Goal: Transaction & Acquisition: Purchase product/service

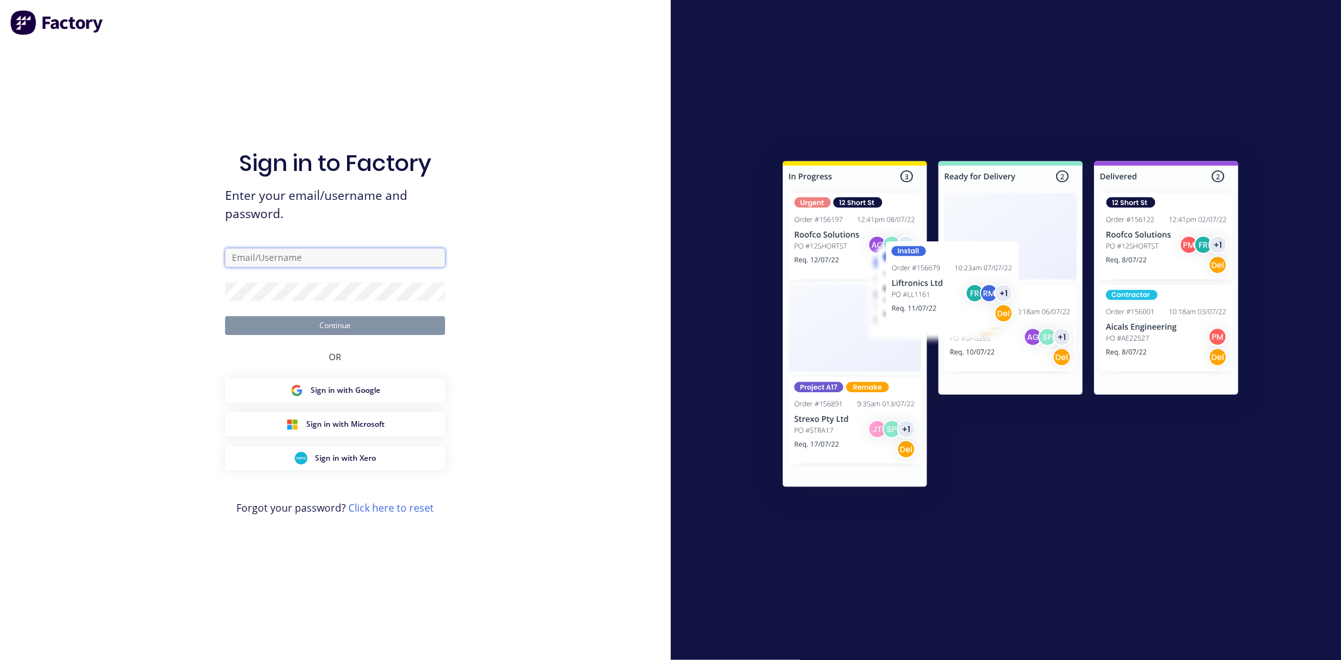
click at [292, 252] on input "text" at bounding box center [335, 257] width 220 height 19
type input ","
type input "[EMAIL_ADDRESS][DOMAIN_NAME]"
click at [225, 316] on button "Continue" at bounding box center [335, 325] width 220 height 19
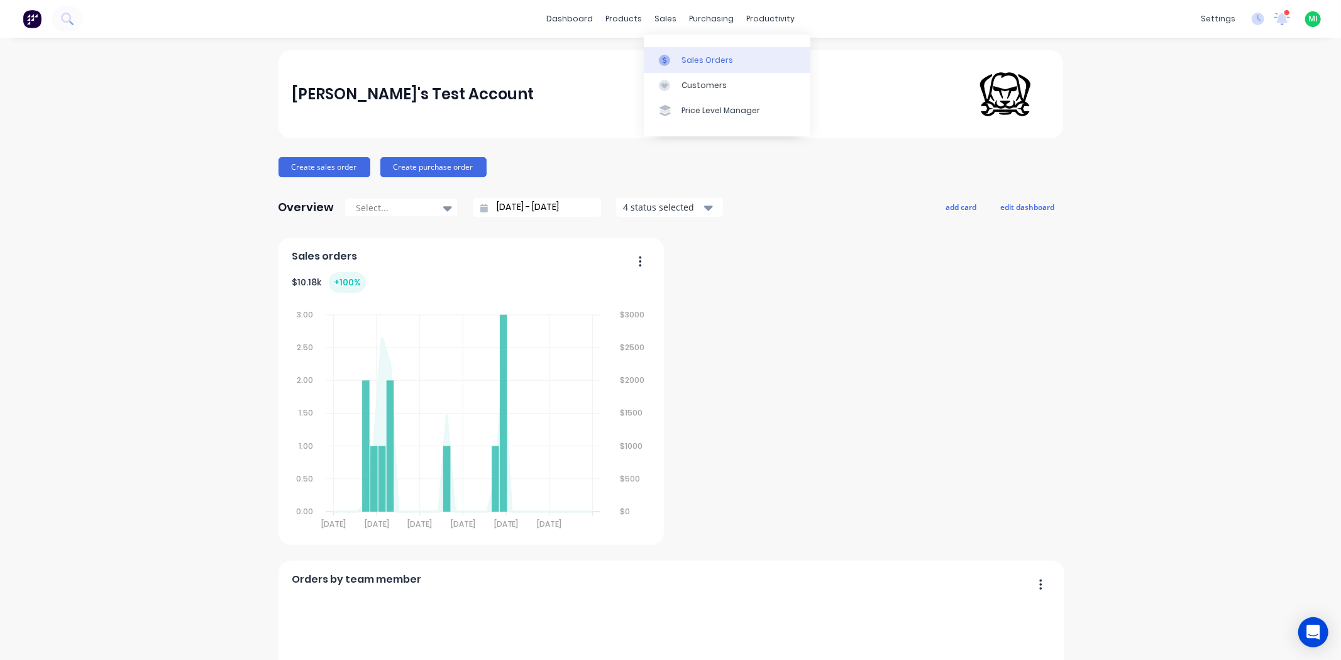
click at [685, 62] on div "Sales Orders" at bounding box center [707, 60] width 52 height 11
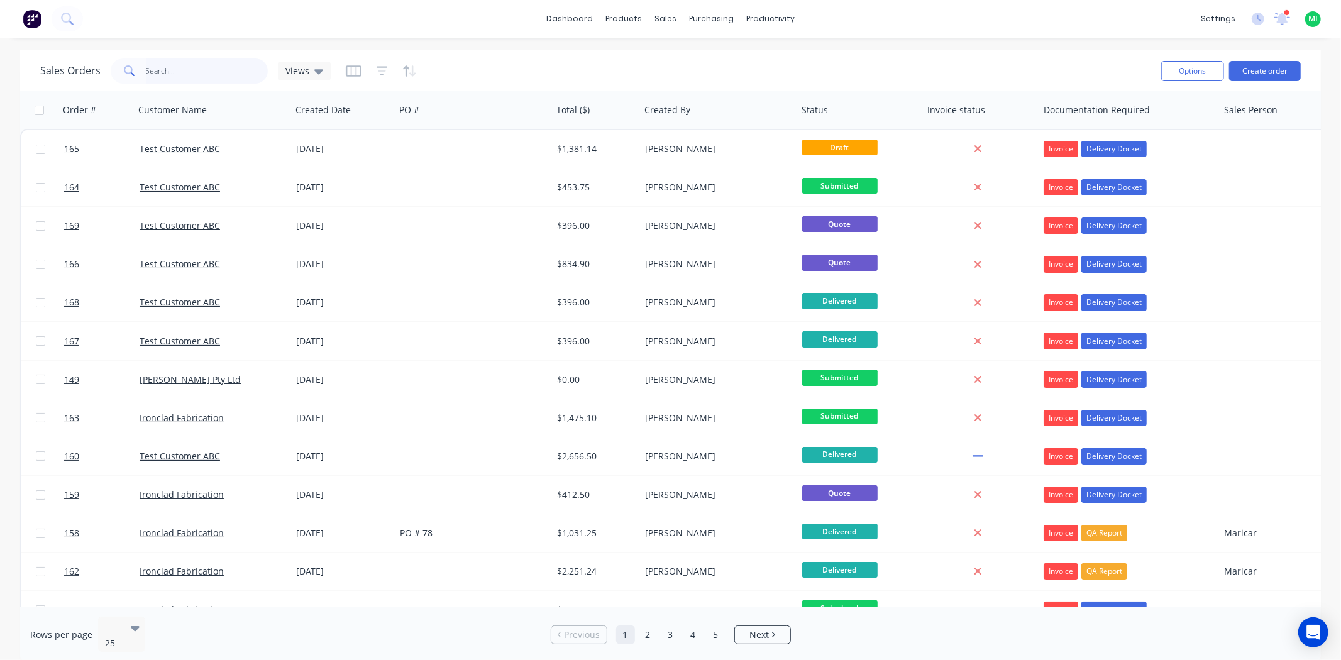
click at [157, 76] on input "text" at bounding box center [207, 70] width 123 height 25
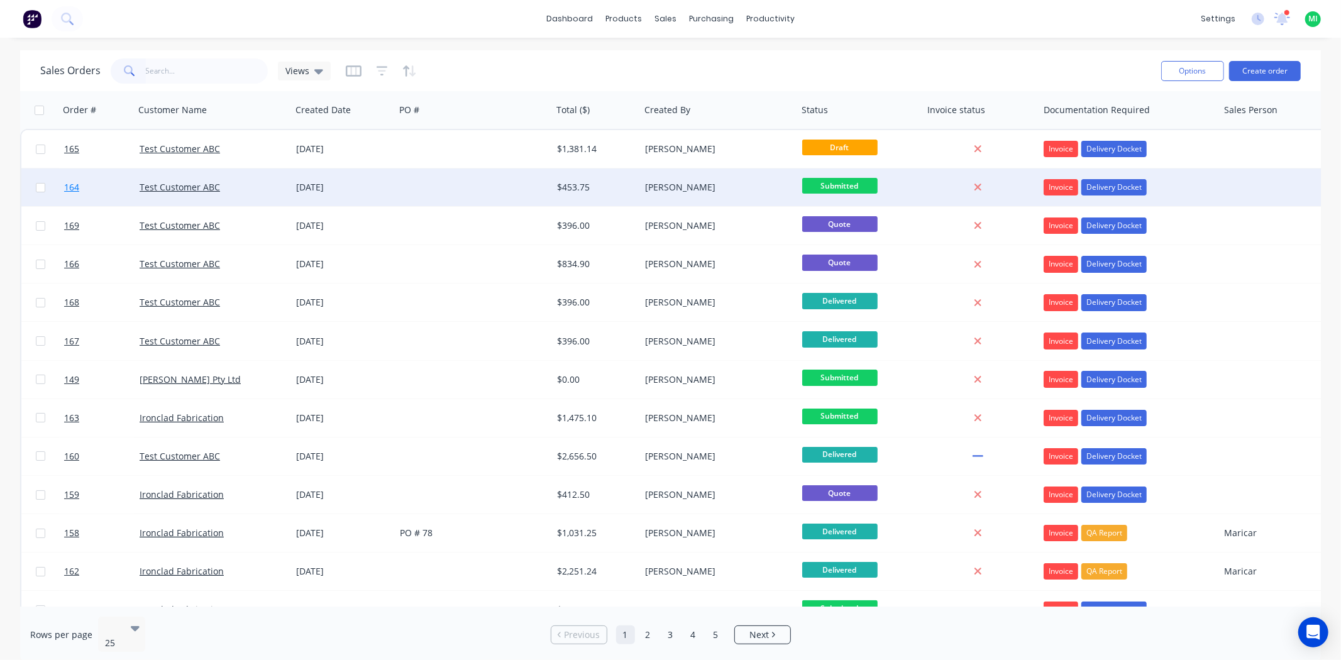
click at [109, 190] on link "164" at bounding box center [101, 187] width 75 height 38
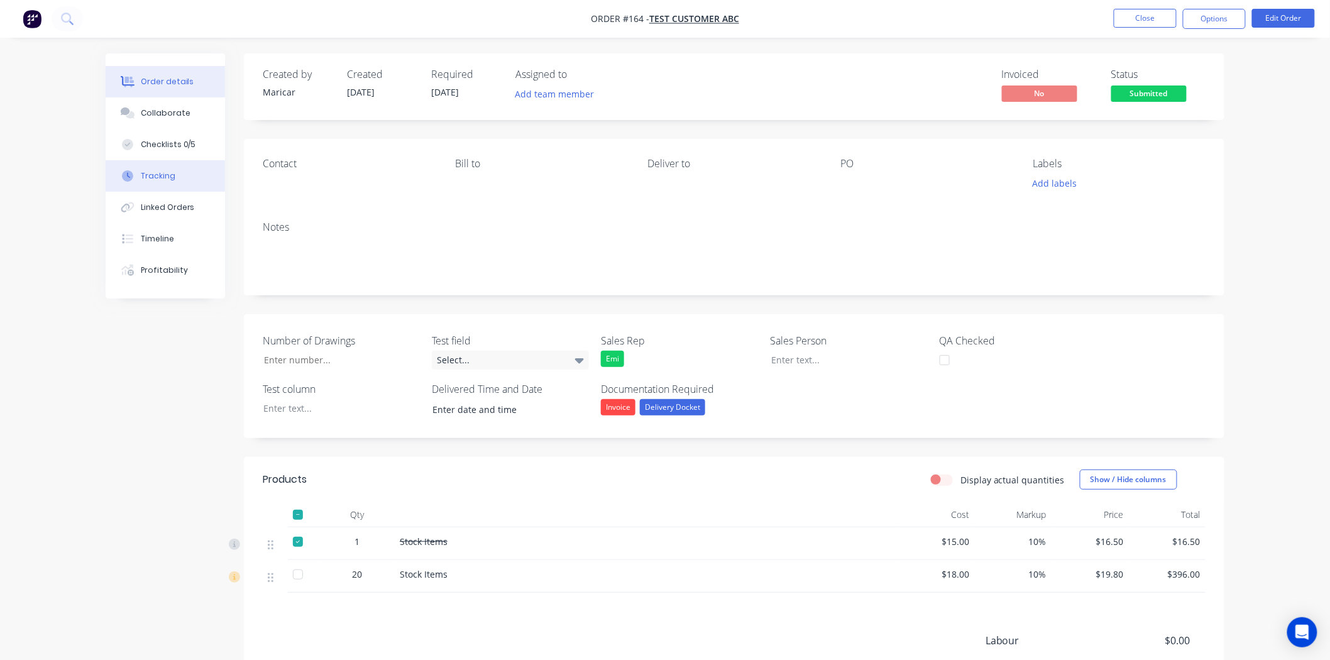
click at [151, 175] on div "Tracking" at bounding box center [158, 175] width 35 height 11
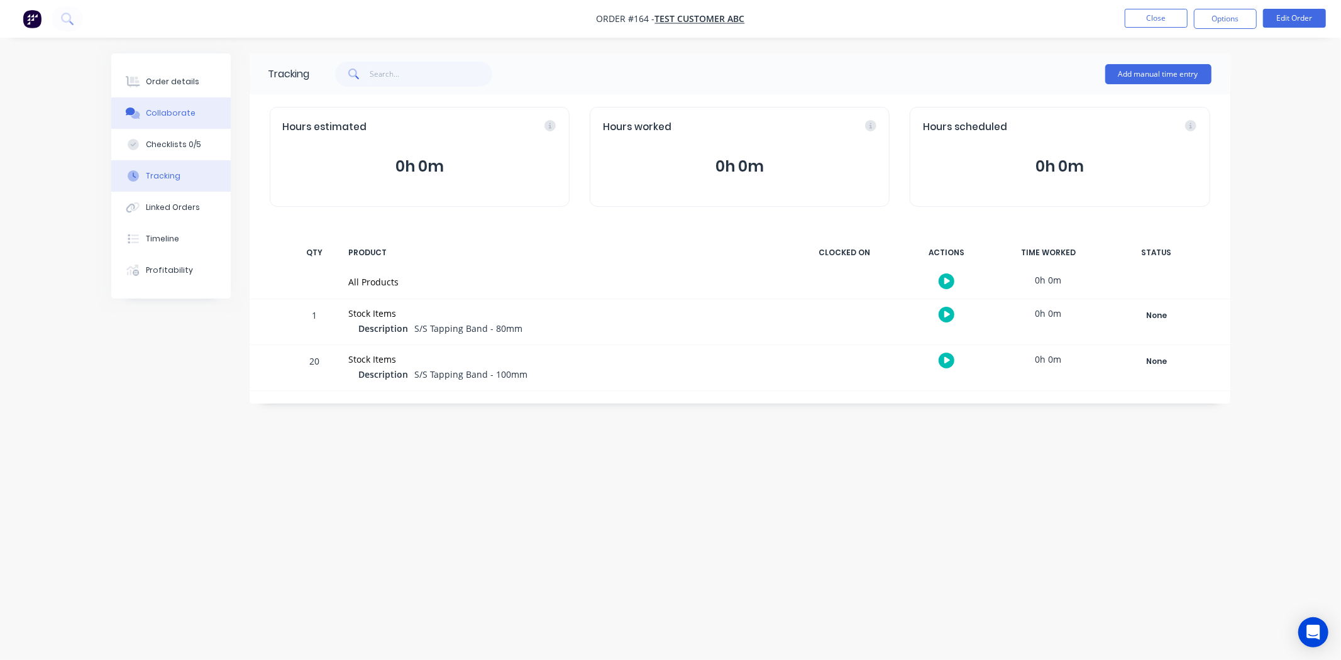
click at [155, 111] on div "Collaborate" at bounding box center [171, 112] width 50 height 11
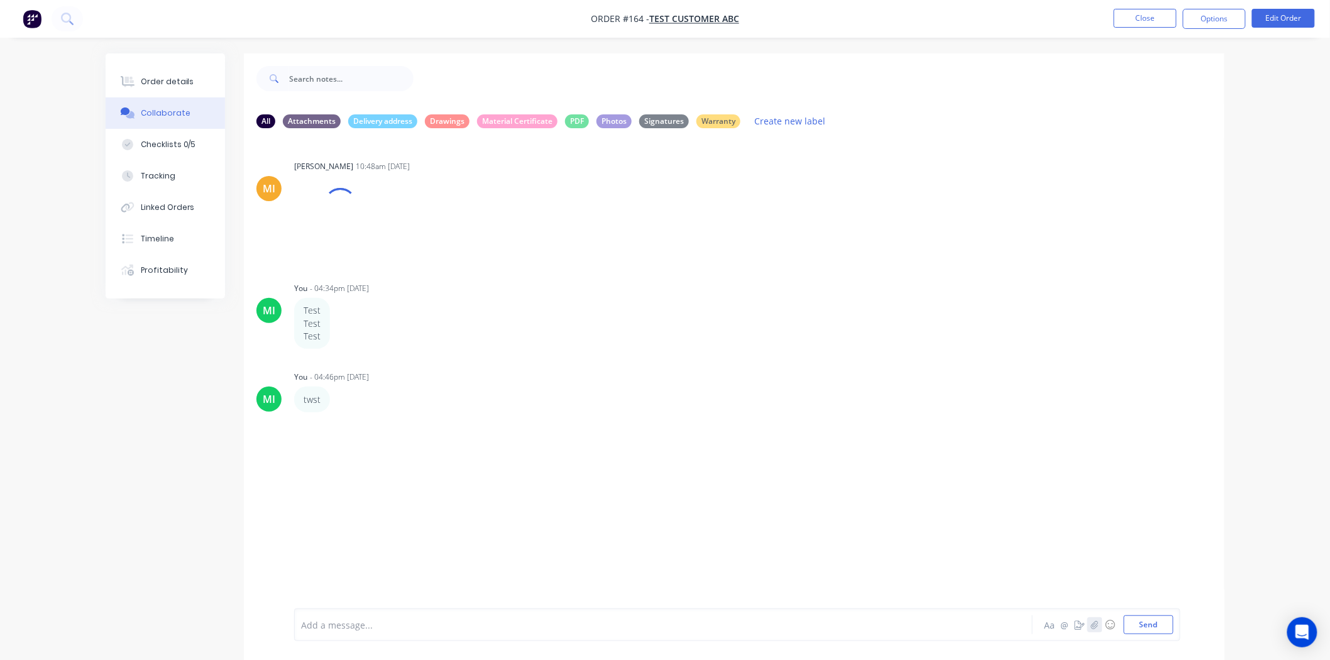
click at [1101, 629] on button "button" at bounding box center [1094, 624] width 15 height 15
click at [1097, 623] on icon "button" at bounding box center [1095, 624] width 8 height 9
click at [1166, 627] on button "Send" at bounding box center [1149, 624] width 50 height 19
click at [1229, 14] on button "Options" at bounding box center [1214, 19] width 63 height 20
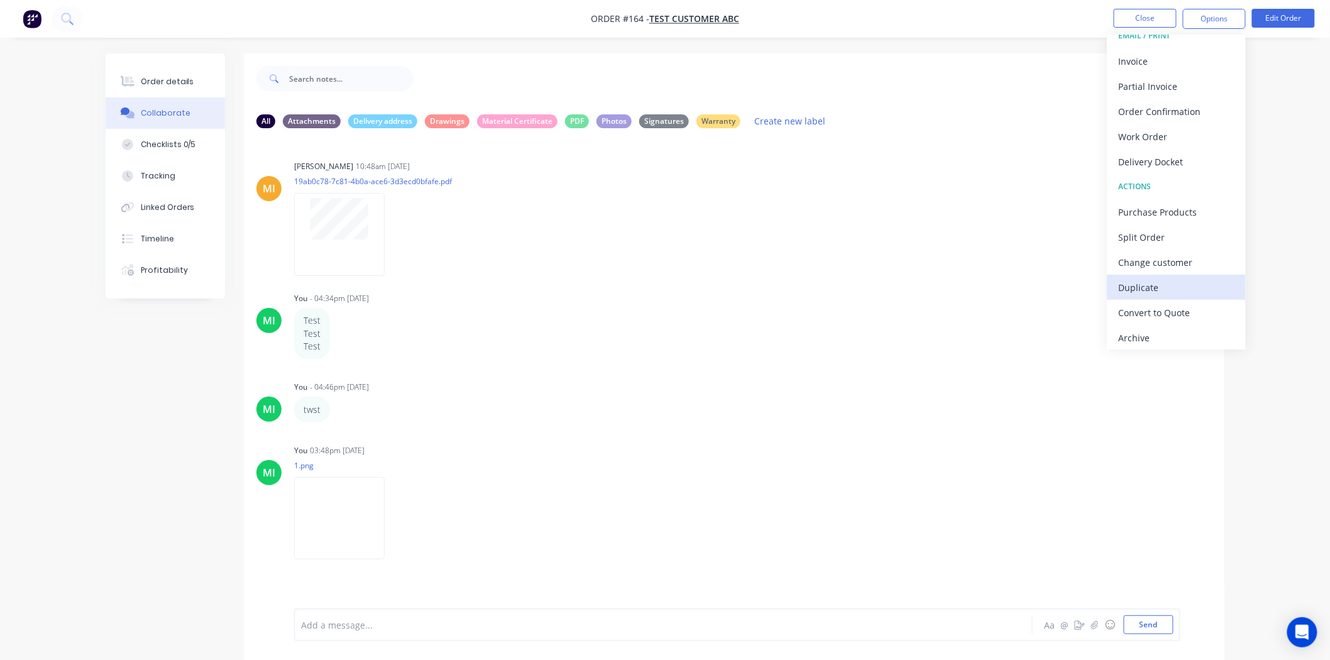
scroll to position [19, 0]
click at [1167, 160] on div "Delivery Docket" at bounding box center [1177, 158] width 116 height 18
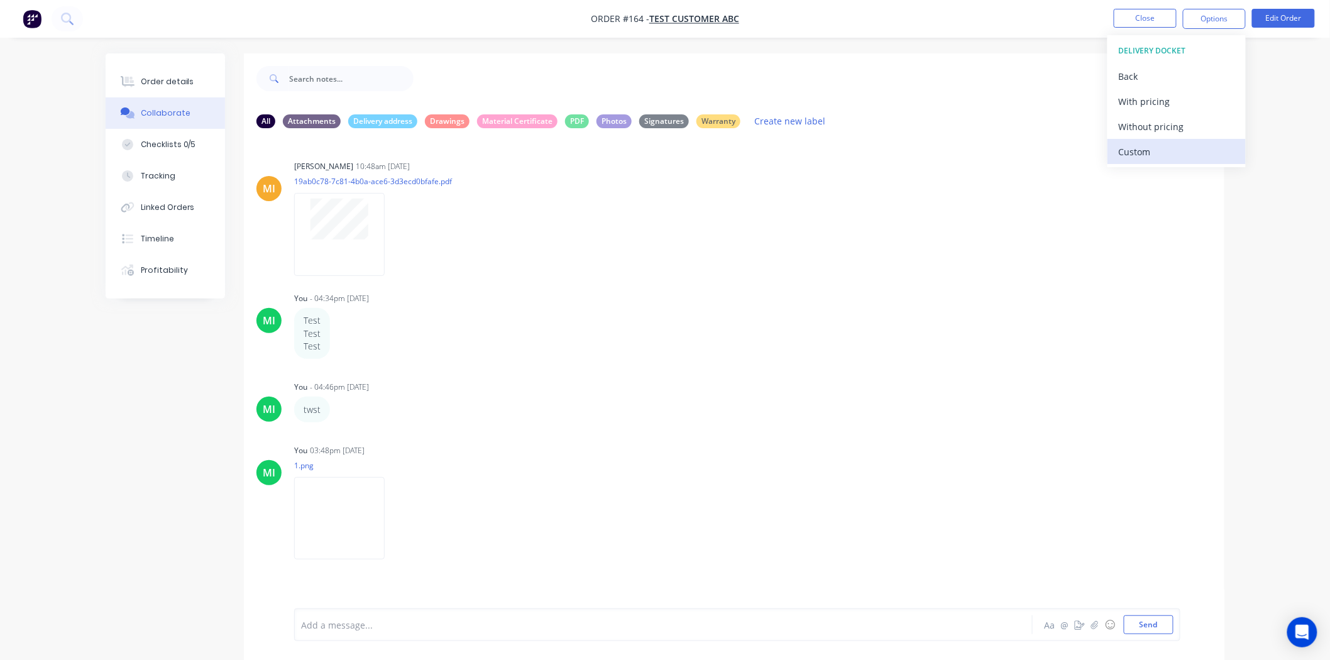
click at [1148, 146] on div "Custom" at bounding box center [1177, 152] width 116 height 18
click at [1153, 121] on div "Without pricing" at bounding box center [1177, 127] width 116 height 18
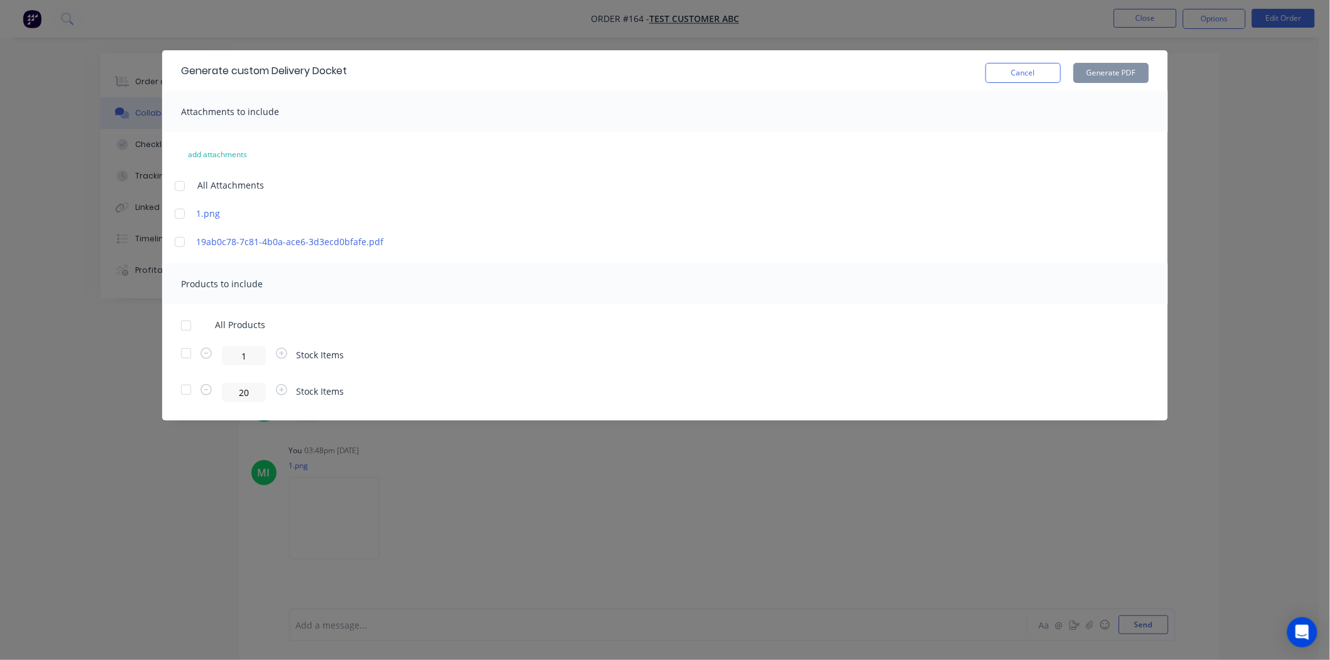
click at [181, 208] on div at bounding box center [179, 213] width 25 height 25
click at [187, 350] on div at bounding box center [185, 353] width 25 height 25
drag, startPoint x: 1122, startPoint y: 60, endPoint x: 1116, endPoint y: 72, distance: 13.8
click at [1121, 66] on div "Cancel Generate PDF" at bounding box center [1066, 70] width 163 height 25
click at [1115, 72] on button "Generate PDF" at bounding box center [1110, 73] width 75 height 20
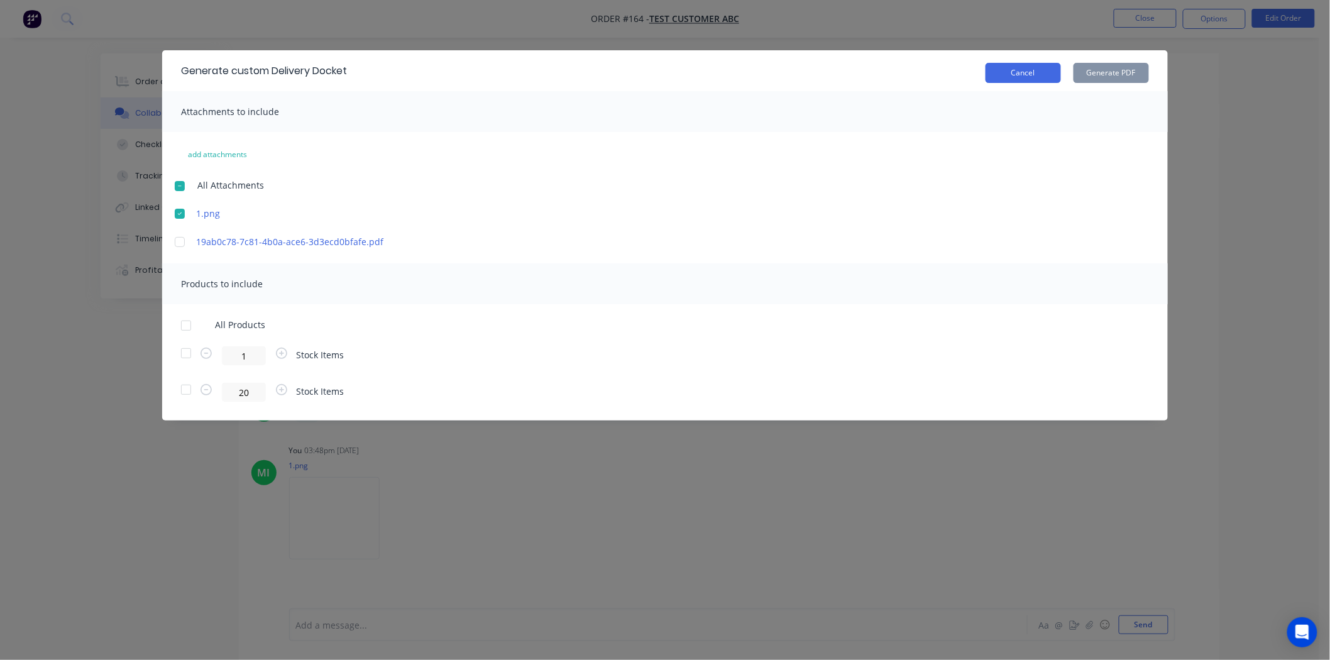
click at [1008, 72] on button "Cancel" at bounding box center [1022, 73] width 75 height 20
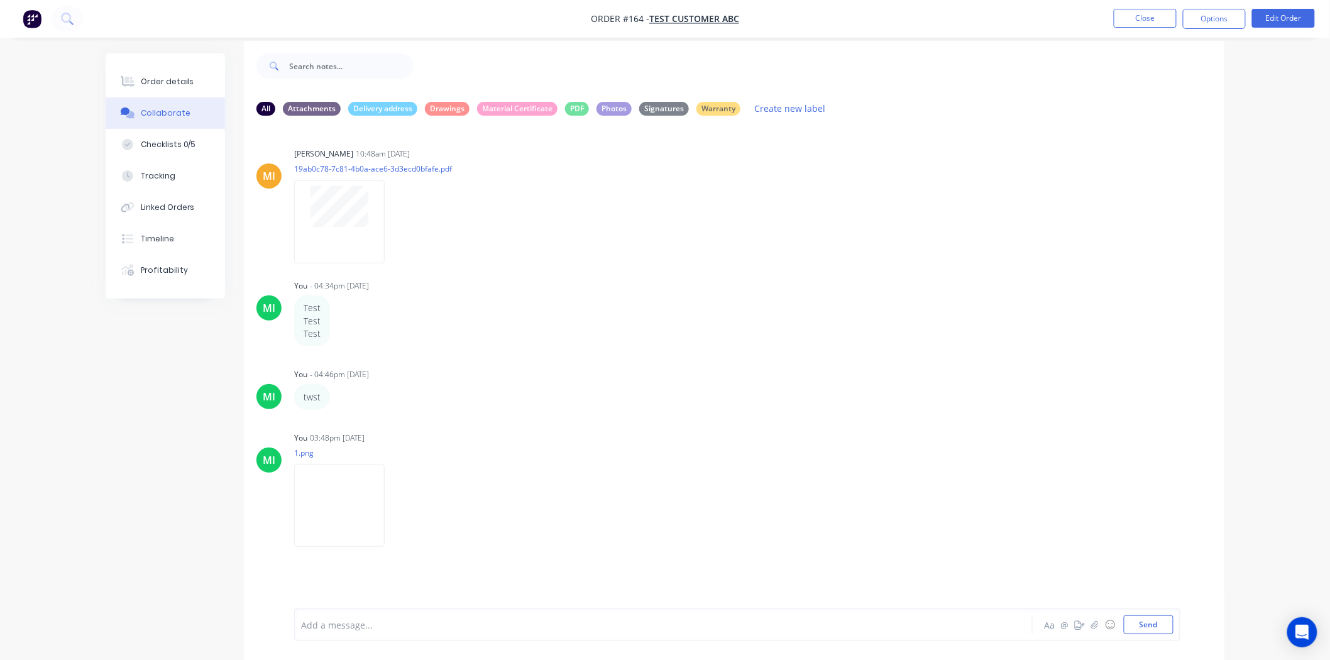
scroll to position [19, 0]
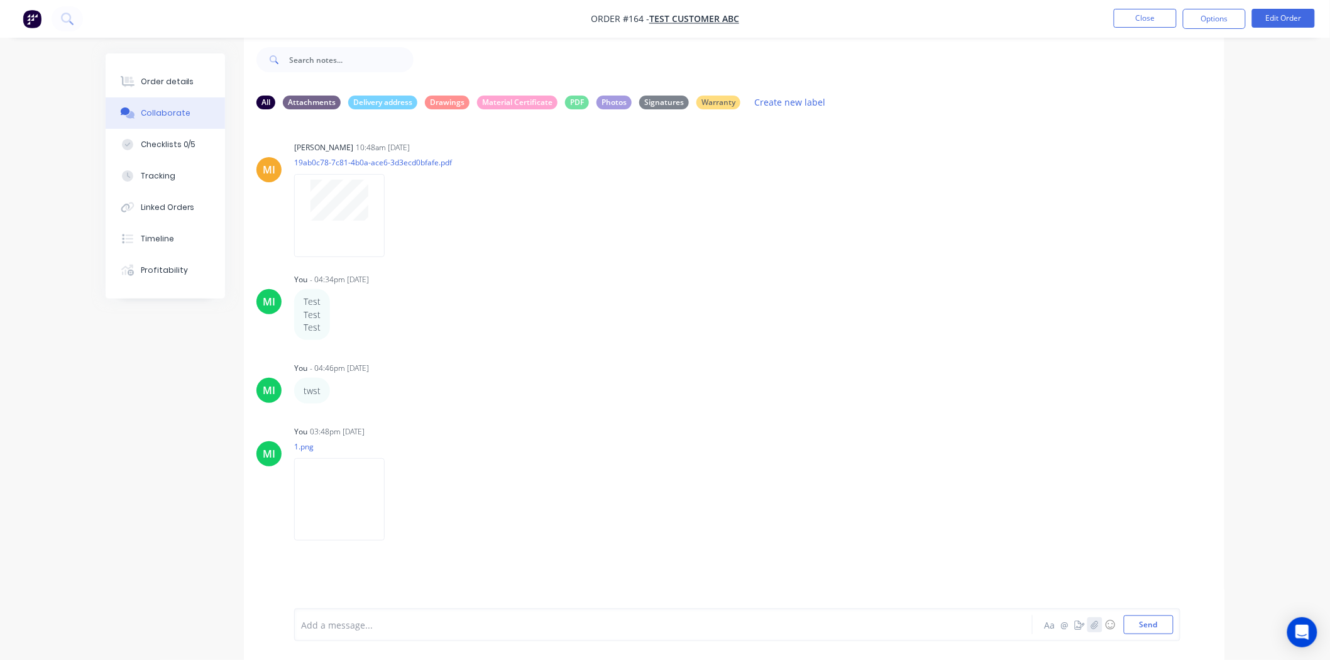
click at [1089, 623] on button "button" at bounding box center [1094, 624] width 15 height 15
click at [1146, 619] on button "Send" at bounding box center [1149, 624] width 50 height 19
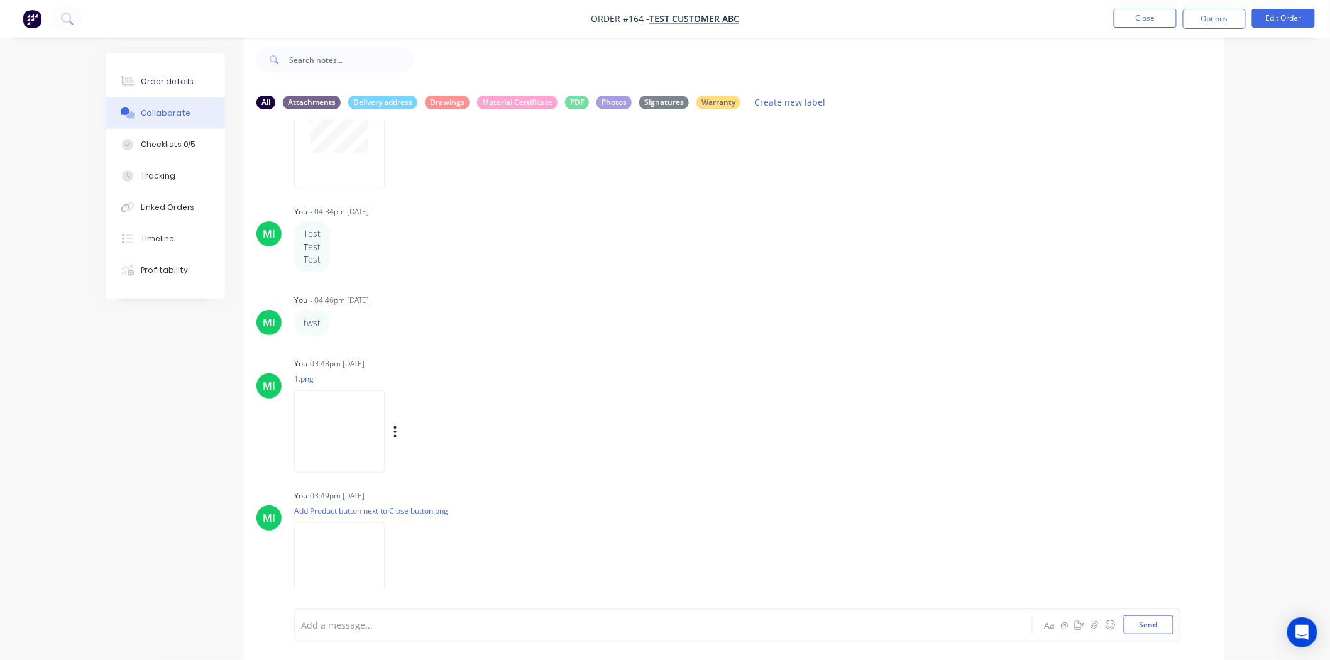
scroll to position [89, 0]
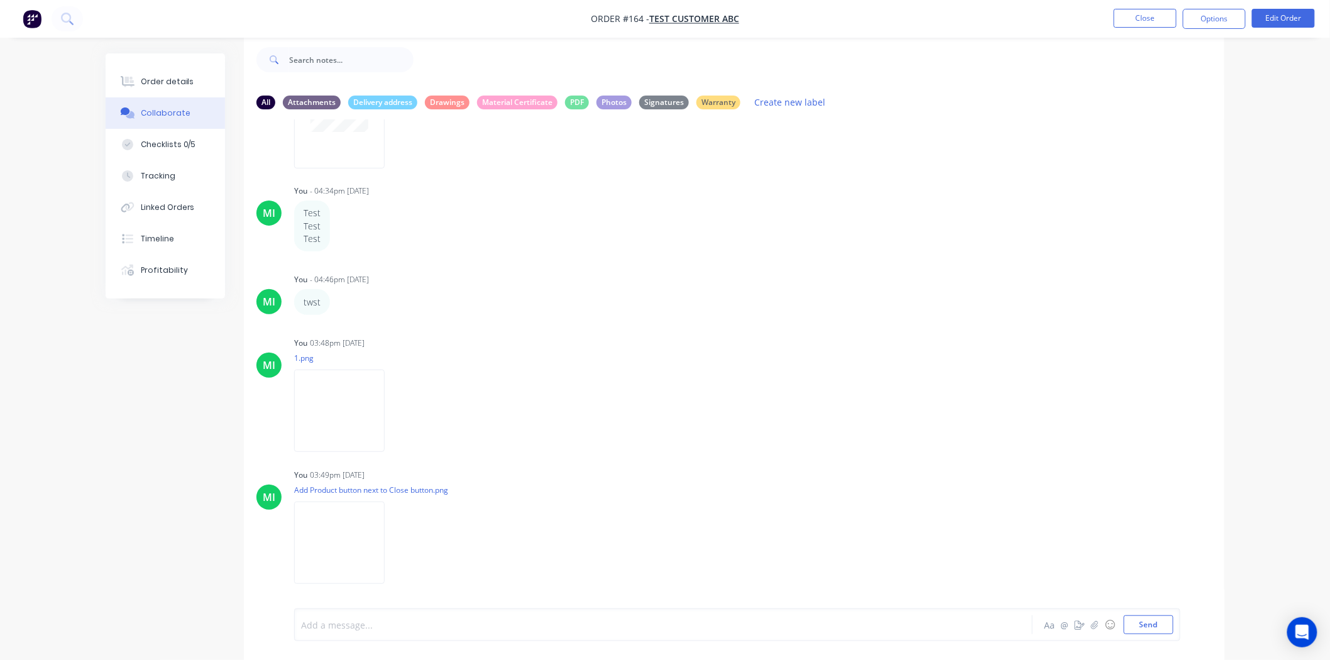
click at [352, 621] on div at bounding box center [629, 624] width 654 height 13
click at [330, 626] on div at bounding box center [629, 624] width 654 height 13
click at [318, 618] on div at bounding box center [629, 624] width 654 height 13
click at [412, 613] on div "Add a message... Aa @ ☺ Send" at bounding box center [737, 624] width 886 height 33
click at [370, 626] on div at bounding box center [629, 624] width 654 height 13
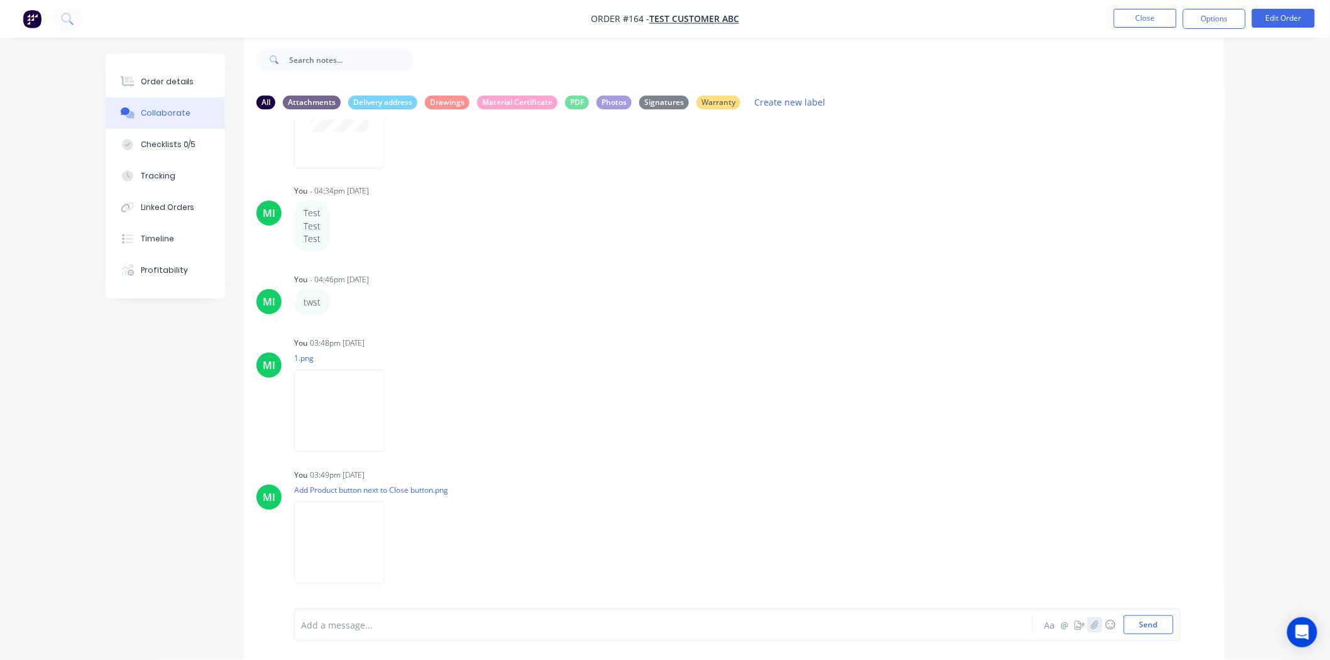
click at [1092, 627] on icon "button" at bounding box center [1094, 624] width 7 height 8
drag, startPoint x: 1144, startPoint y: 623, endPoint x: 1136, endPoint y: 620, distance: 9.0
click at [1142, 624] on button "Send" at bounding box center [1149, 624] width 50 height 19
click at [1094, 628] on icon "button" at bounding box center [1095, 624] width 8 height 9
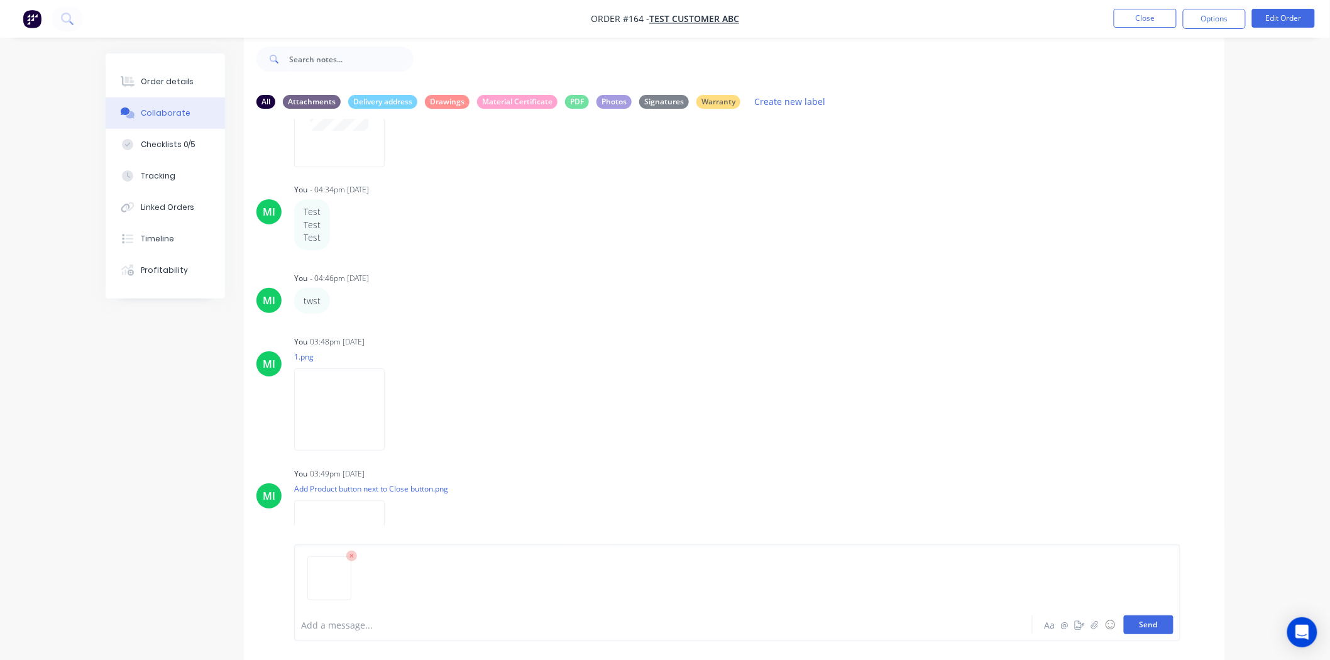
click at [1141, 618] on button "Send" at bounding box center [1149, 624] width 50 height 19
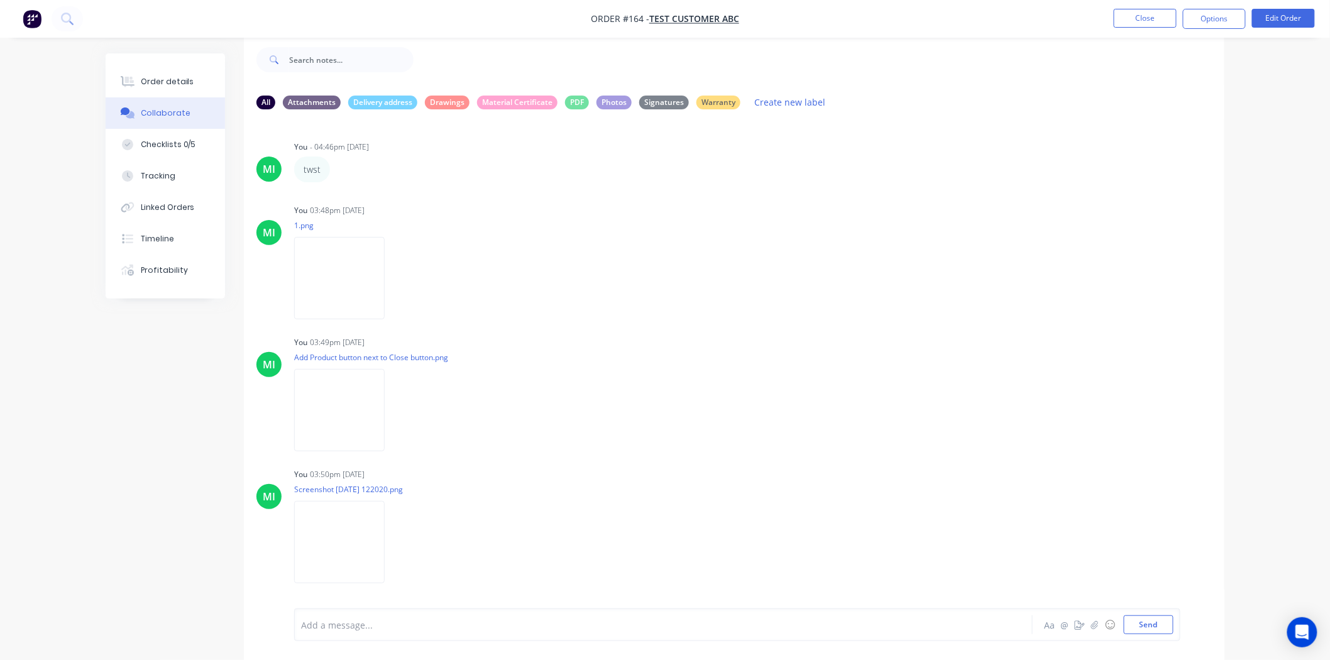
scroll to position [353, 0]
click at [1095, 622] on icon "button" at bounding box center [1095, 624] width 8 height 9
click at [1148, 625] on button "Send" at bounding box center [1149, 624] width 50 height 19
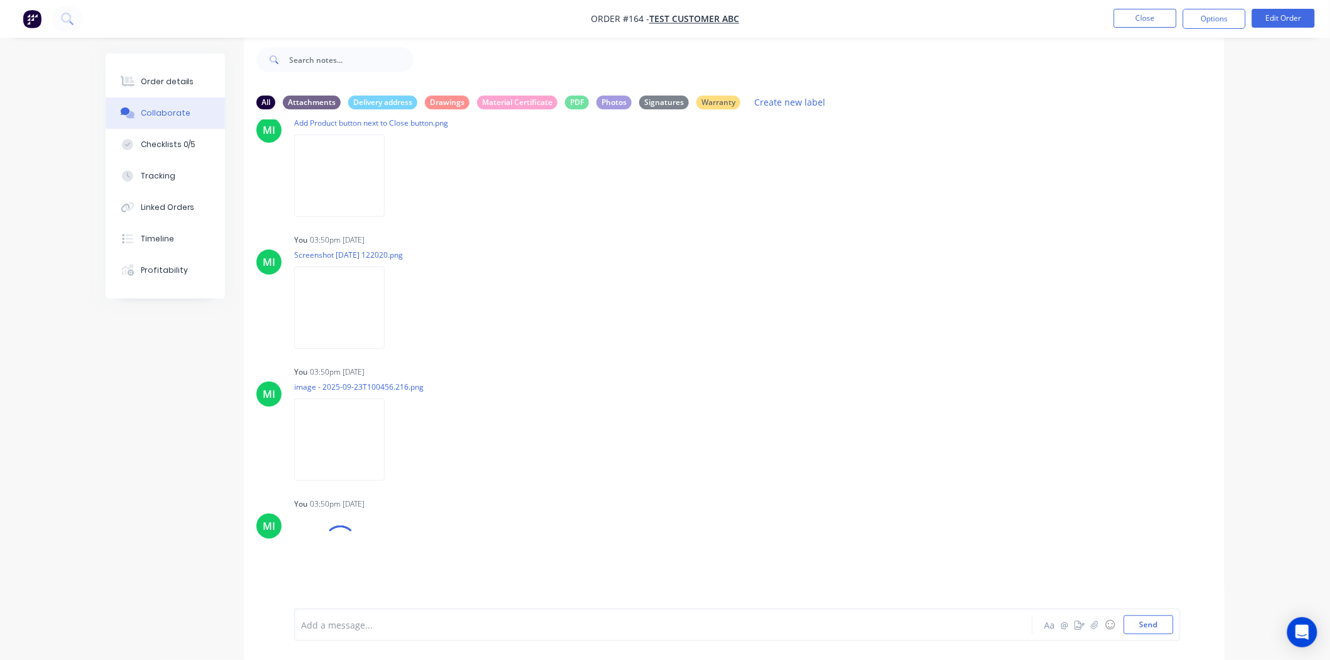
scroll to position [464, 0]
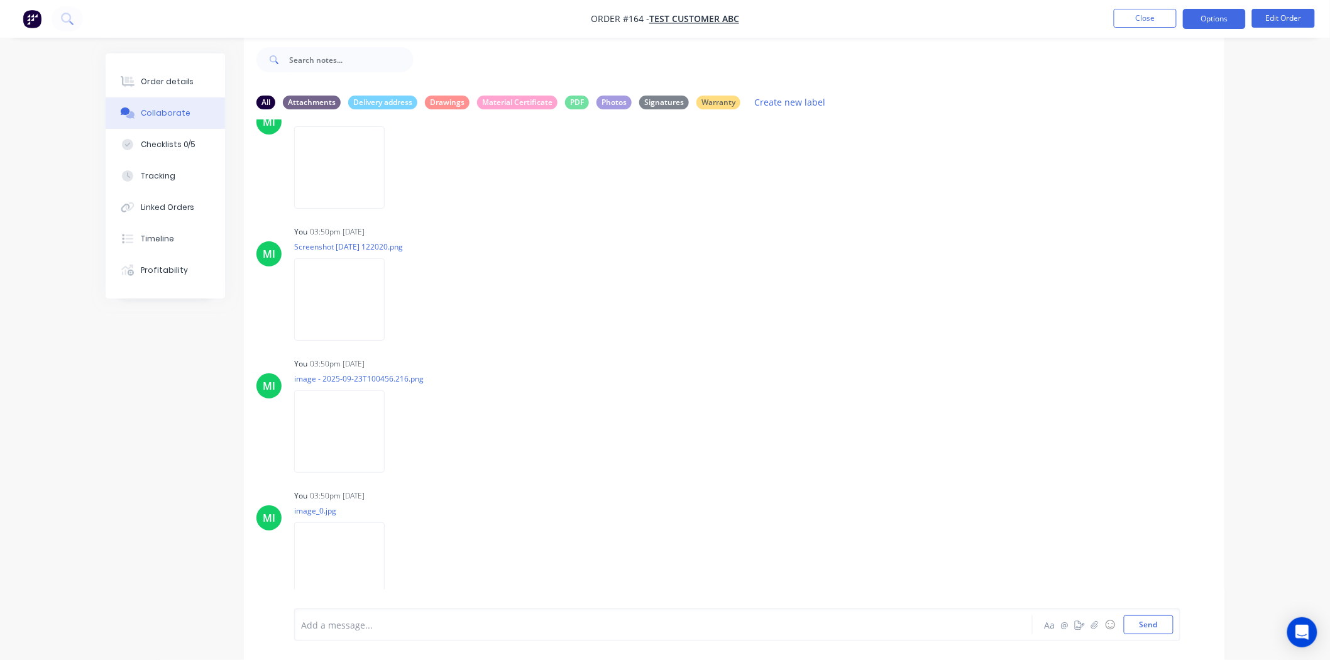
click at [1219, 20] on button "Options" at bounding box center [1214, 19] width 63 height 20
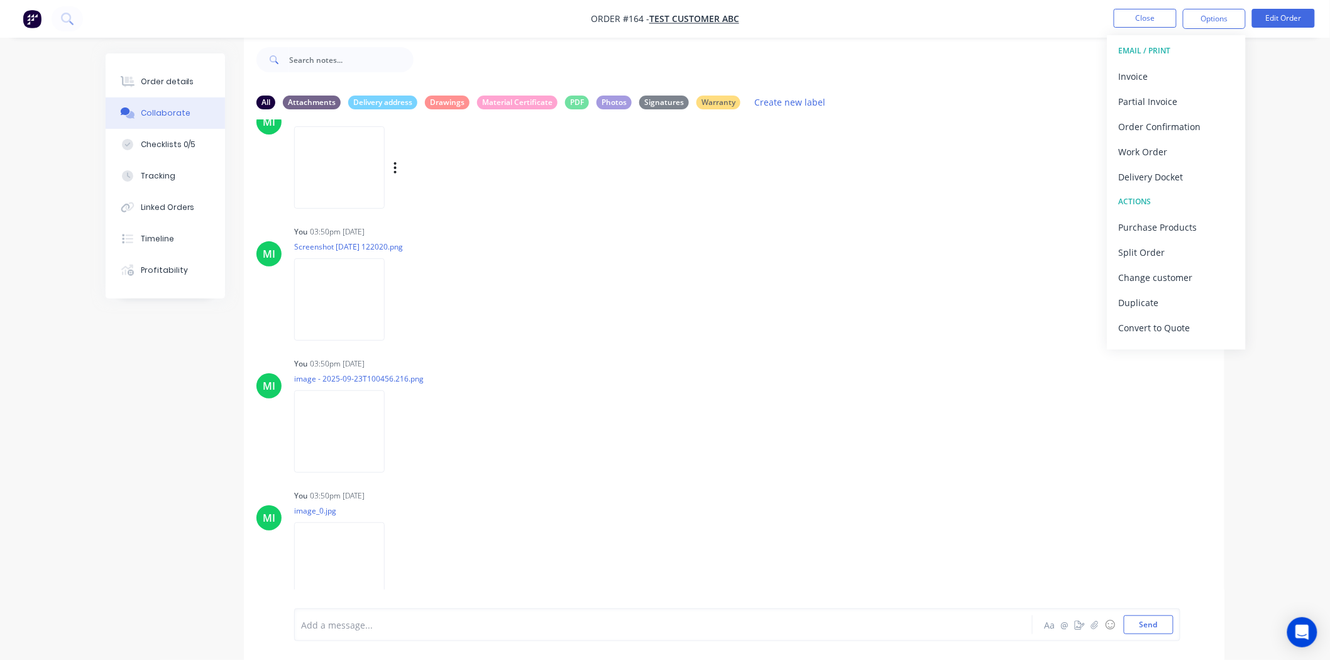
drag, startPoint x: 1153, startPoint y: 172, endPoint x: 1022, endPoint y: 199, distance: 133.4
click at [1151, 173] on div "Delivery Docket" at bounding box center [1177, 177] width 116 height 18
click at [1182, 128] on div "Without pricing" at bounding box center [1177, 127] width 116 height 18
click at [1164, 174] on div "Delivery Docket" at bounding box center [1177, 177] width 116 height 18
click at [1145, 155] on div "Custom" at bounding box center [1177, 152] width 116 height 18
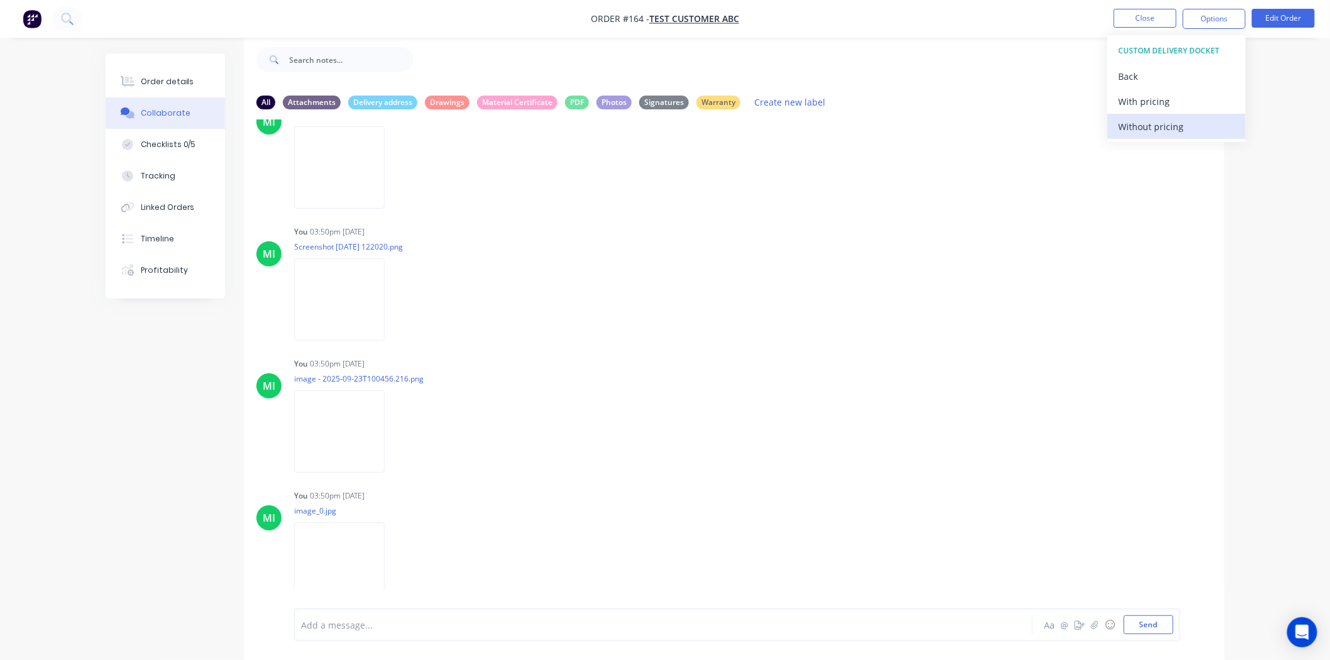
click at [1175, 131] on div "Without pricing" at bounding box center [1177, 127] width 116 height 18
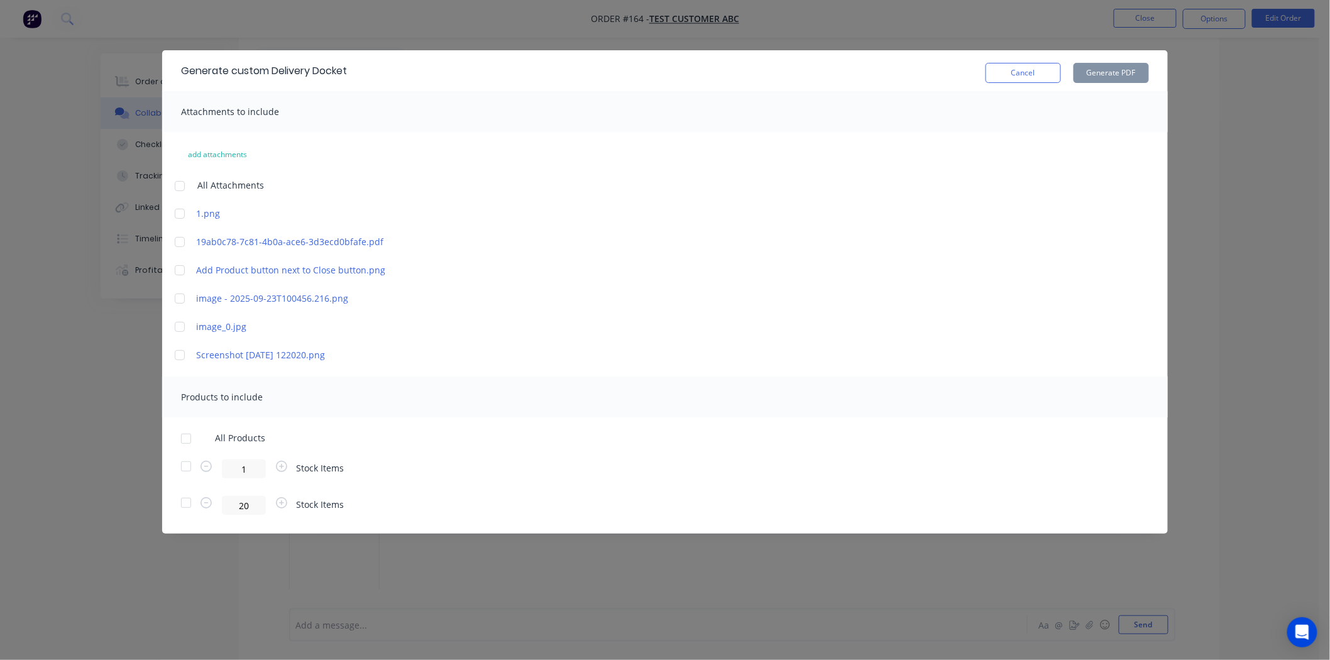
click at [178, 329] on div at bounding box center [179, 326] width 25 height 25
drag, startPoint x: 182, startPoint y: 353, endPoint x: 219, endPoint y: 387, distance: 49.4
click at [187, 353] on div at bounding box center [179, 355] width 25 height 25
click at [186, 439] on div at bounding box center [185, 438] width 25 height 25
click at [1111, 72] on button "Generate PDF" at bounding box center [1110, 73] width 75 height 20
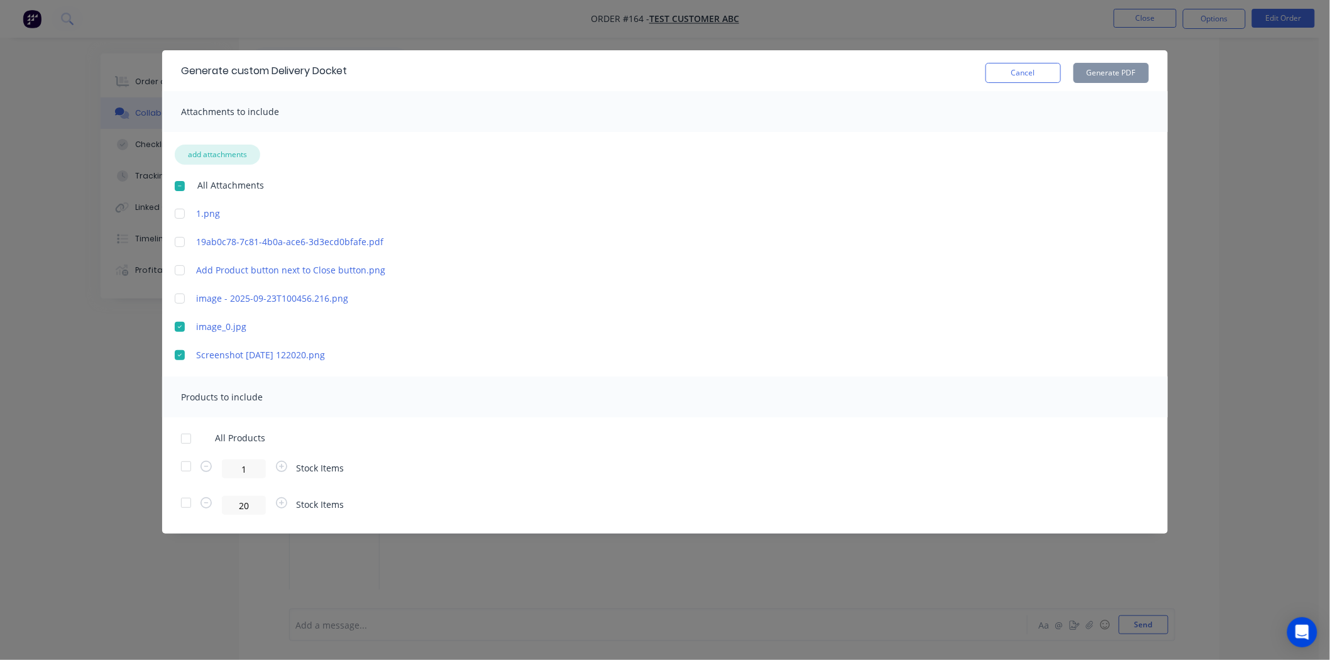
click at [217, 153] on button "add attachments" at bounding box center [217, 155] width 85 height 20
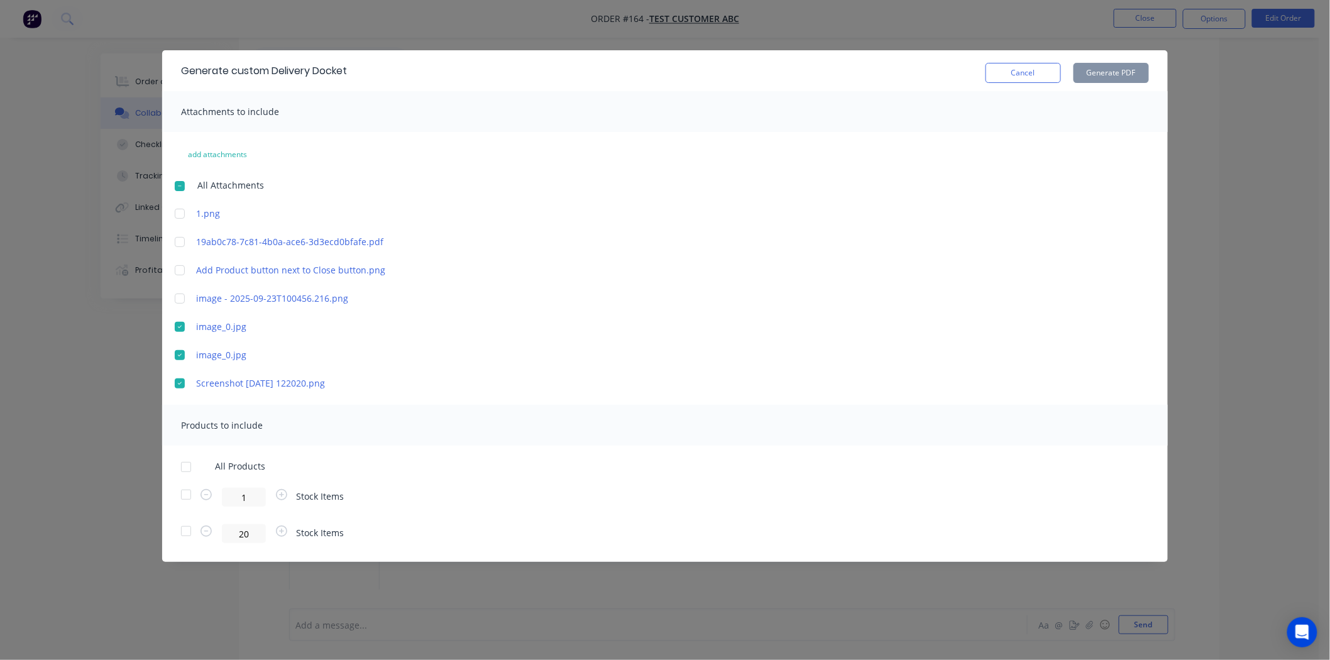
scroll to position [485, 0]
click at [185, 469] on div at bounding box center [185, 466] width 25 height 25
click at [1121, 63] on button "Generate PDF" at bounding box center [1110, 73] width 75 height 20
click at [671, 33] on div "Generate custom Delivery Docket Cancel Generate PDF Attachments to include add …" at bounding box center [665, 330] width 1330 height 660
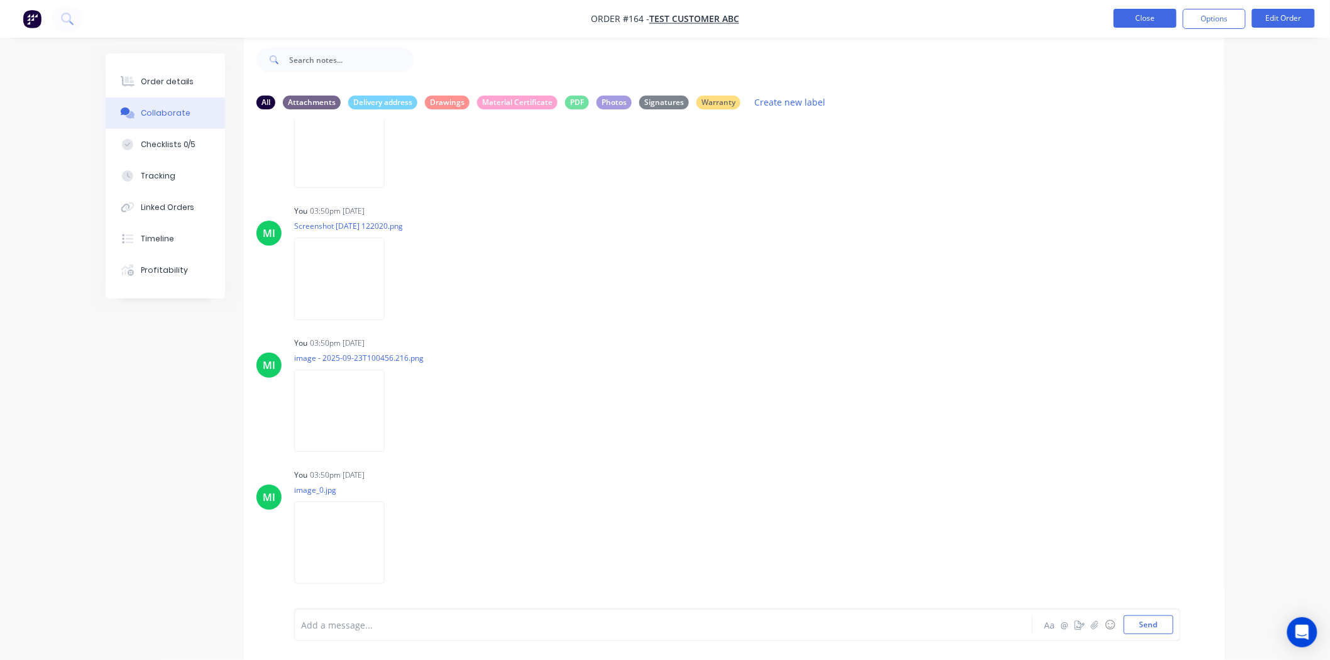
click at [1151, 18] on button "Close" at bounding box center [1145, 18] width 63 height 19
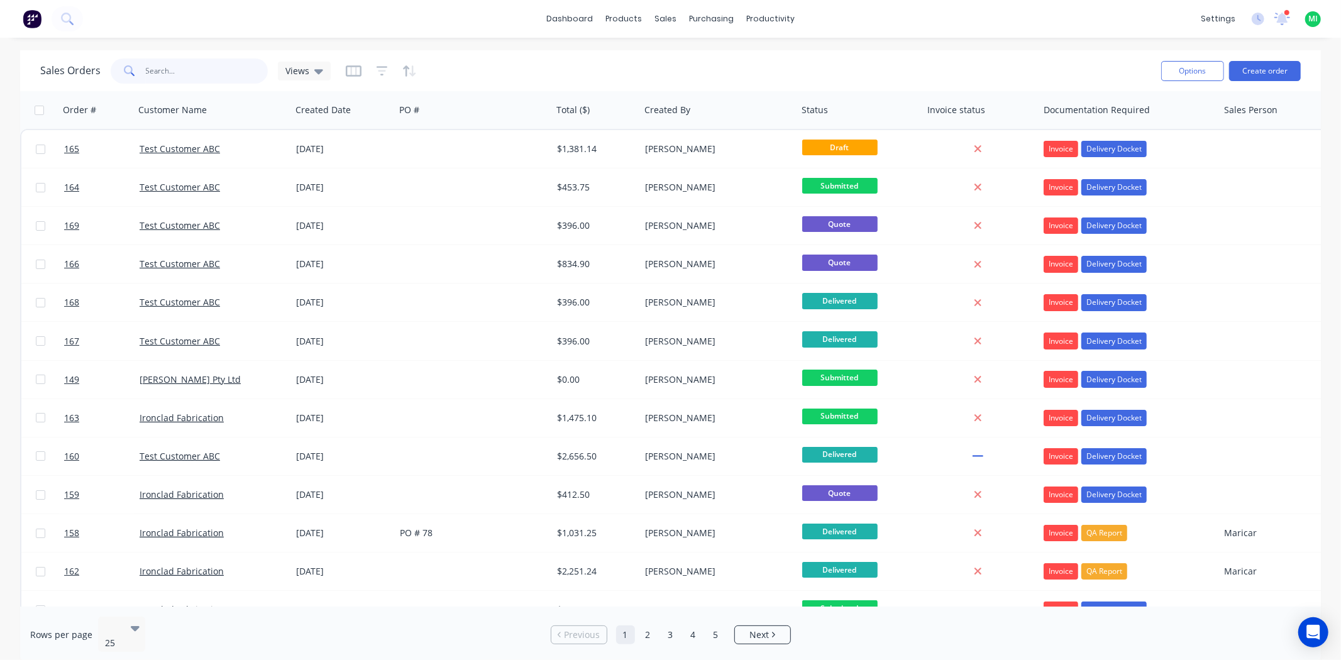
click at [240, 63] on input "text" at bounding box center [207, 70] width 123 height 25
click at [1272, 69] on button "Create order" at bounding box center [1265, 71] width 72 height 20
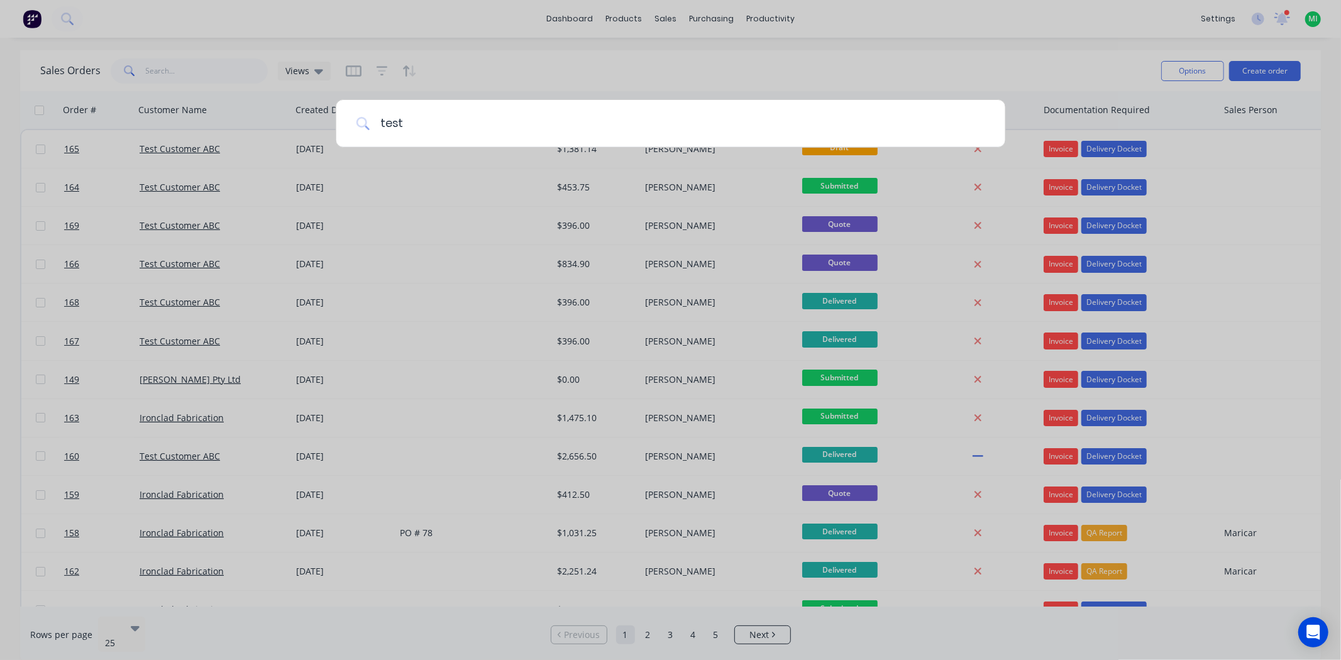
click at [430, 130] on input "test" at bounding box center [677, 123] width 615 height 47
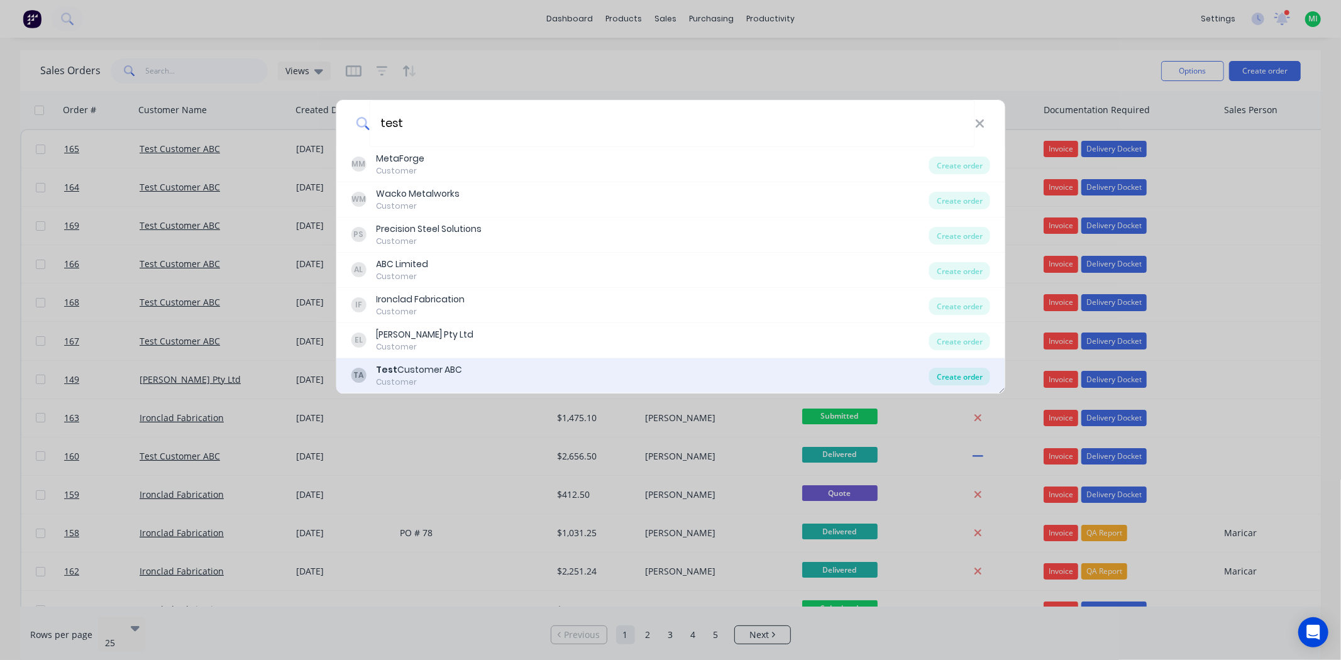
type input "test"
click at [959, 380] on div "Create order" at bounding box center [959, 377] width 61 height 18
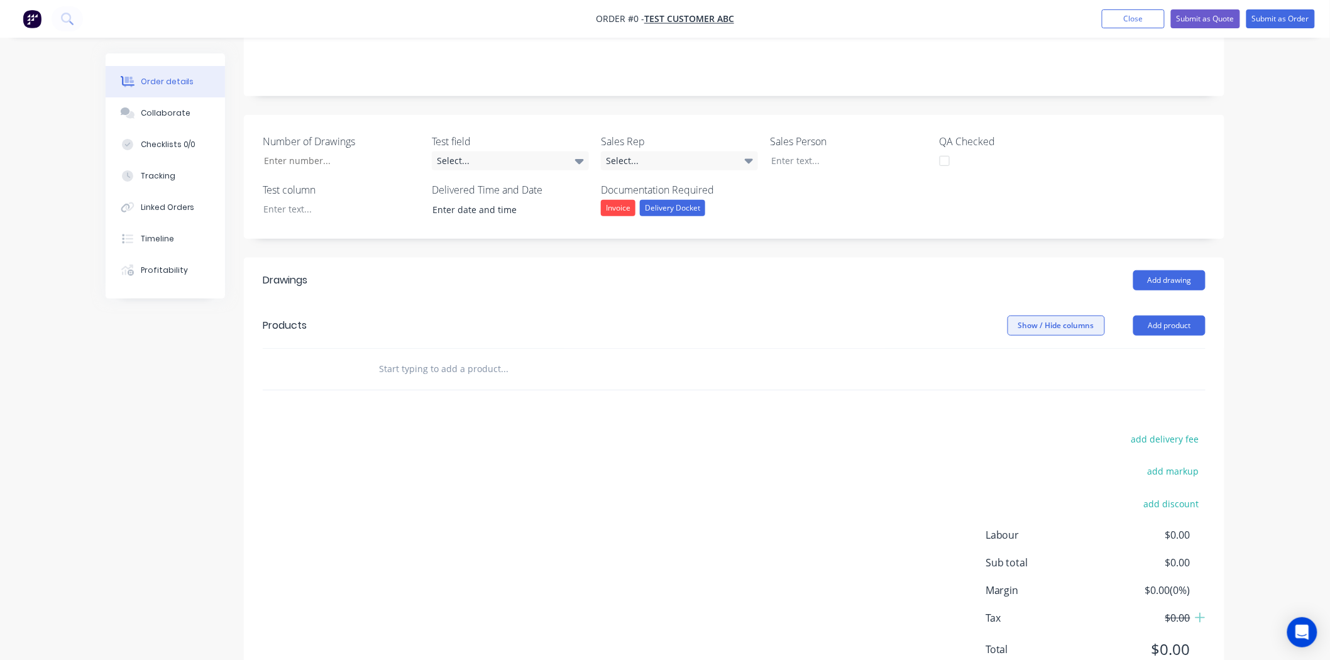
scroll to position [209, 0]
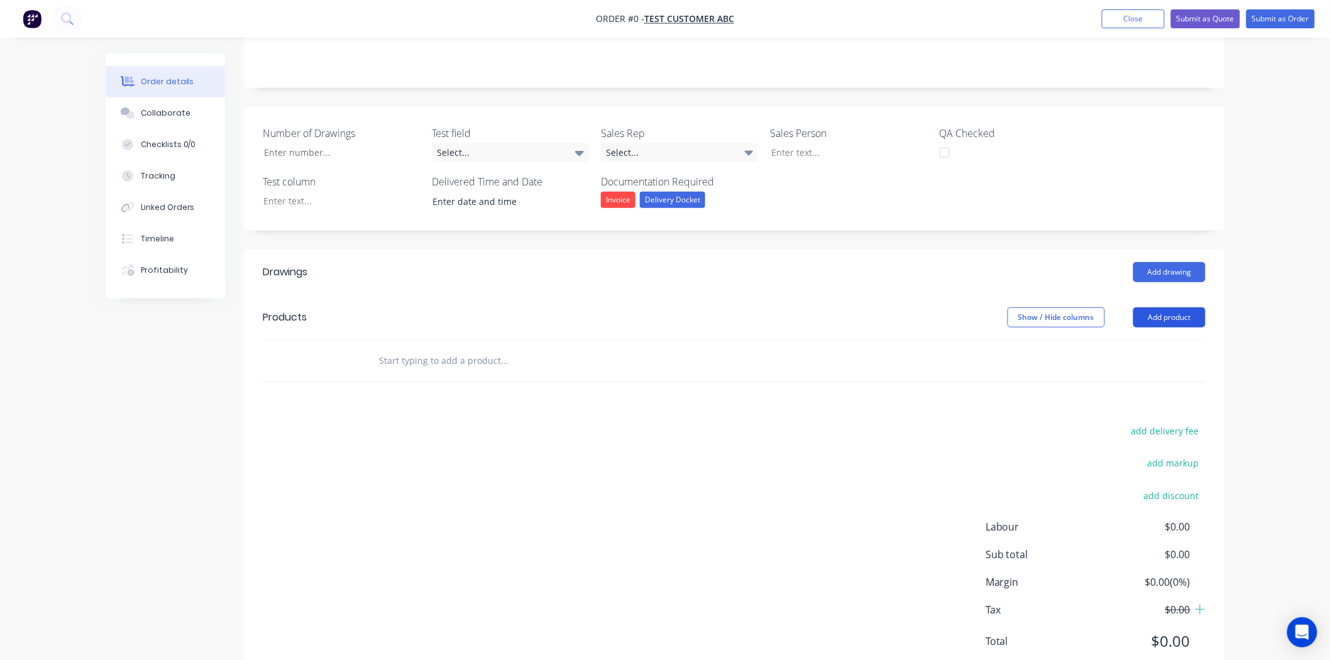
click at [1175, 322] on button "Add product" at bounding box center [1169, 317] width 72 height 20
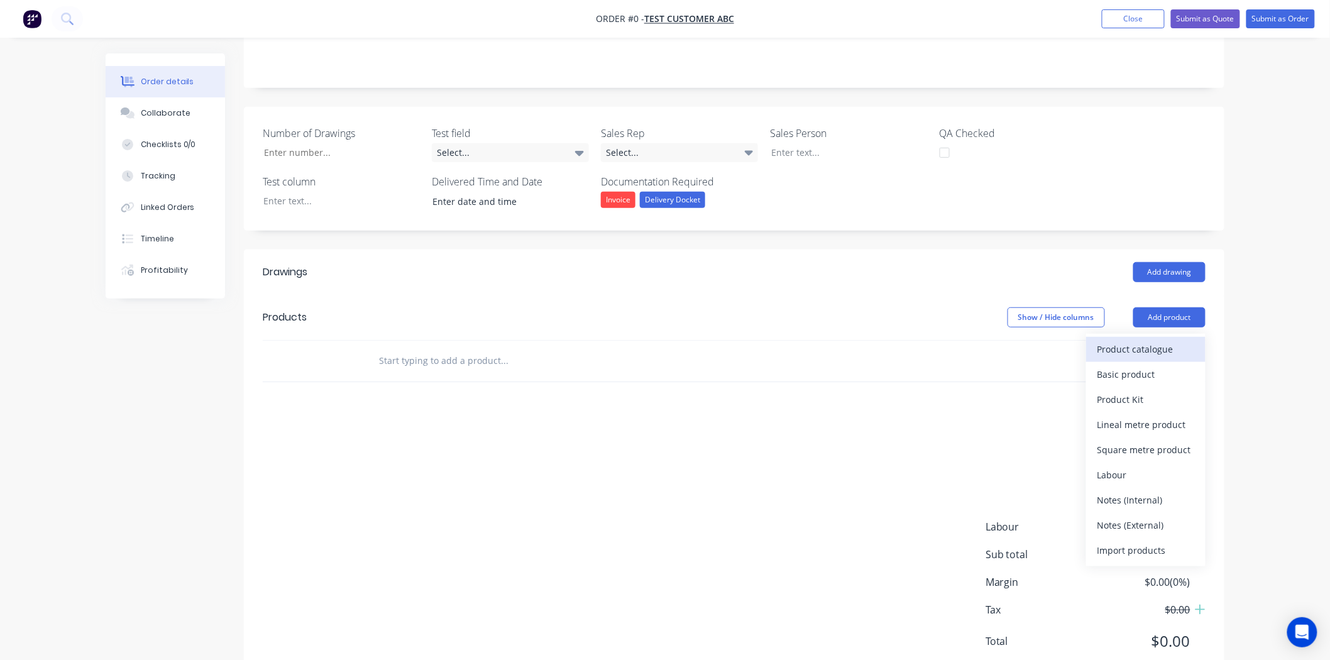
click at [1151, 339] on button "Product catalogue" at bounding box center [1145, 349] width 119 height 25
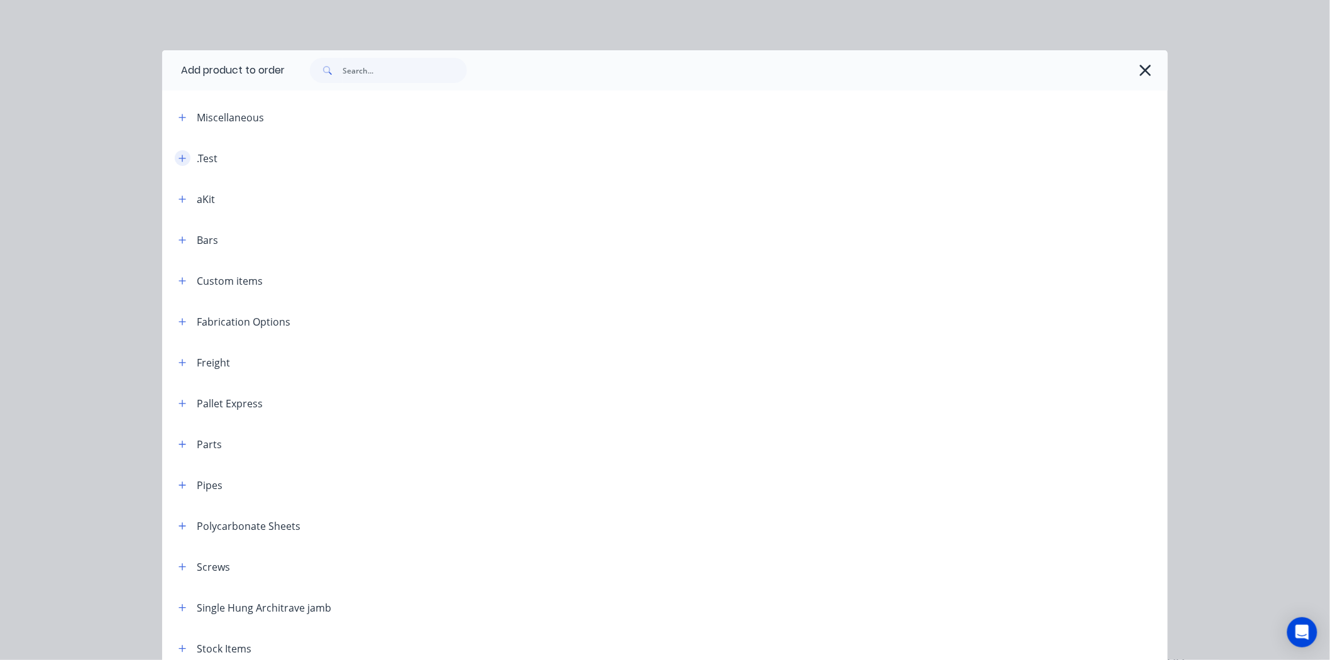
click at [178, 159] on icon "button" at bounding box center [182, 158] width 8 height 9
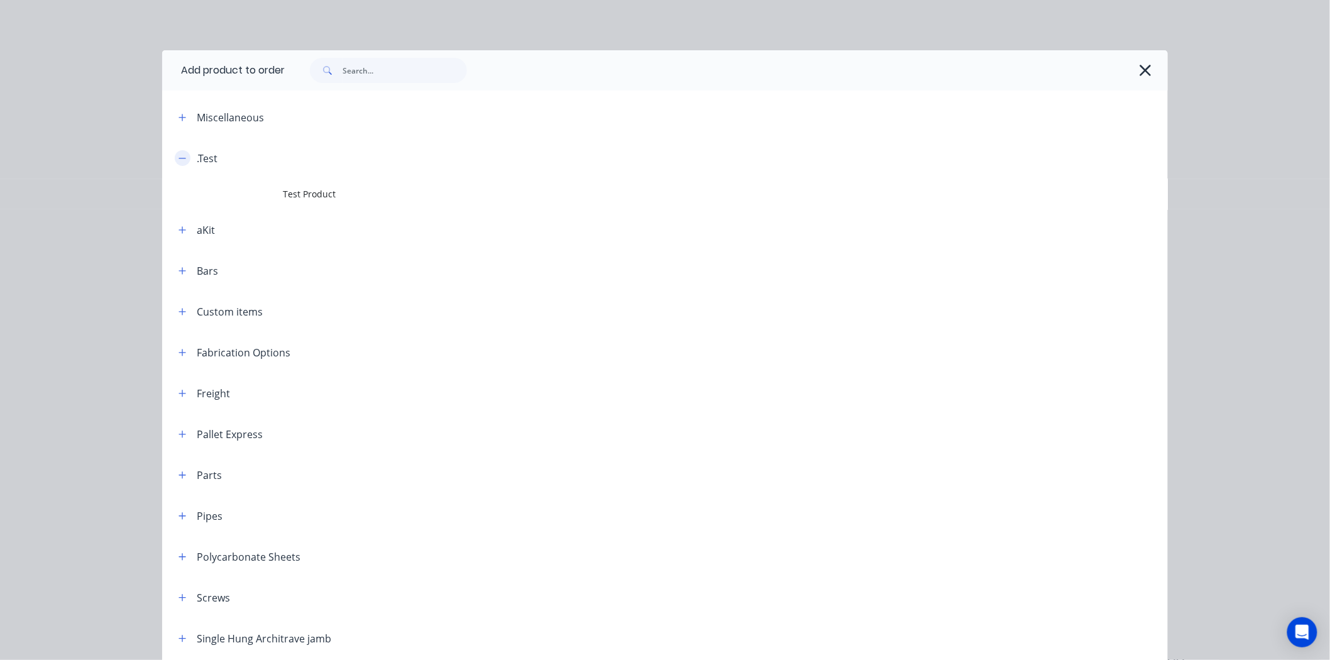
click at [178, 159] on icon "button" at bounding box center [182, 158] width 8 height 9
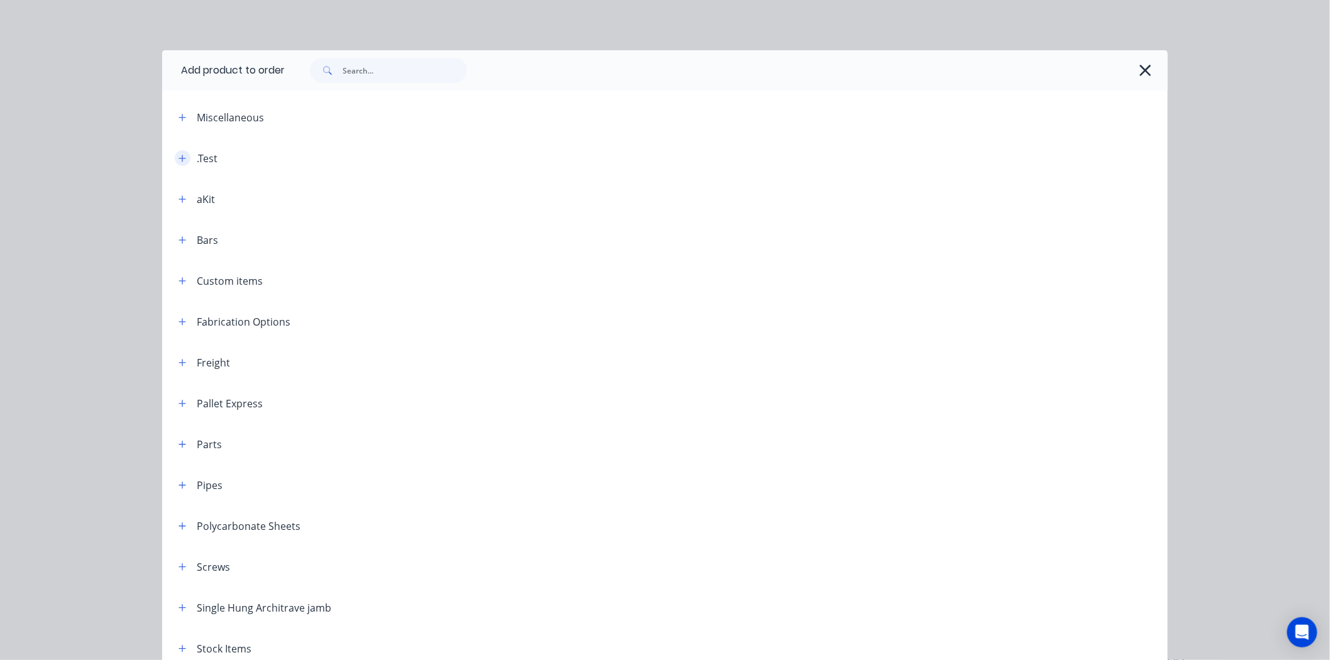
click at [179, 155] on icon "button" at bounding box center [182, 158] width 7 height 7
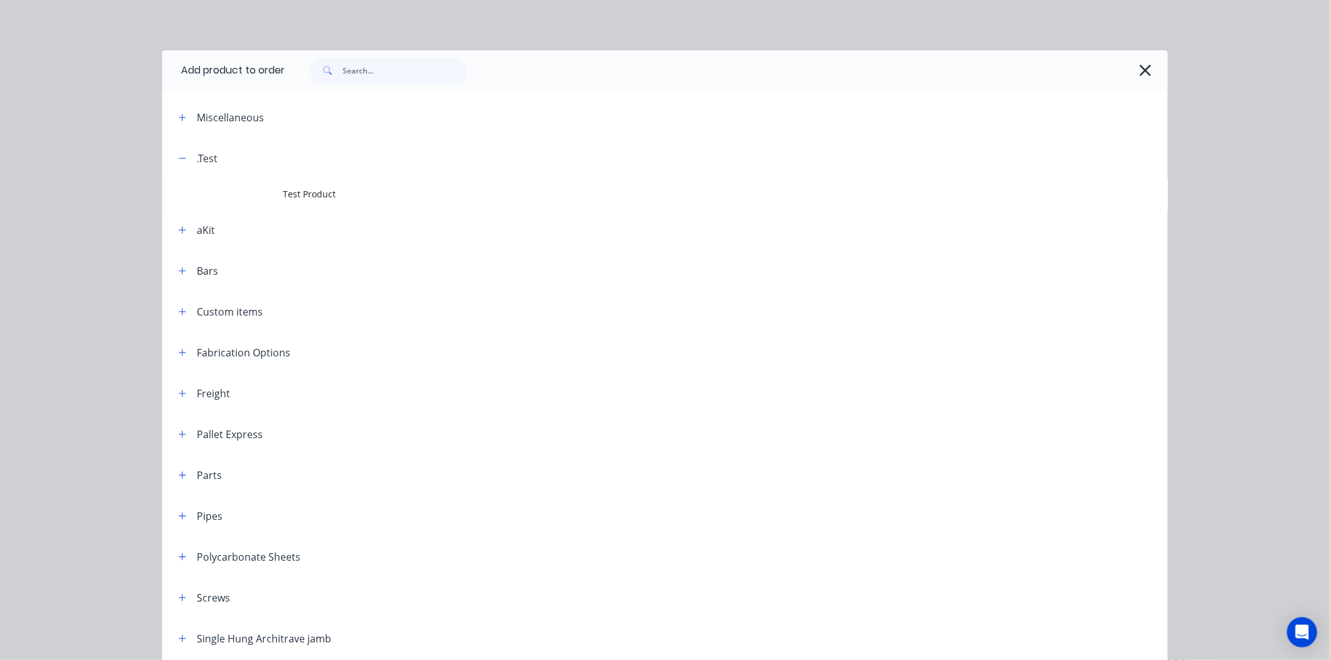
click at [183, 108] on header "Miscellaneous" at bounding box center [665, 117] width 1006 height 41
click at [178, 114] on icon "button" at bounding box center [182, 117] width 8 height 9
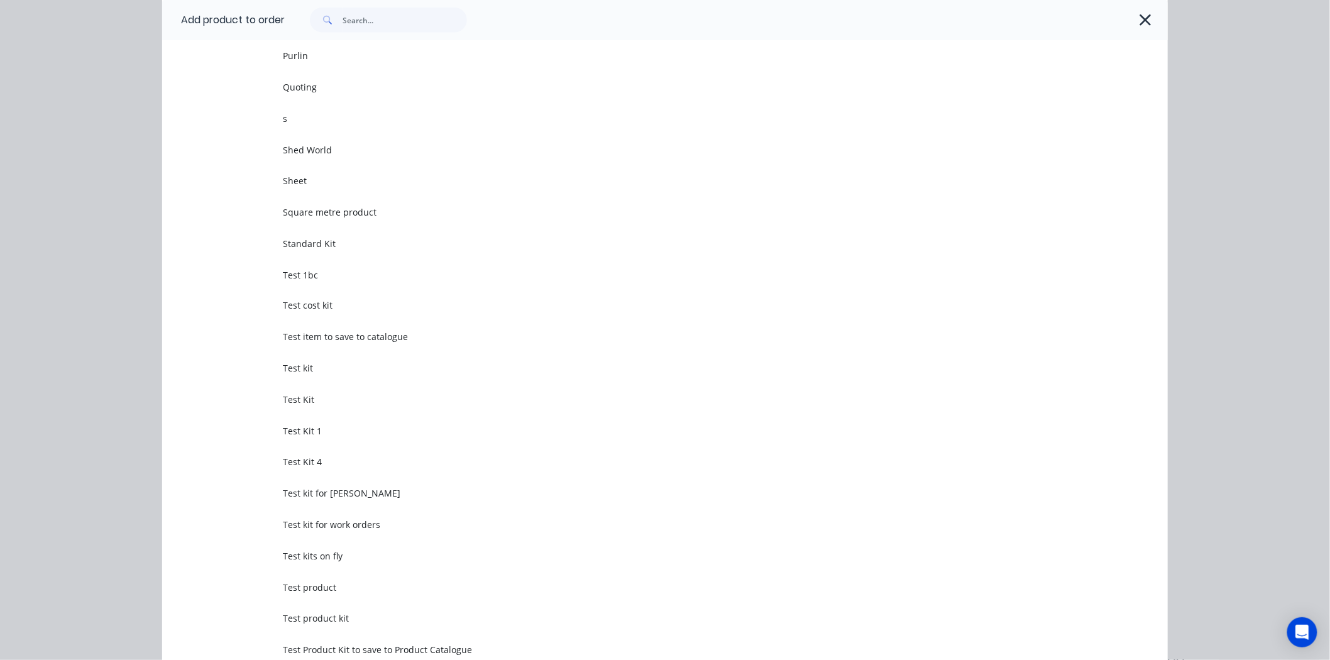
scroll to position [698, 0]
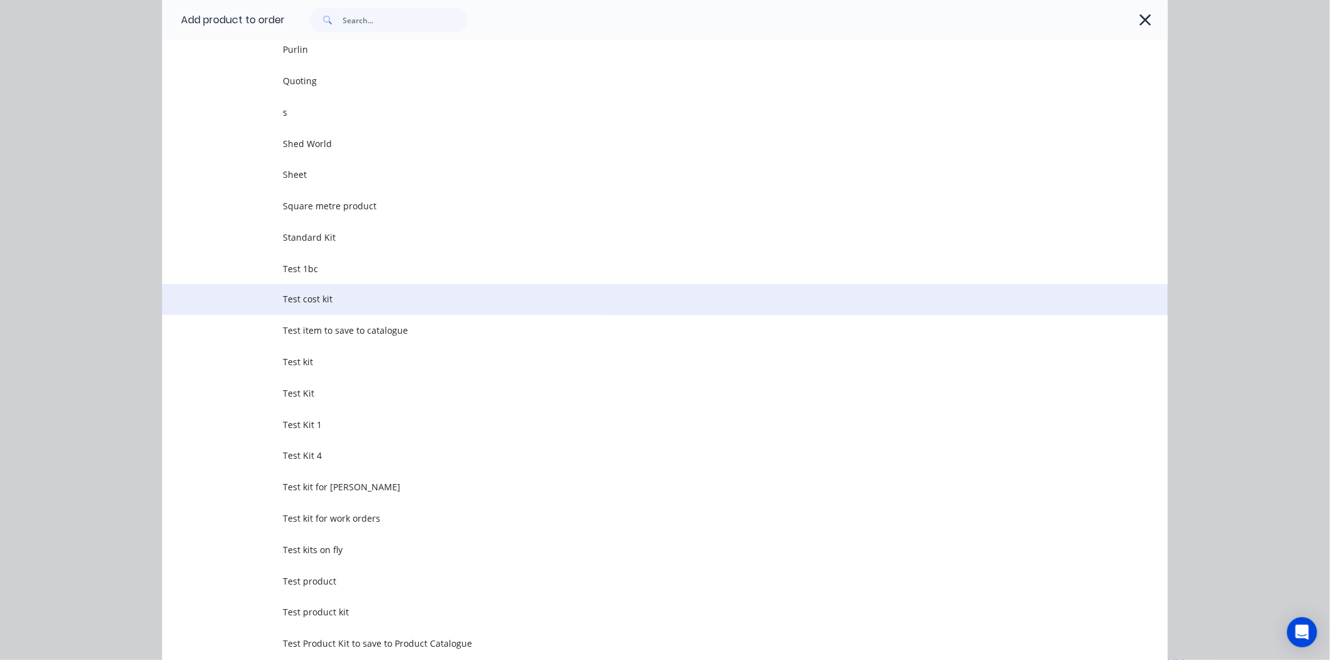
click at [324, 293] on span "Test cost kit" at bounding box center [637, 299] width 708 height 13
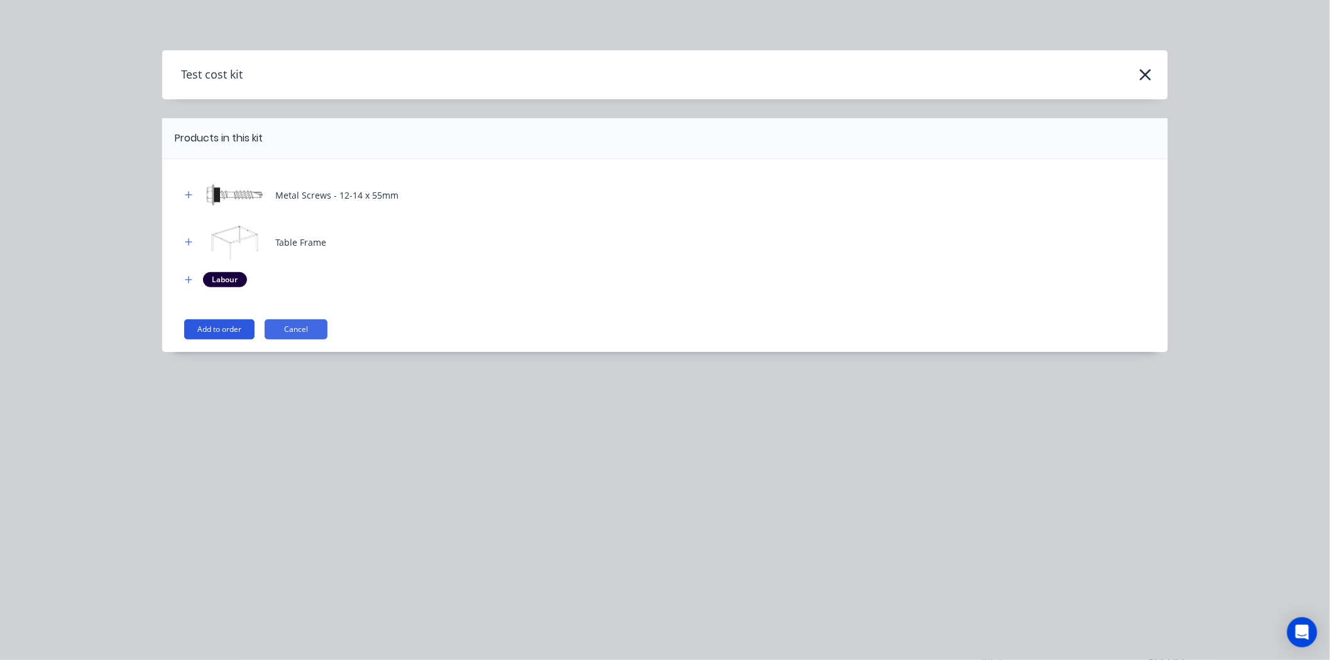
click at [217, 326] on button "Add to order" at bounding box center [219, 329] width 70 height 20
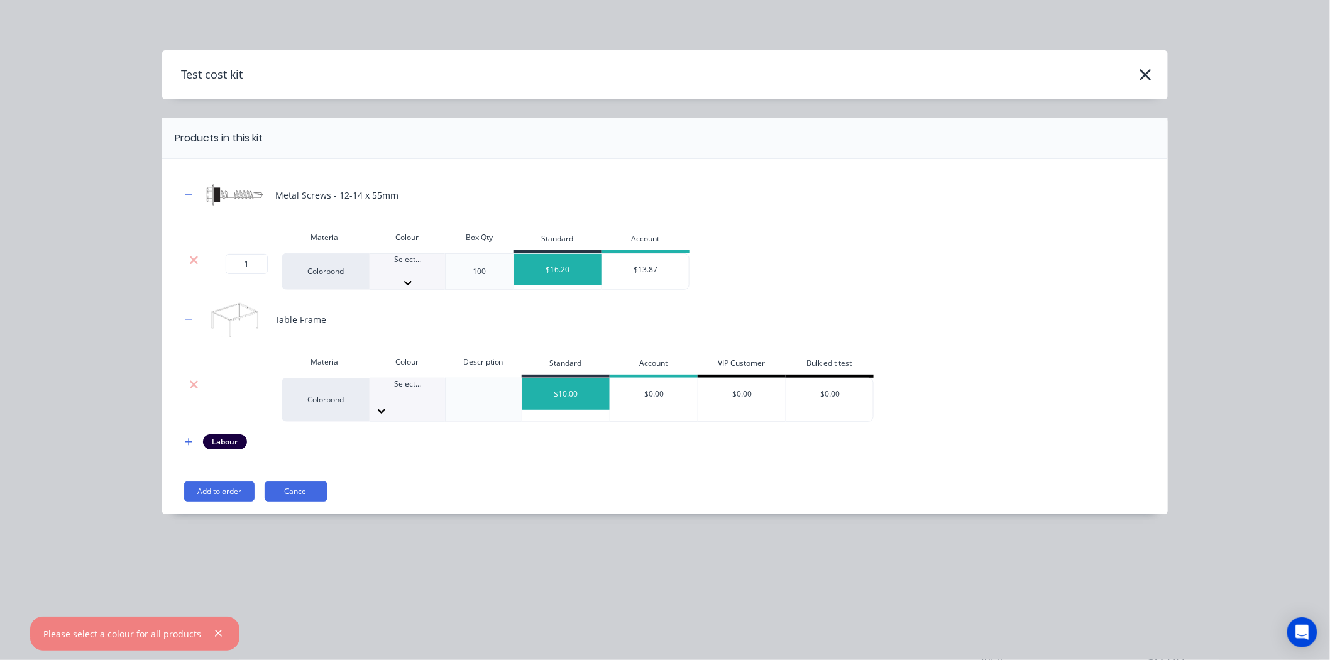
click at [381, 284] on div "Select..." at bounding box center [407, 271] width 75 height 35
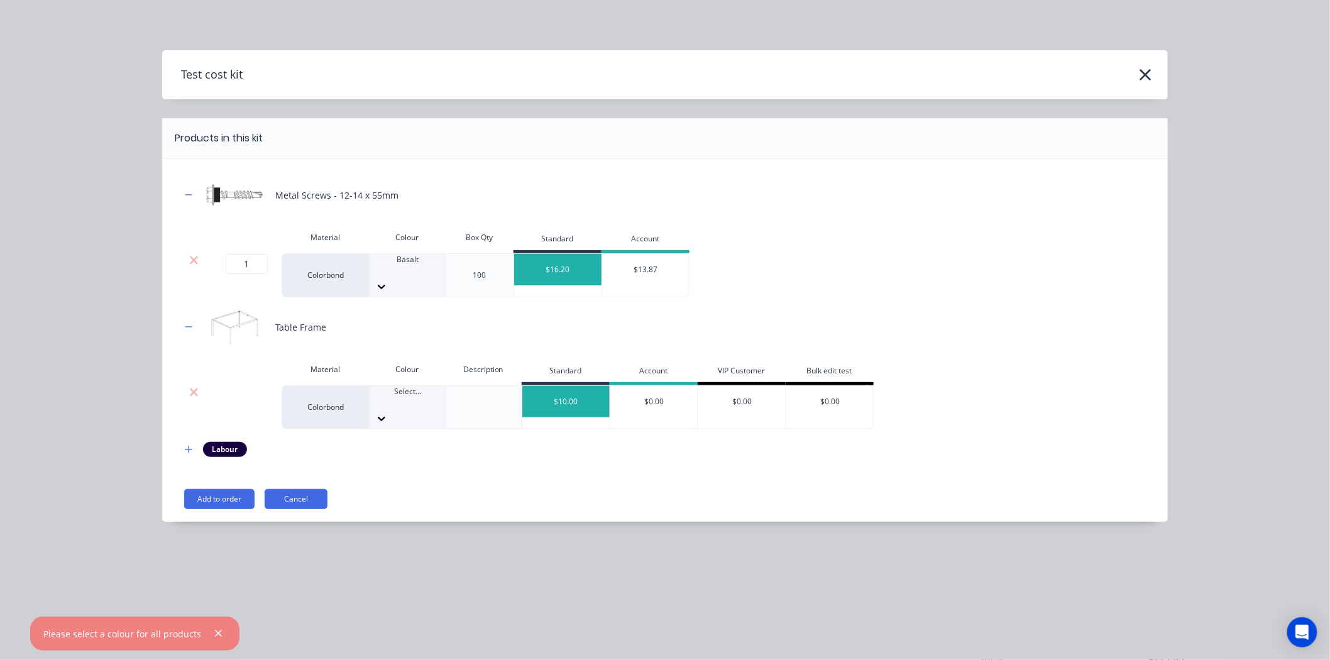
click at [406, 397] on div at bounding box center [407, 402] width 75 height 11
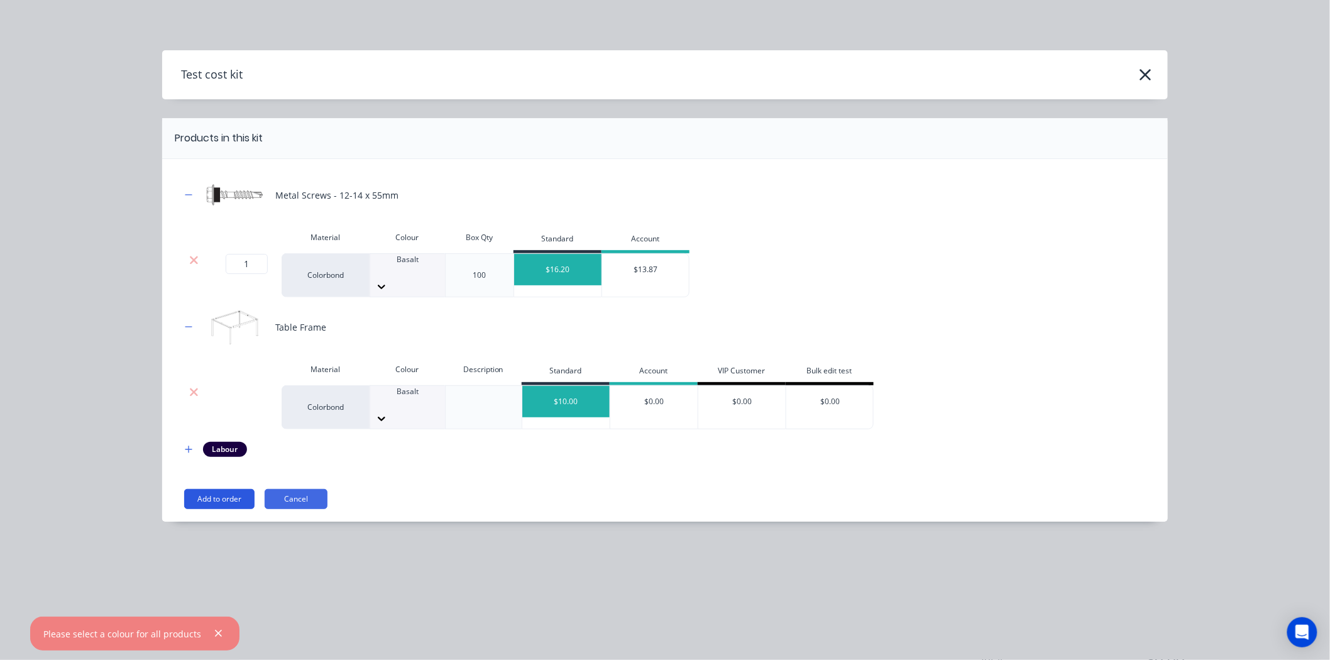
click at [228, 489] on button "Add to order" at bounding box center [219, 499] width 70 height 20
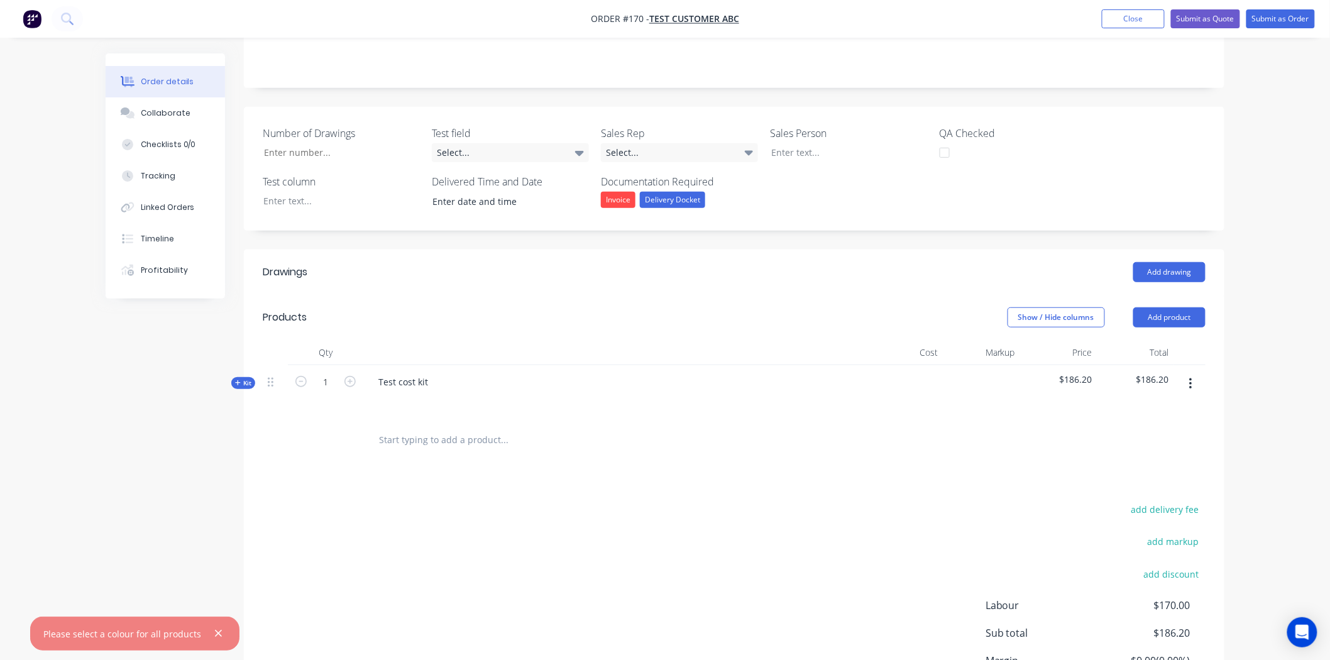
click at [234, 388] on div "Kit" at bounding box center [243, 383] width 24 height 12
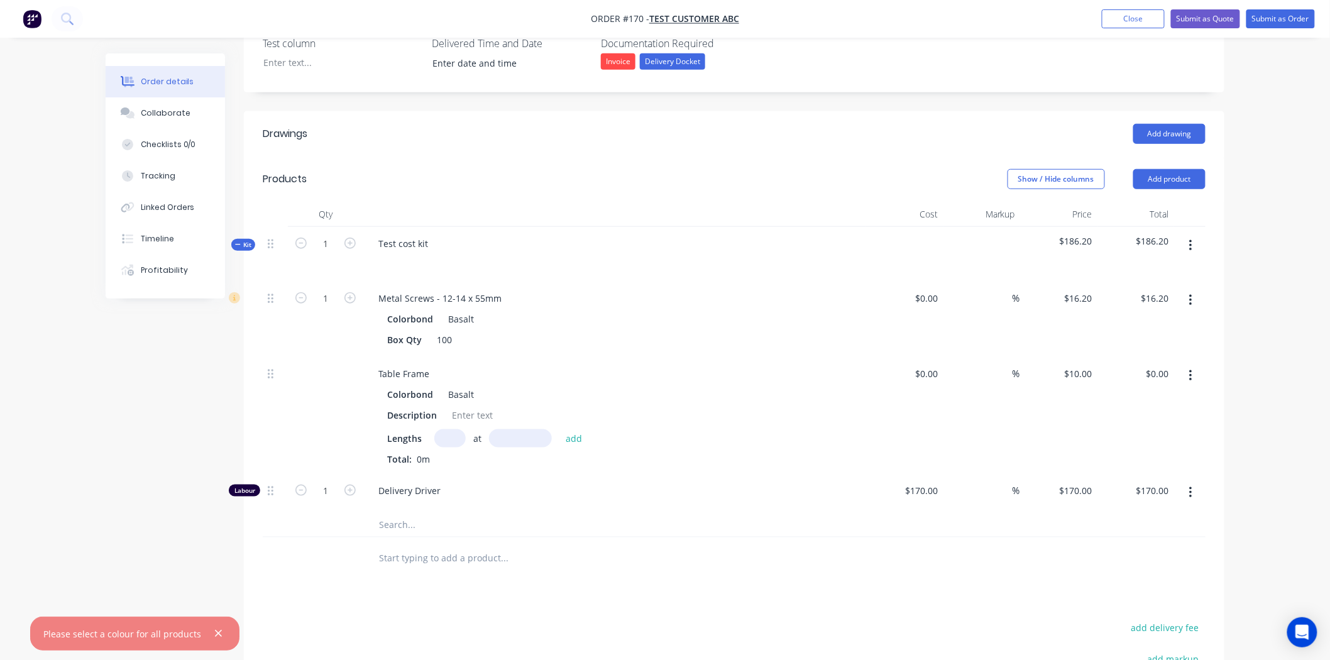
scroll to position [349, 0]
drag, startPoint x: 209, startPoint y: 627, endPoint x: 204, endPoint y: 614, distance: 13.3
click at [211, 627] on button "button" at bounding box center [219, 634] width 16 height 16
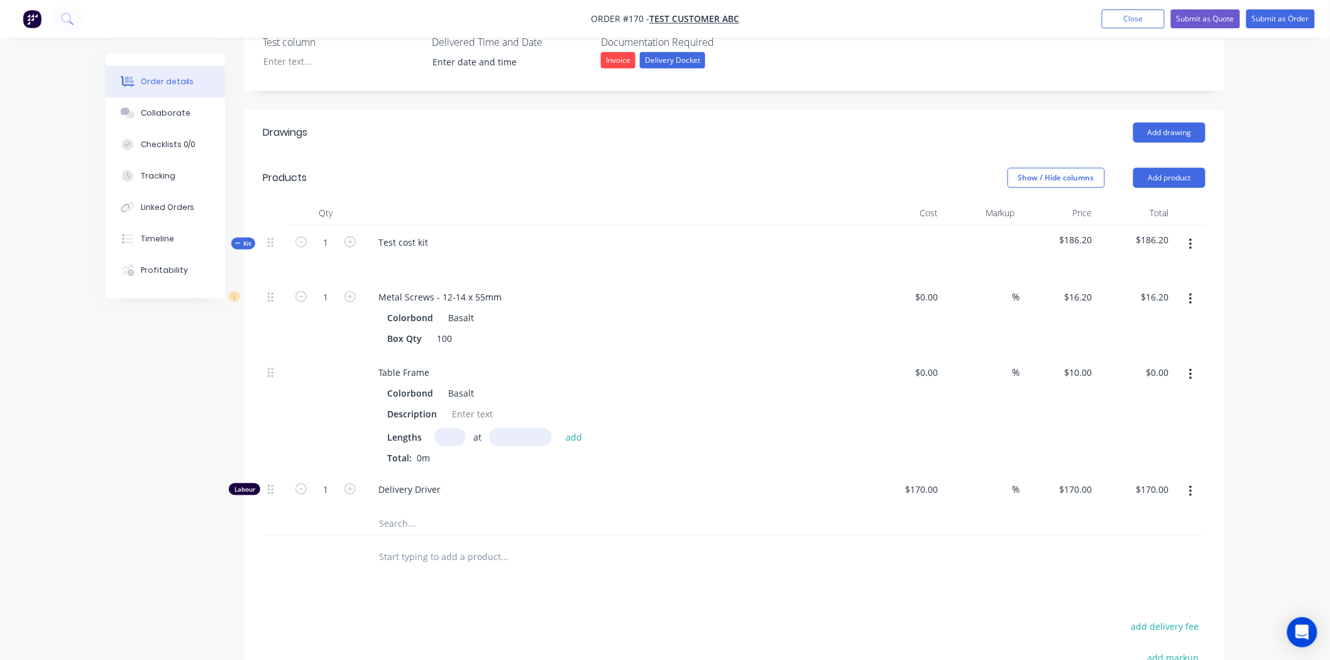
click at [123, 478] on div "Created by [PERSON_NAME] Created [DATE] Required [DATE] Assigned to Add team me…" at bounding box center [665, 301] width 1119 height 1193
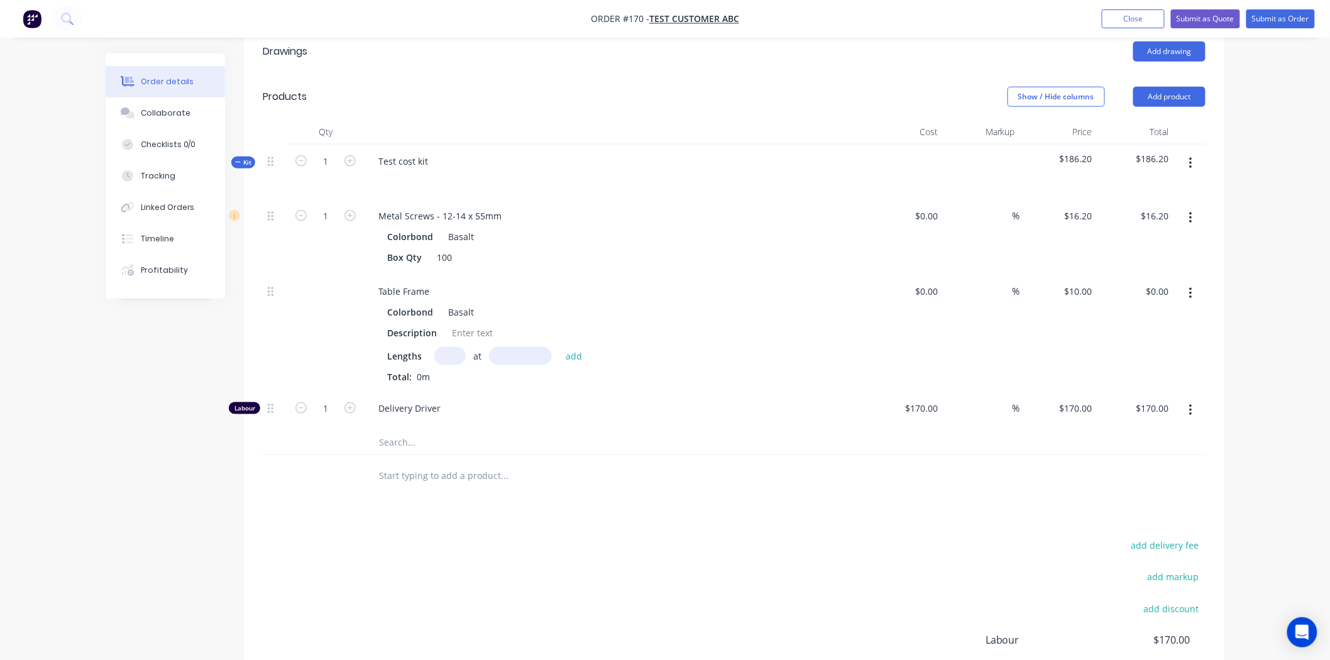
scroll to position [488, 0]
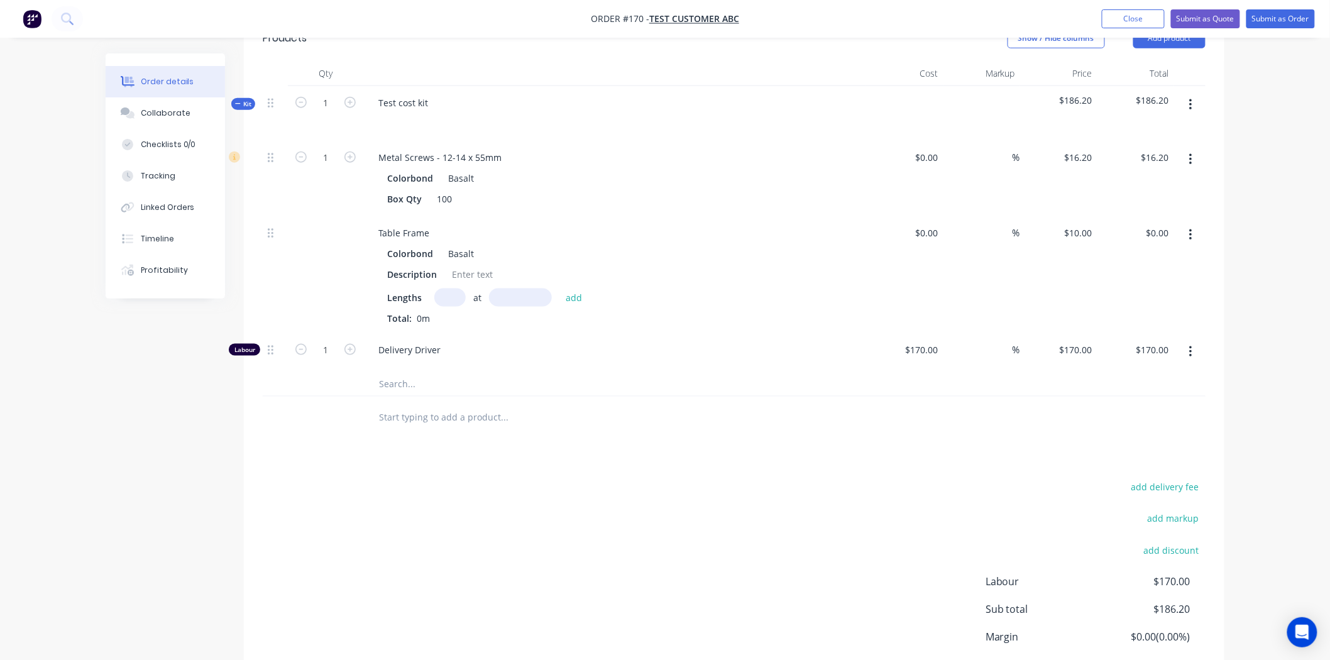
click at [436, 292] on input "text" at bounding box center [449, 297] width 31 height 18
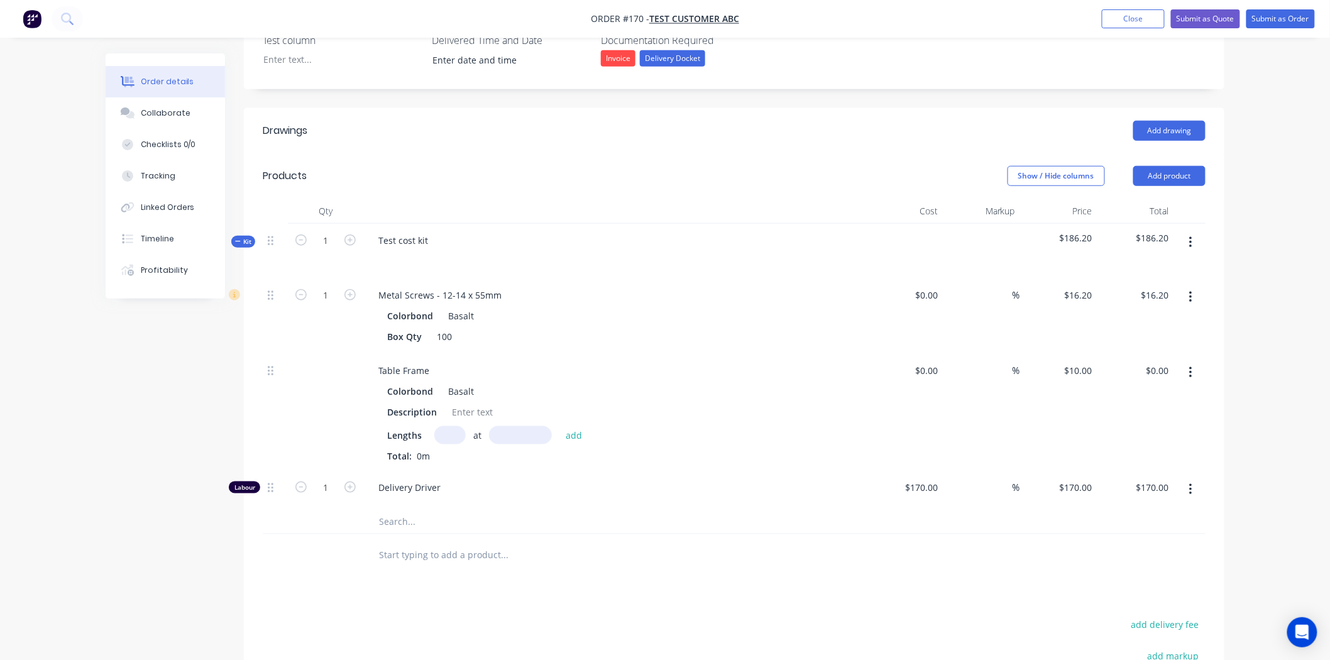
scroll to position [349, 0]
type input "2"
click at [515, 440] on input "text" at bounding box center [520, 437] width 63 height 18
type input "200mm"
click at [575, 429] on button "add" at bounding box center [574, 437] width 30 height 17
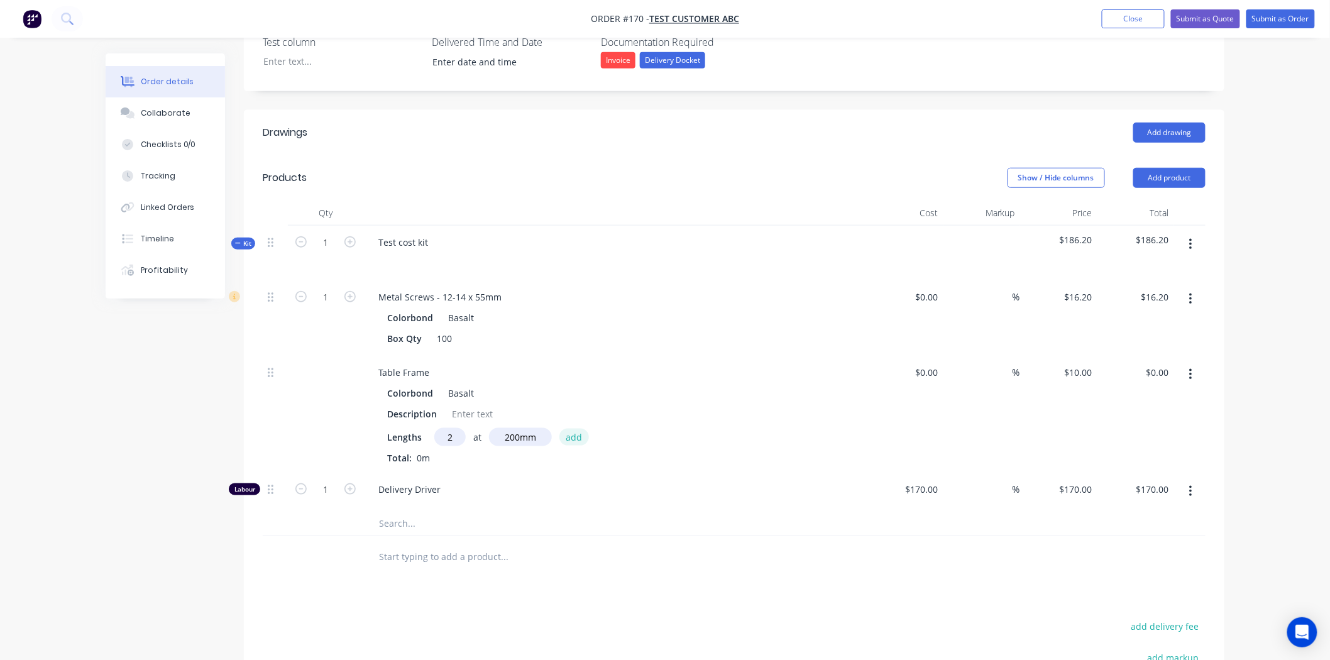
type input "$4.00"
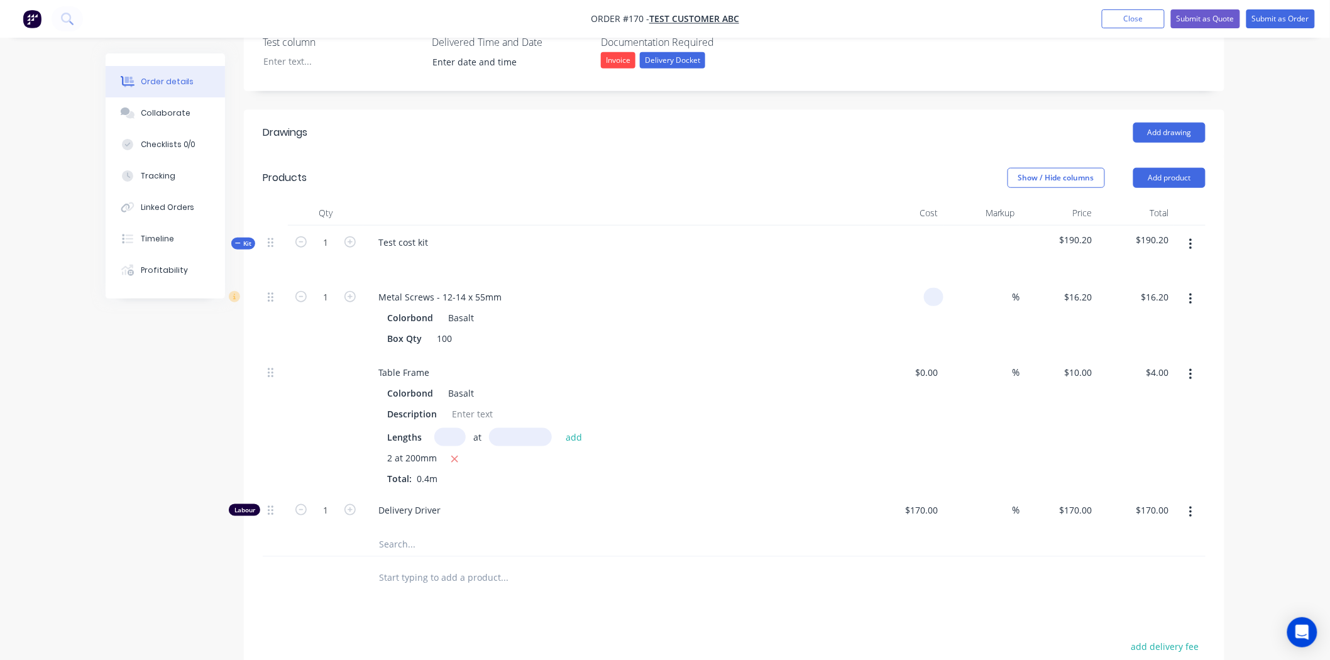
drag, startPoint x: 939, startPoint y: 296, endPoint x: 902, endPoint y: 294, distance: 37.2
click at [902, 294] on div at bounding box center [904, 317] width 77 height 75
type input "$5.00"
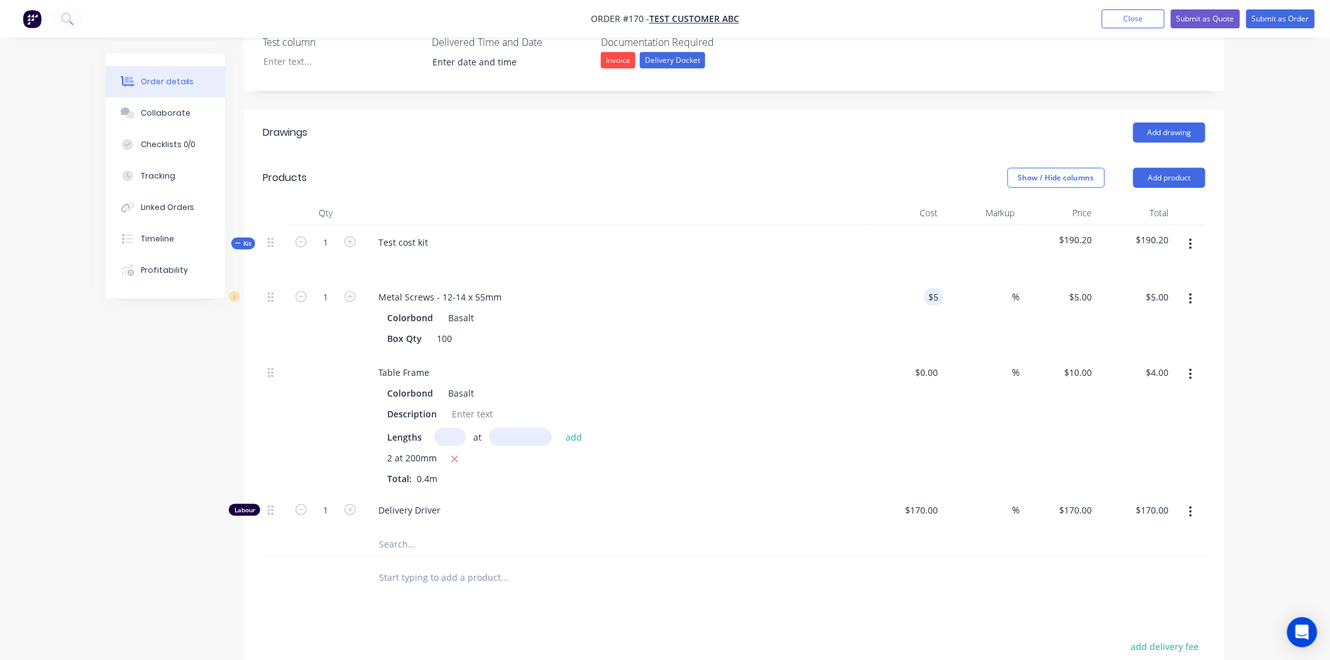
click at [916, 322] on div "$5.00 5" at bounding box center [904, 317] width 77 height 75
click at [1002, 296] on input at bounding box center [1005, 297] width 14 height 18
type input "50"
type input "$7.50"
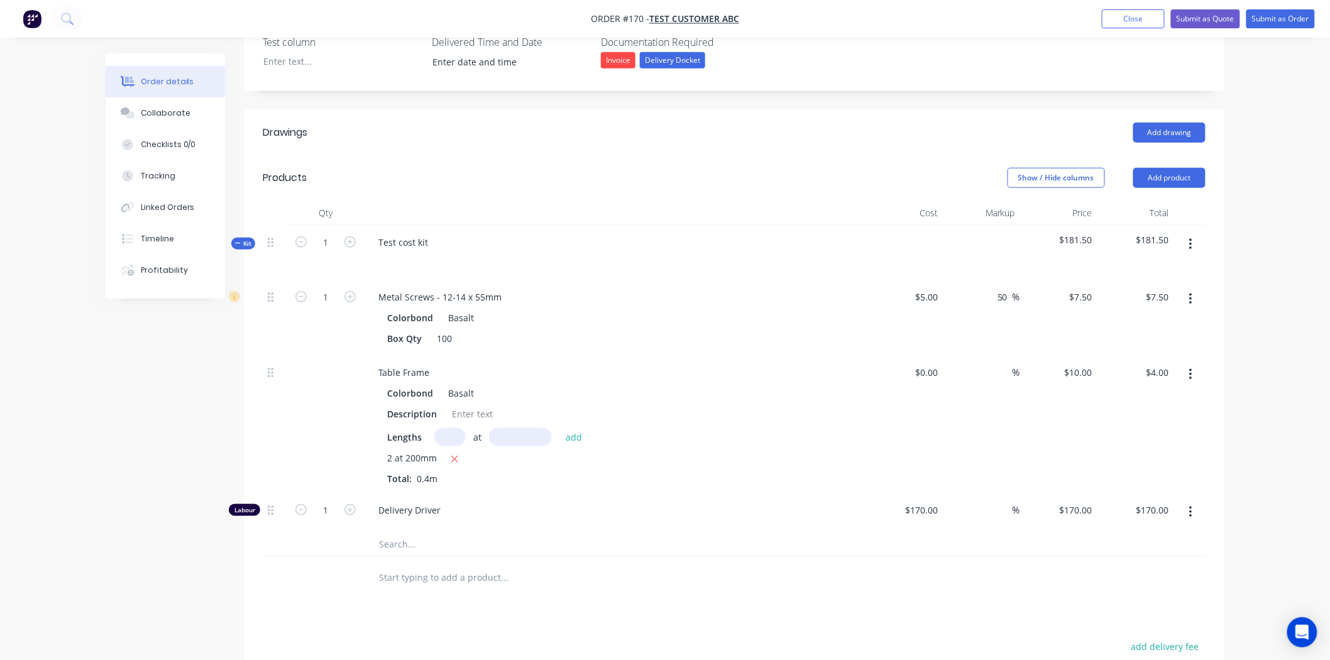
click at [877, 357] on div "$0.00 $0.00" at bounding box center [904, 425] width 77 height 138
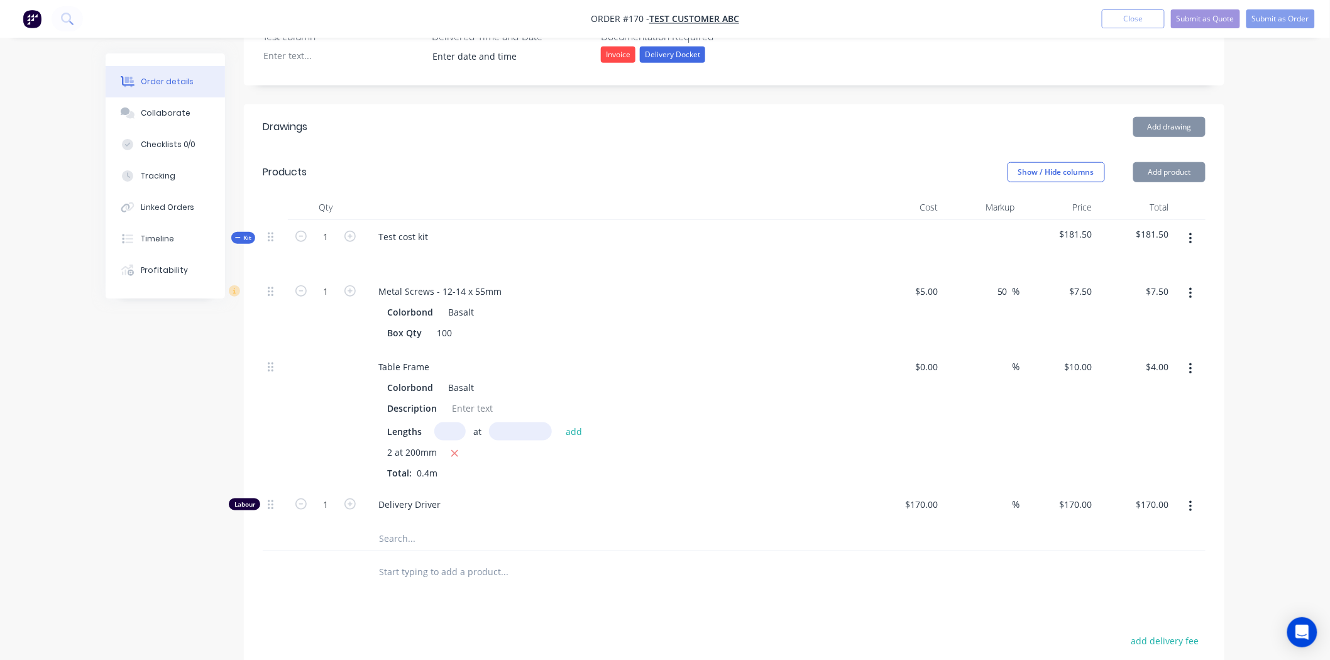
scroll to position [279, 0]
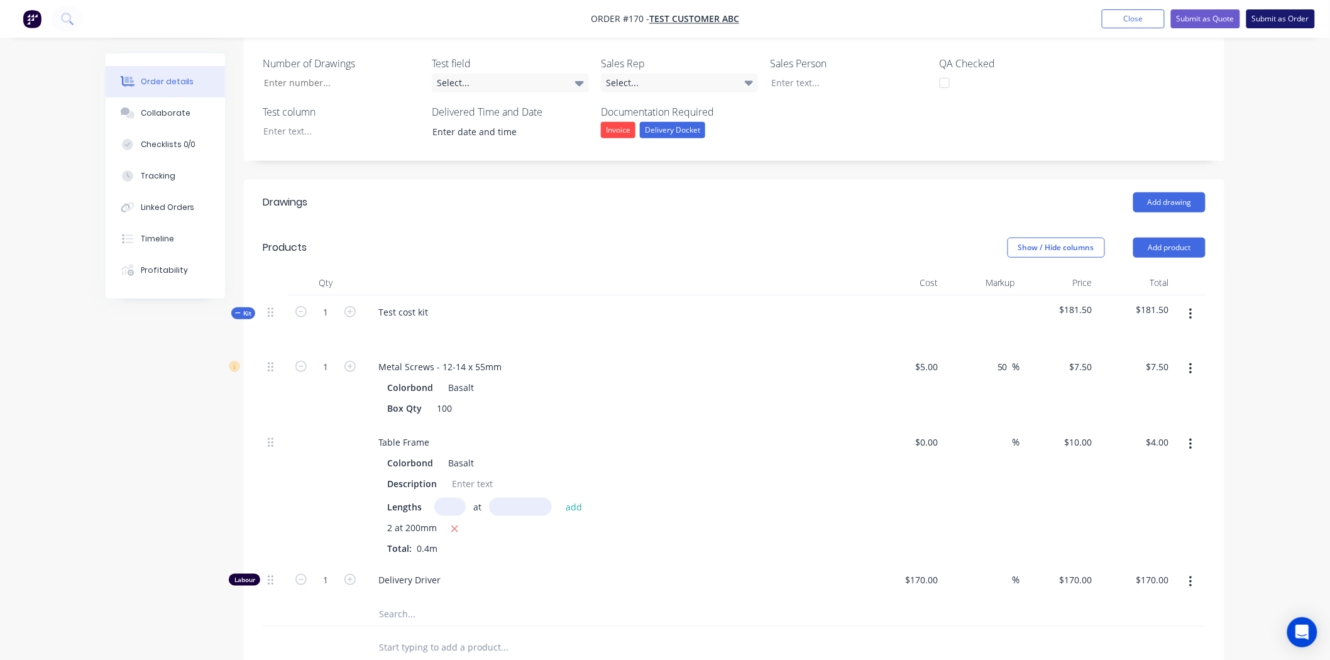
click at [1260, 16] on button "Submit as Order" at bounding box center [1280, 18] width 69 height 19
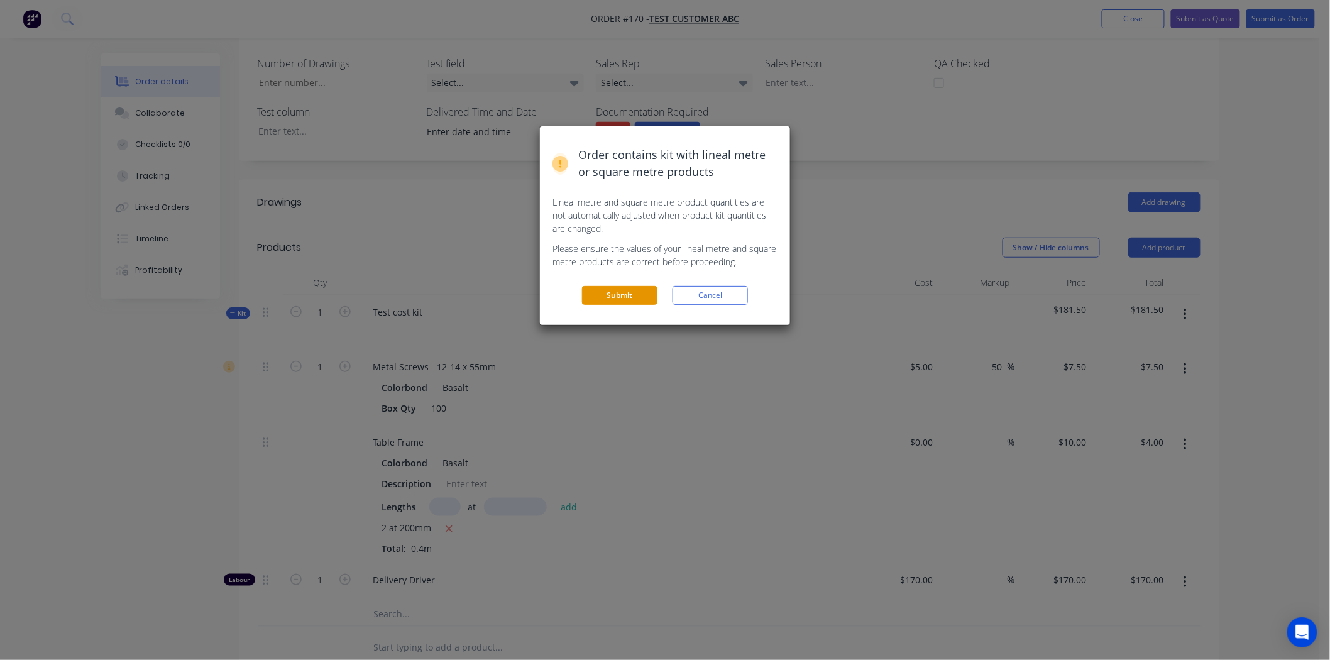
click at [616, 298] on button "Submit" at bounding box center [619, 295] width 75 height 19
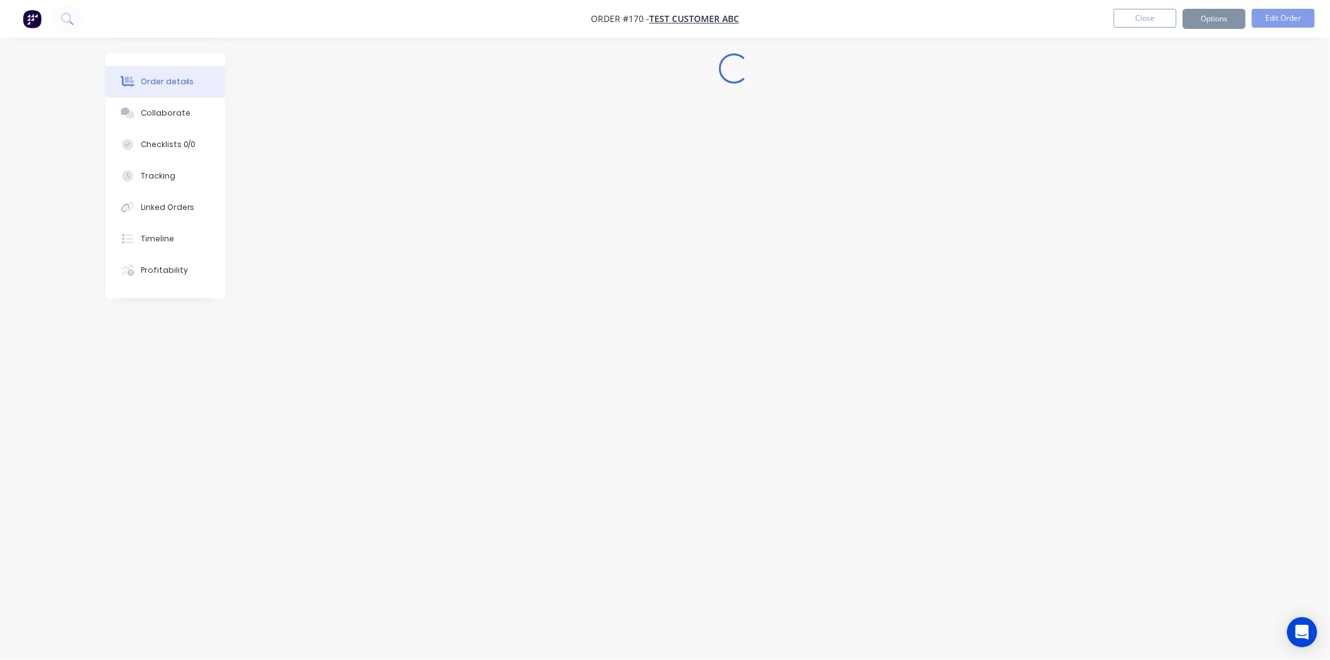
scroll to position [0, 0]
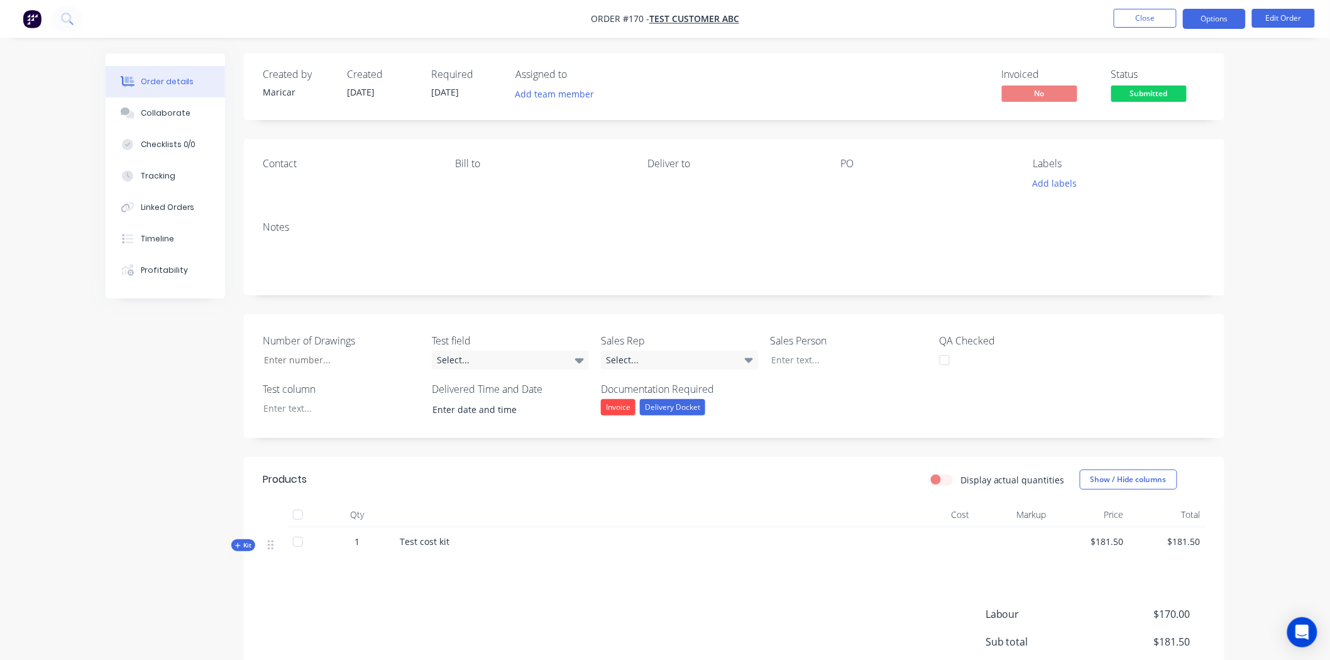
click at [1221, 19] on button "Options" at bounding box center [1214, 19] width 63 height 20
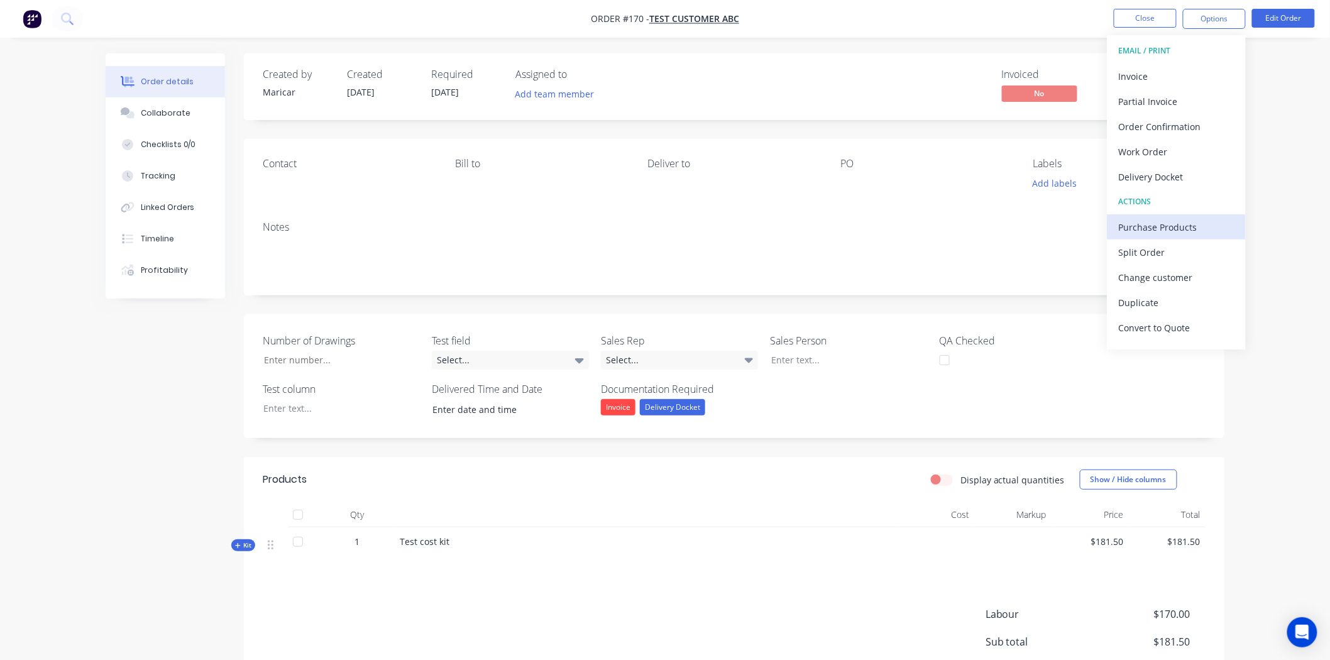
click at [1165, 229] on div "Purchase Products" at bounding box center [1177, 227] width 116 height 18
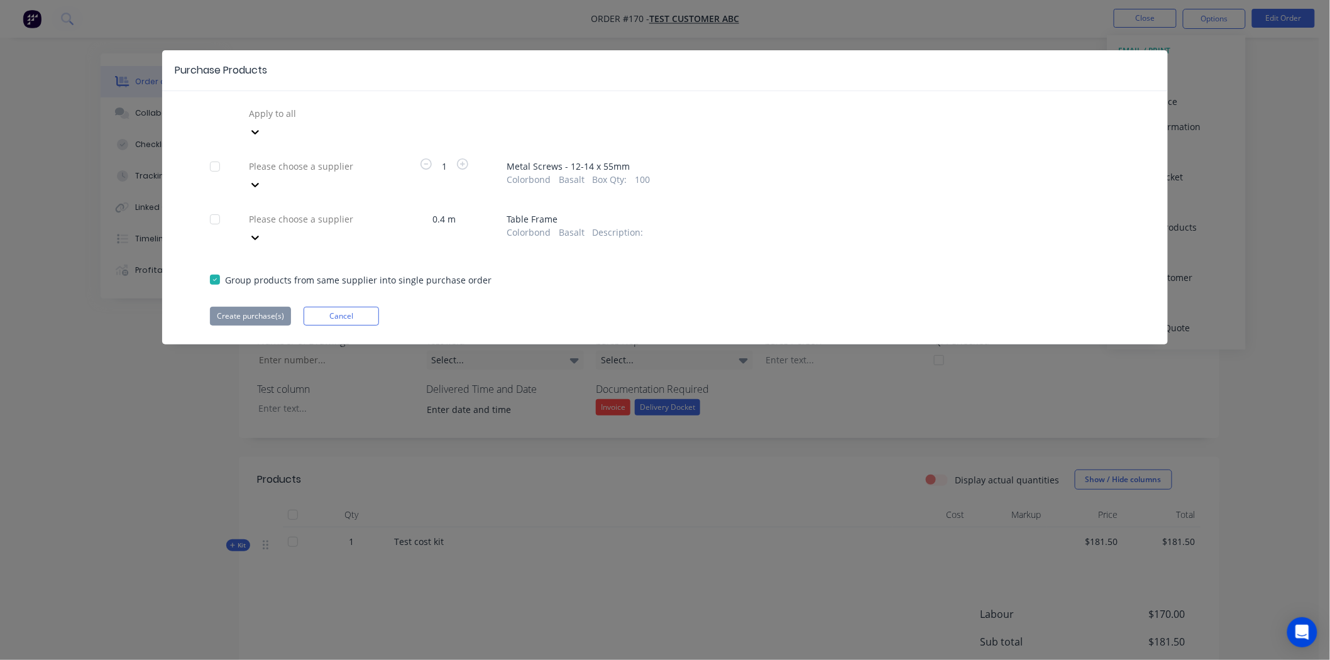
click at [214, 154] on div at bounding box center [214, 166] width 25 height 25
click at [318, 102] on div "Purchase Products Apply to all Please choose a supplier 1 Metal Screws - 12-14 …" at bounding box center [665, 197] width 1006 height 294
click at [307, 112] on div at bounding box center [338, 114] width 181 height 16
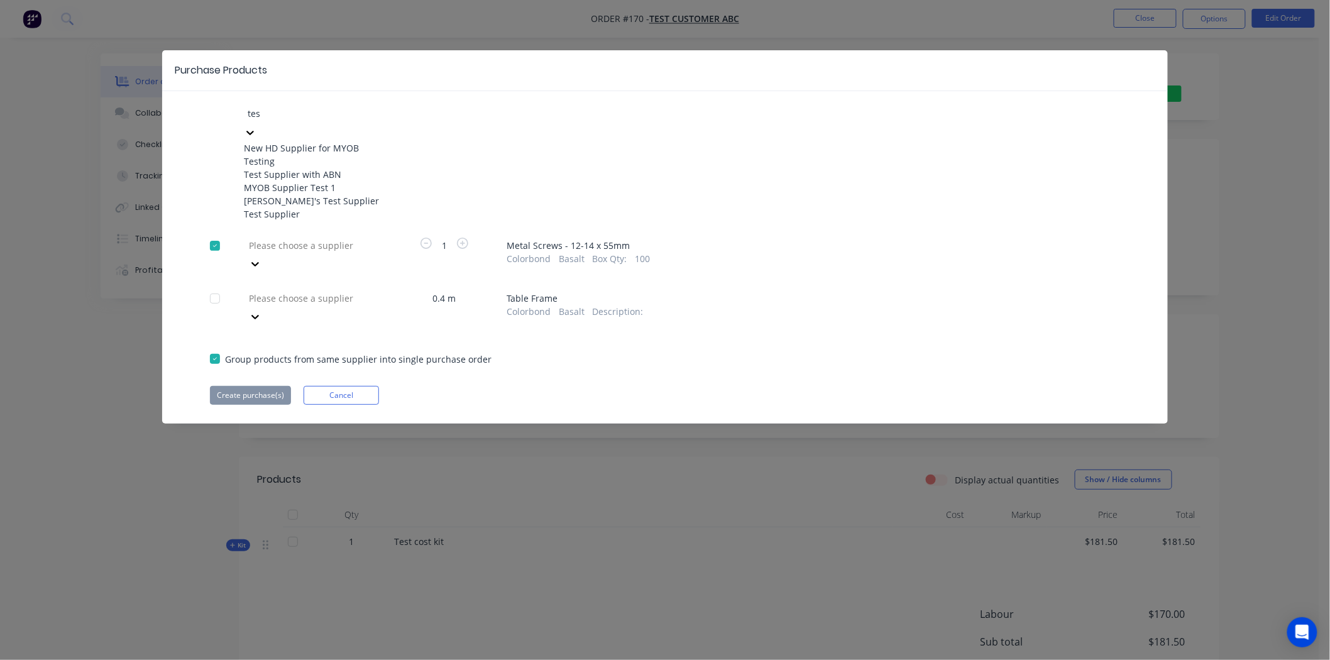
type input "test"
click at [302, 221] on div "Test Supplier" at bounding box center [313, 213] width 138 height 13
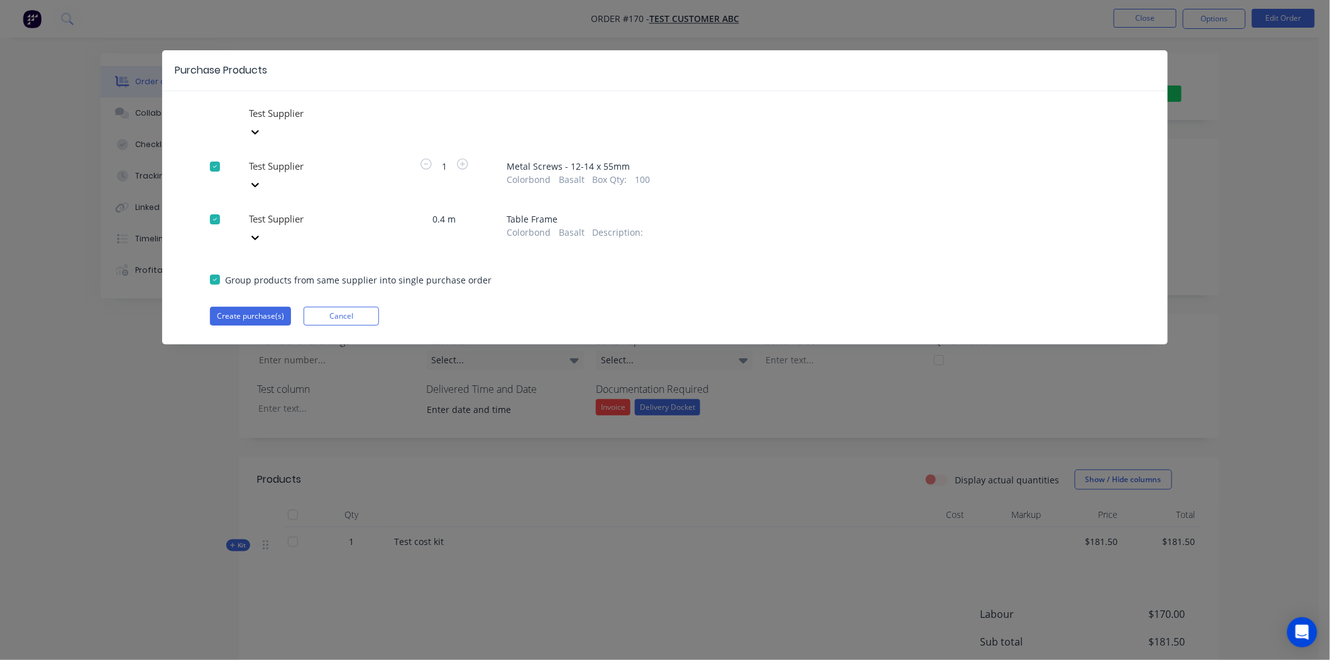
drag, startPoint x: 246, startPoint y: 280, endPoint x: 173, endPoint y: 245, distance: 80.1
click at [173, 245] on div "Test Supplier Test Supplier 1 Metal Screws - 12-14 x 55mm Colorbond Basalt Box …" at bounding box center [665, 215] width 1006 height 222
click at [212, 207] on div at bounding box center [214, 219] width 25 height 25
click at [262, 307] on button "Create purchase(s)" at bounding box center [250, 316] width 81 height 19
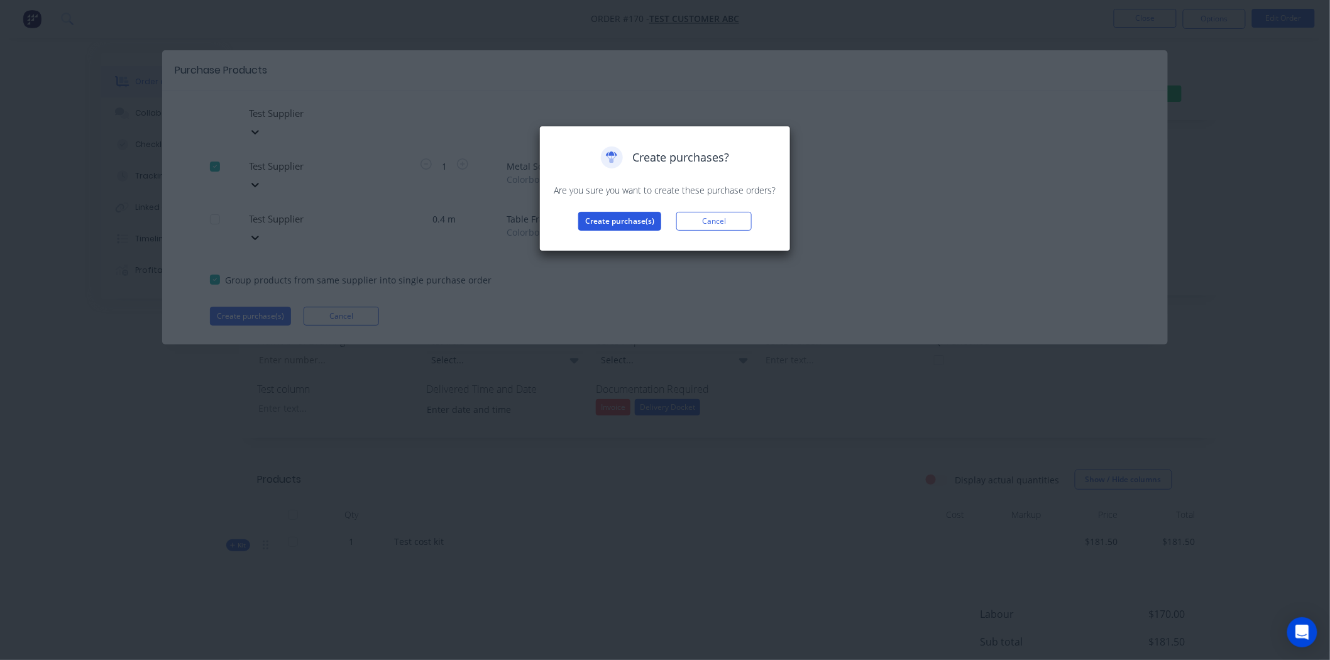
click at [620, 224] on button "Create purchase(s)" at bounding box center [619, 221] width 83 height 19
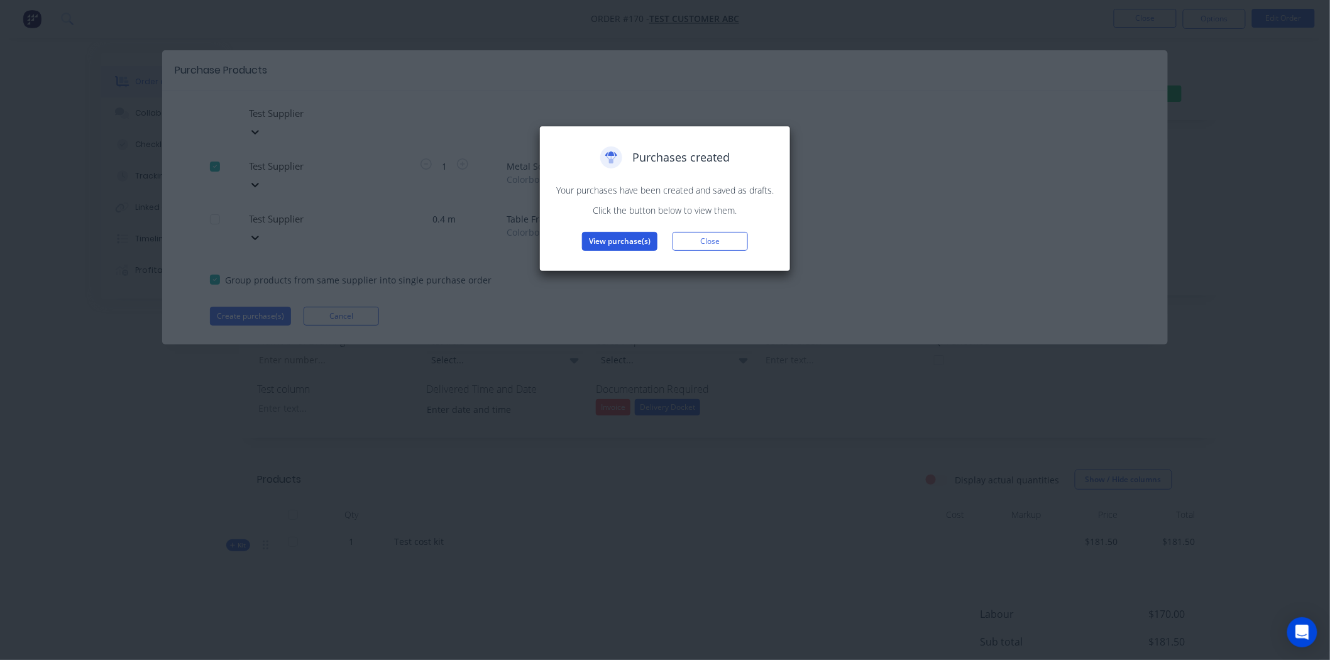
click at [614, 243] on button "View purchase(s)" at bounding box center [619, 241] width 75 height 19
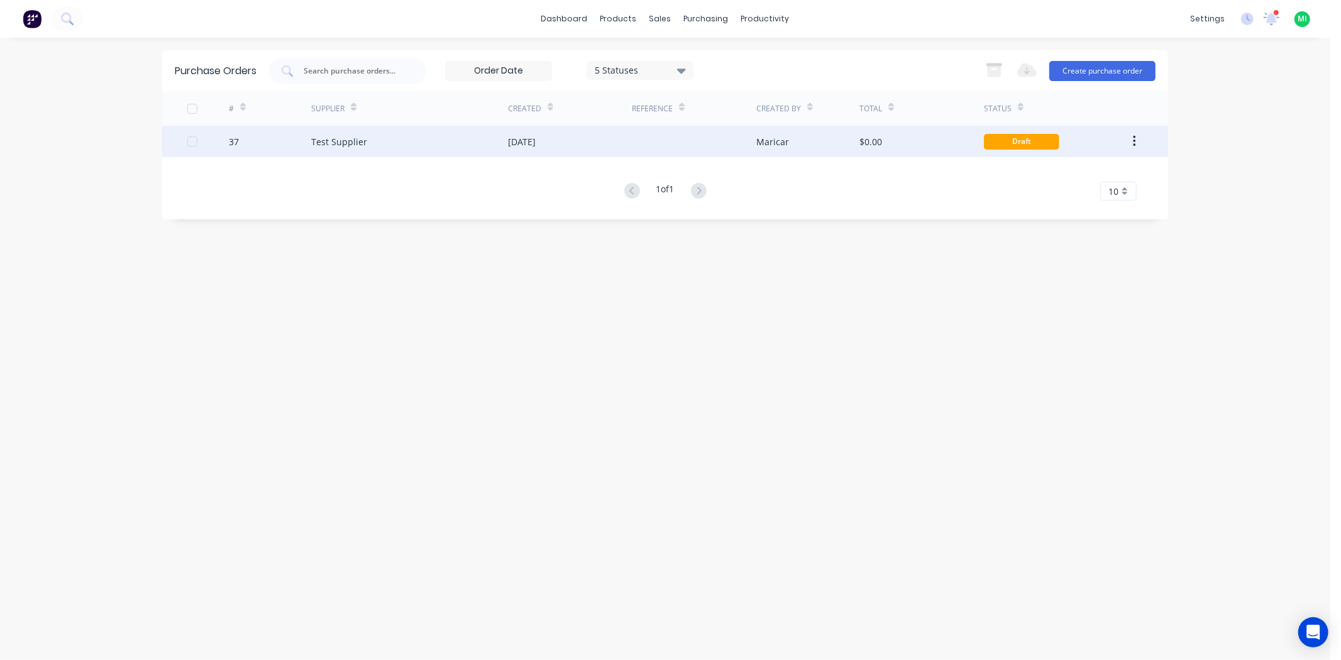
click at [533, 149] on div "[DATE]" at bounding box center [570, 141] width 124 height 31
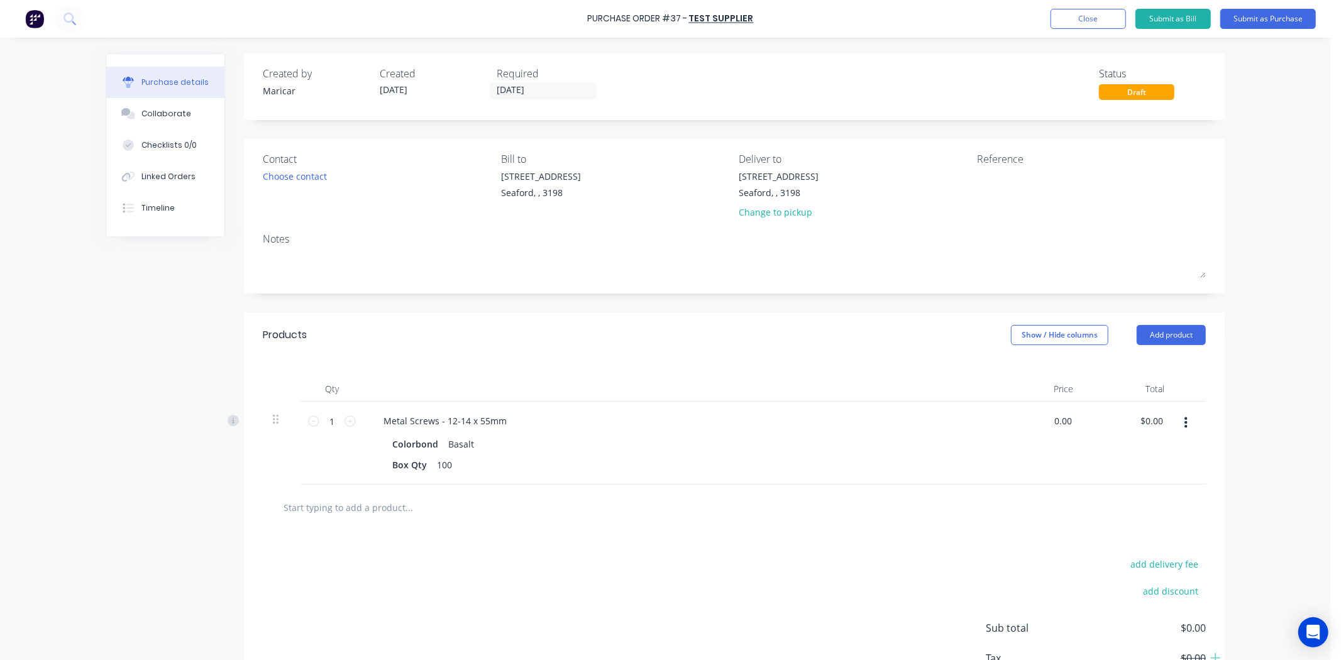
drag, startPoint x: 1063, startPoint y: 417, endPoint x: 1014, endPoint y: 427, distance: 49.4
click at [1014, 427] on div "0.00 0.00" at bounding box center [1037, 443] width 91 height 83
type input "0"
type input "$10.00"
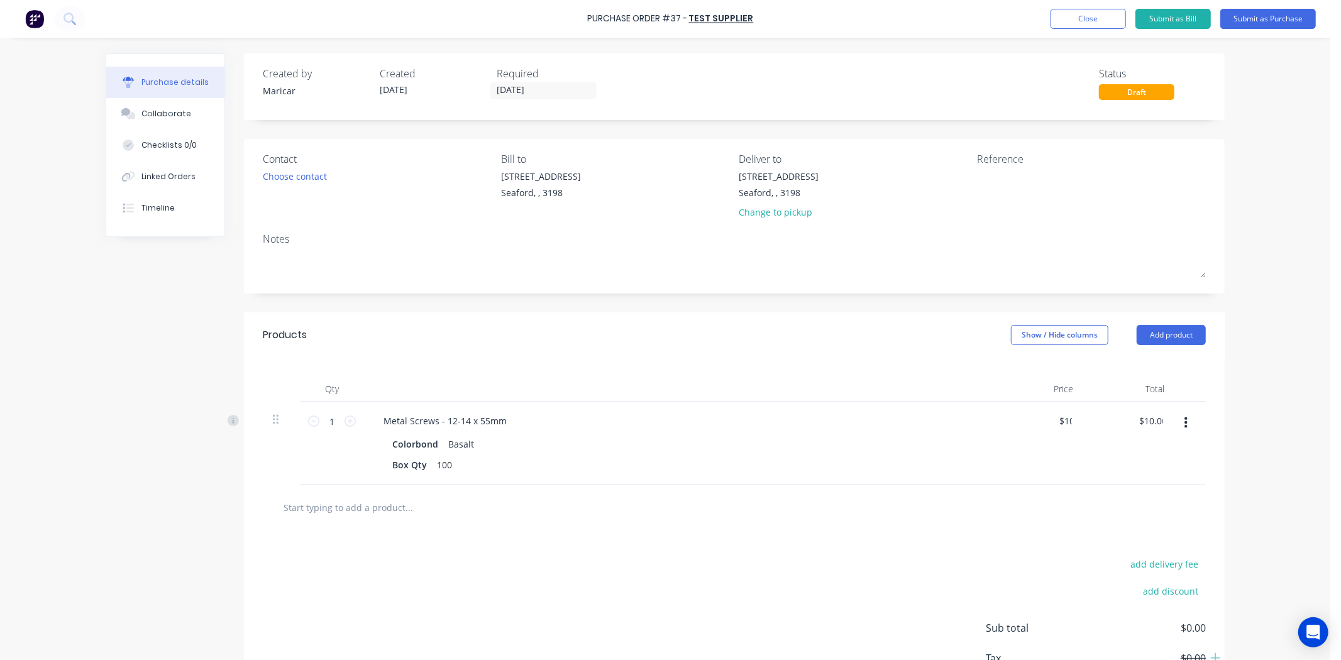
click at [1021, 434] on div "$10.00 10" at bounding box center [1037, 443] width 91 height 83
click at [1271, 11] on button "Submit as Purchase" at bounding box center [1268, 19] width 96 height 20
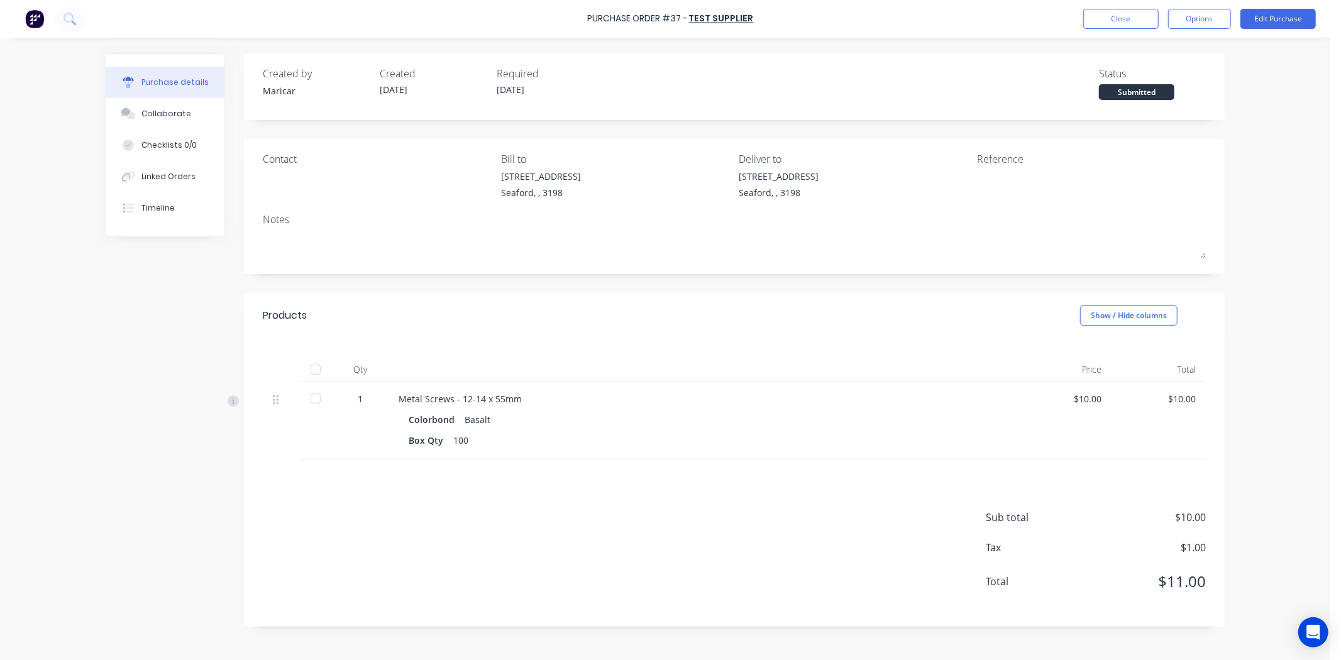
click at [309, 372] on div at bounding box center [315, 369] width 25 height 25
click at [278, 463] on div "Sub total $10.00 Tax $1.00 Total $11.00" at bounding box center [734, 543] width 980 height 167
click at [177, 194] on button "Timeline" at bounding box center [165, 207] width 118 height 31
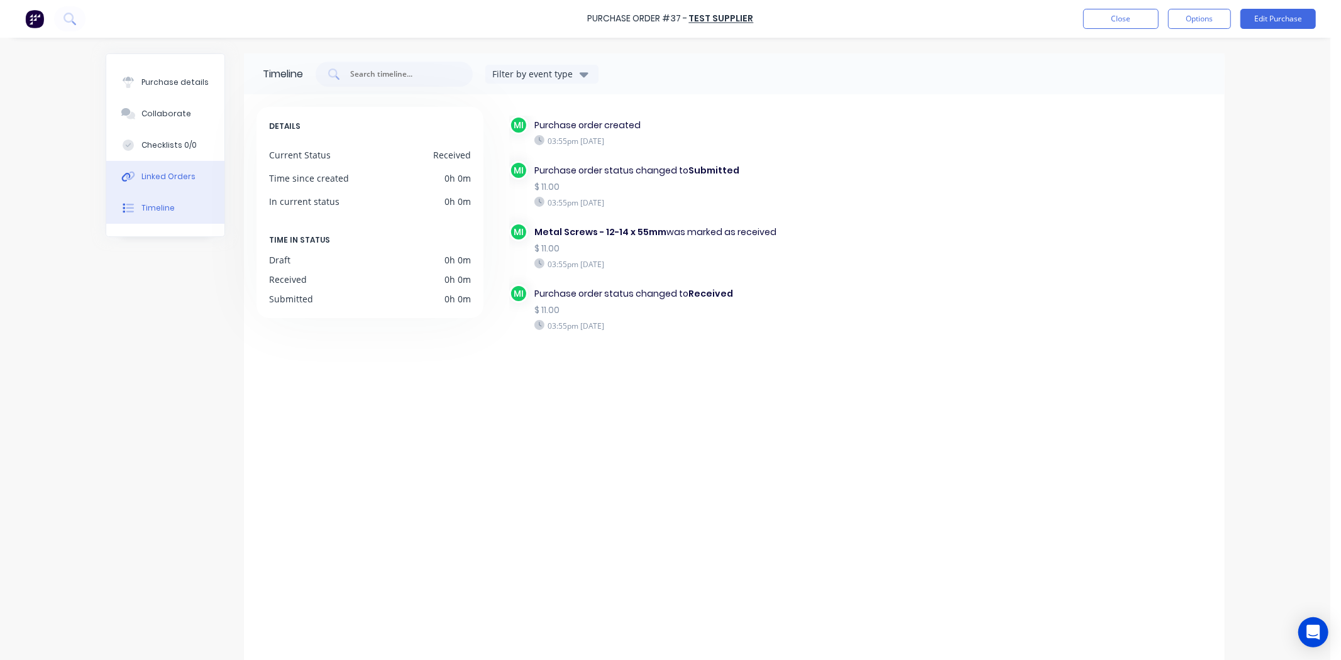
click at [172, 168] on button "Linked Orders" at bounding box center [165, 176] width 118 height 31
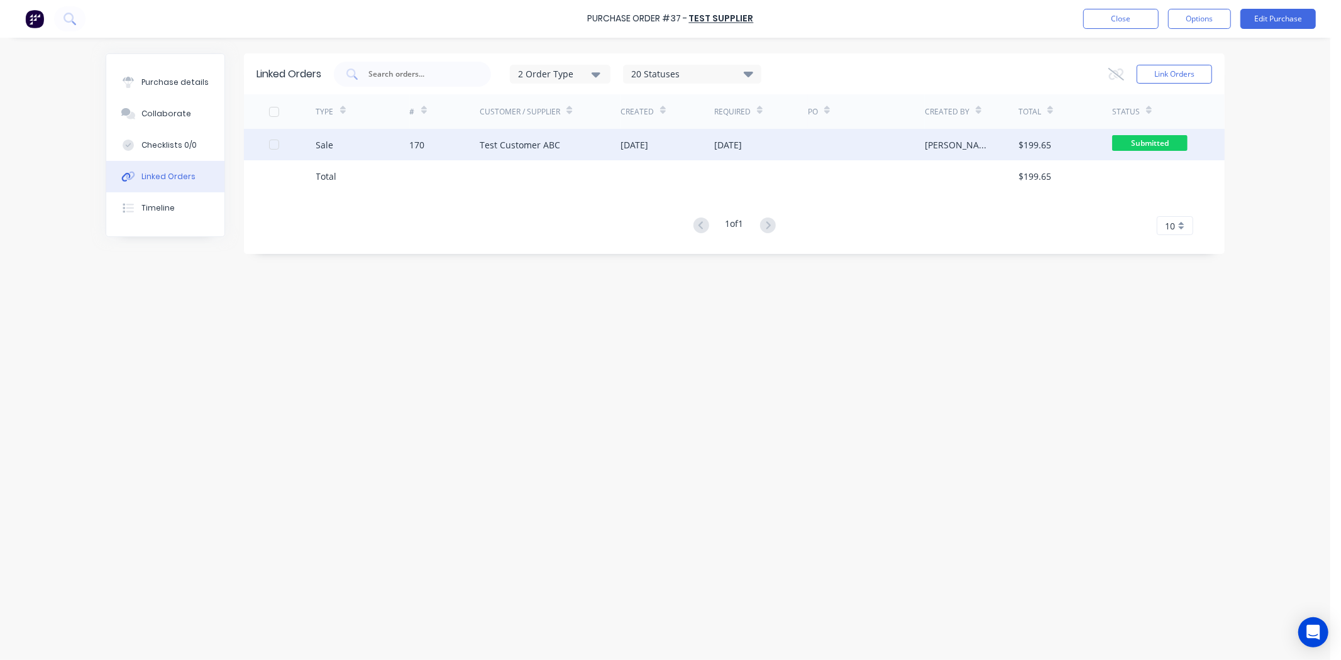
click at [451, 143] on div "170" at bounding box center [445, 144] width 70 height 31
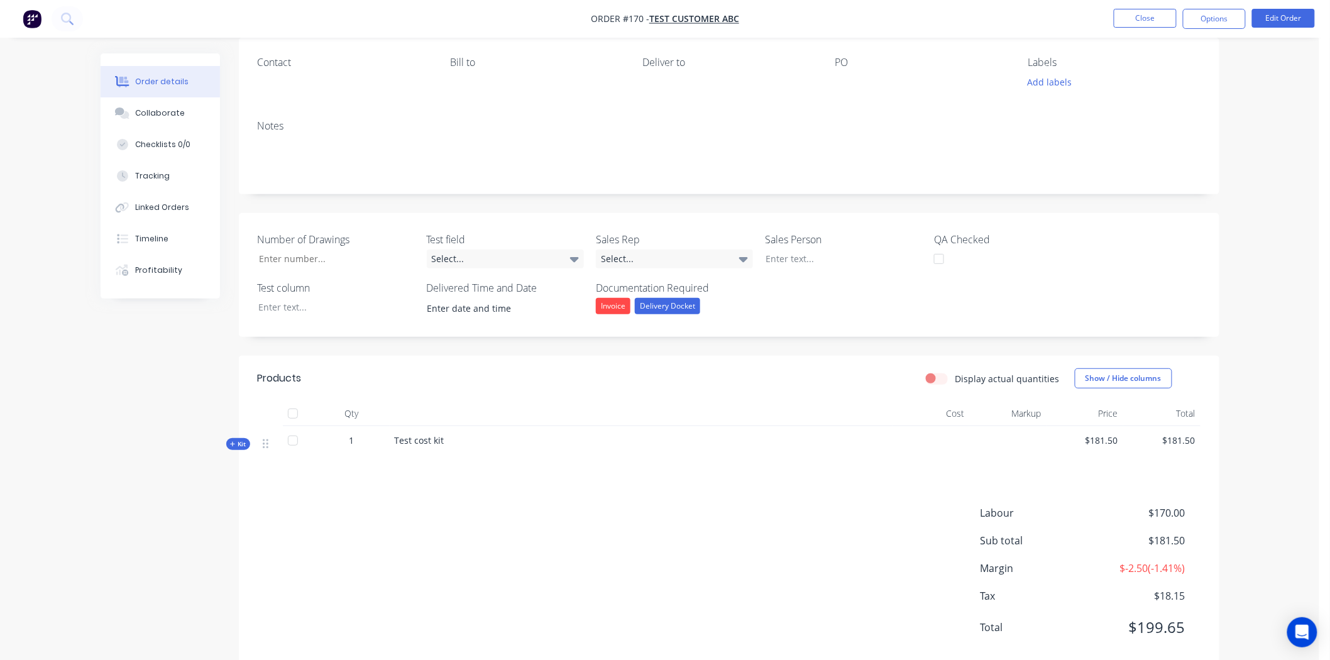
scroll to position [131, 0]
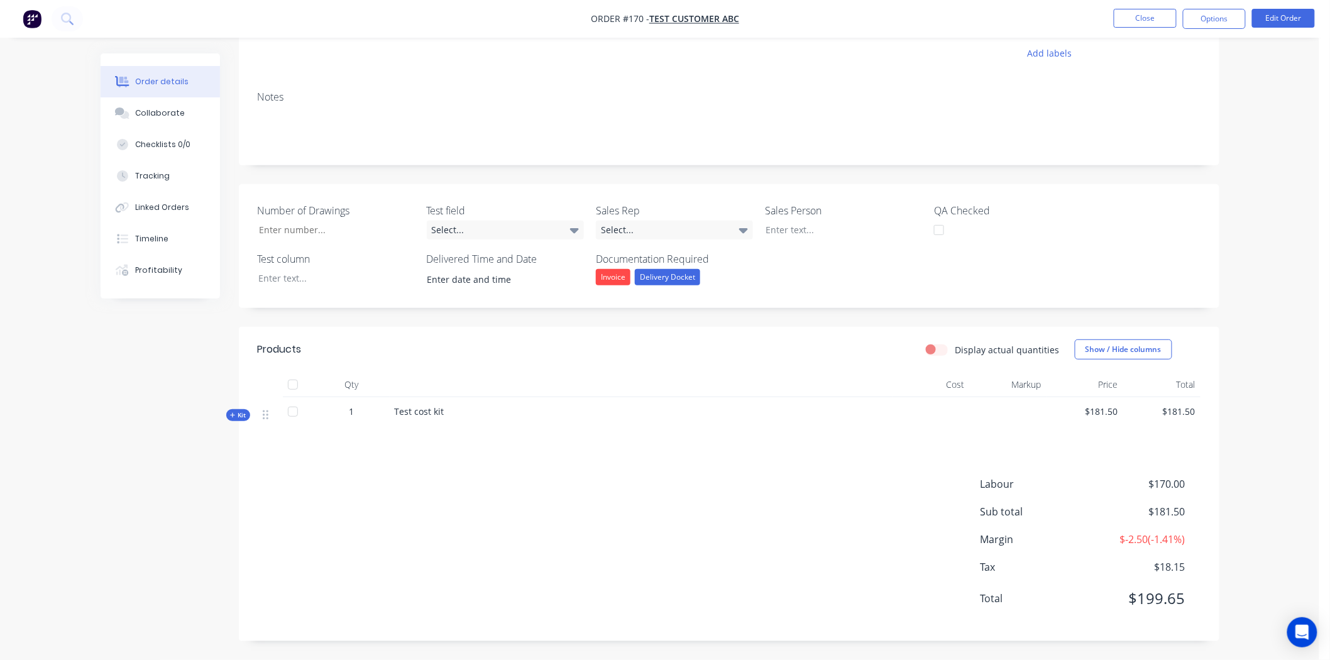
click at [234, 410] on span "Kit" at bounding box center [238, 414] width 16 height 9
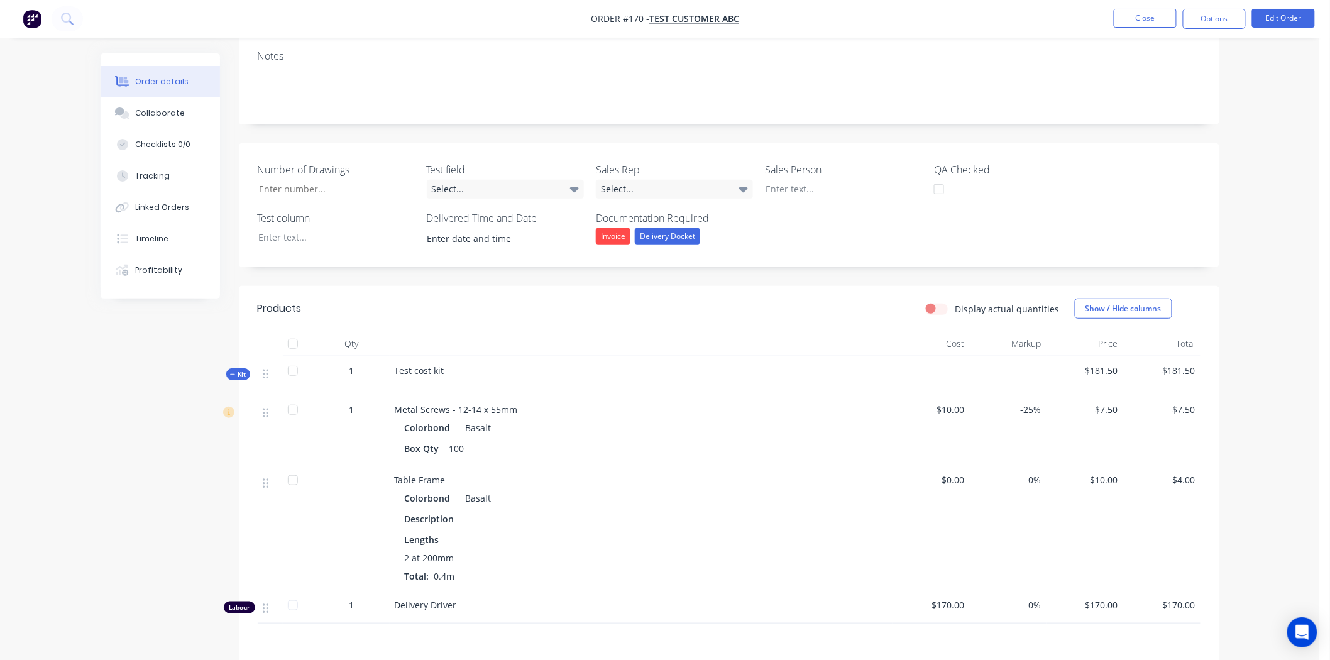
scroll to position [271, 0]
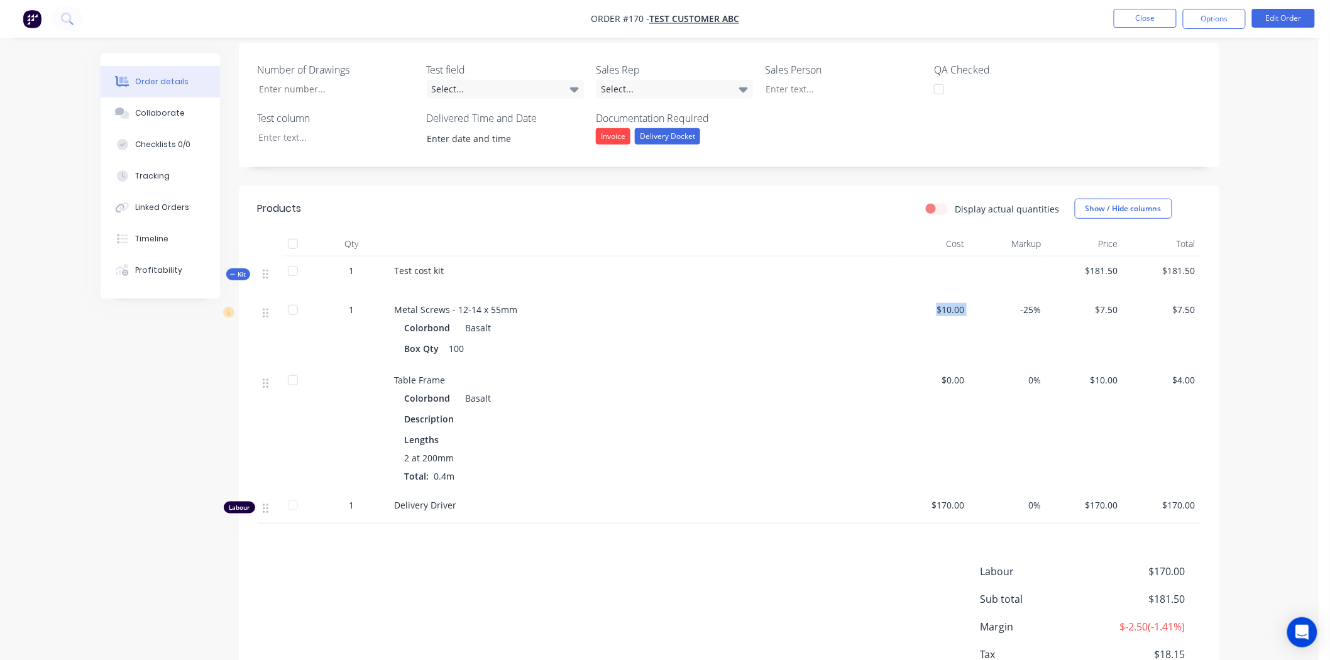
drag, startPoint x: 970, startPoint y: 304, endPoint x: 920, endPoint y: 304, distance: 49.7
click at [920, 304] on div "1 Metal Screws - 12-14 x 55mm Colorbond Basalt Box Qty 100 $10.00 -25% $7.50 $7…" at bounding box center [729, 330] width 943 height 70
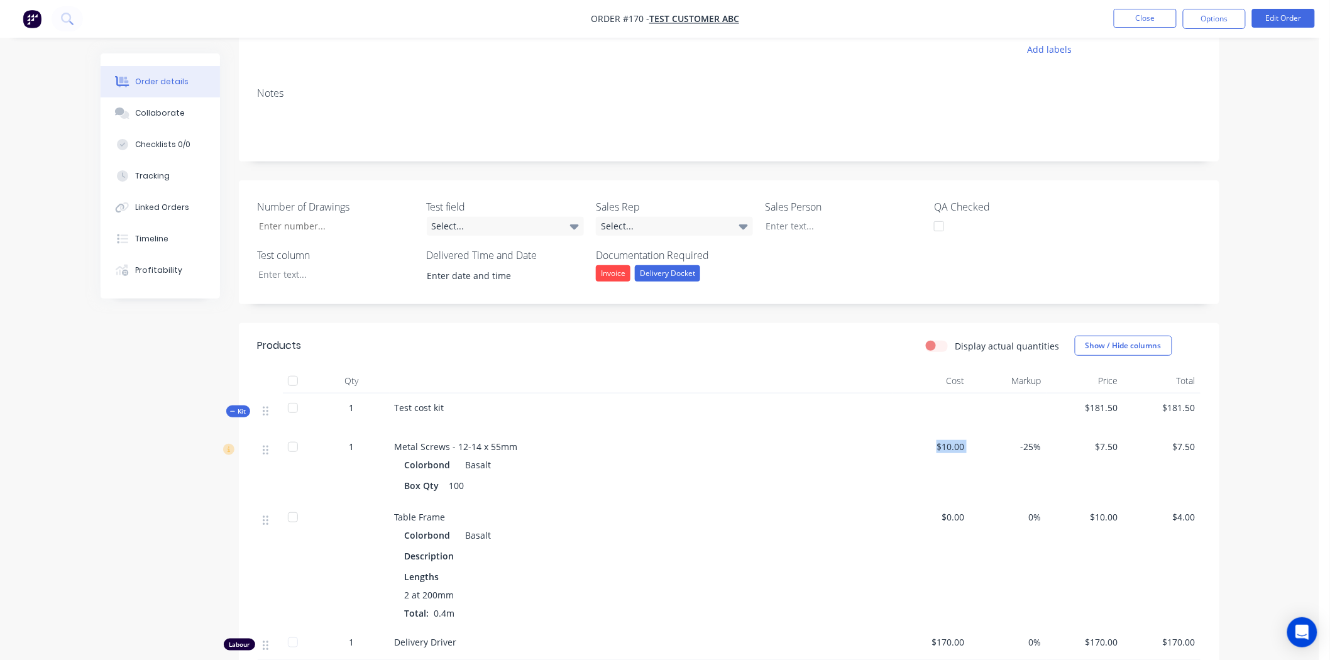
scroll to position [140, 0]
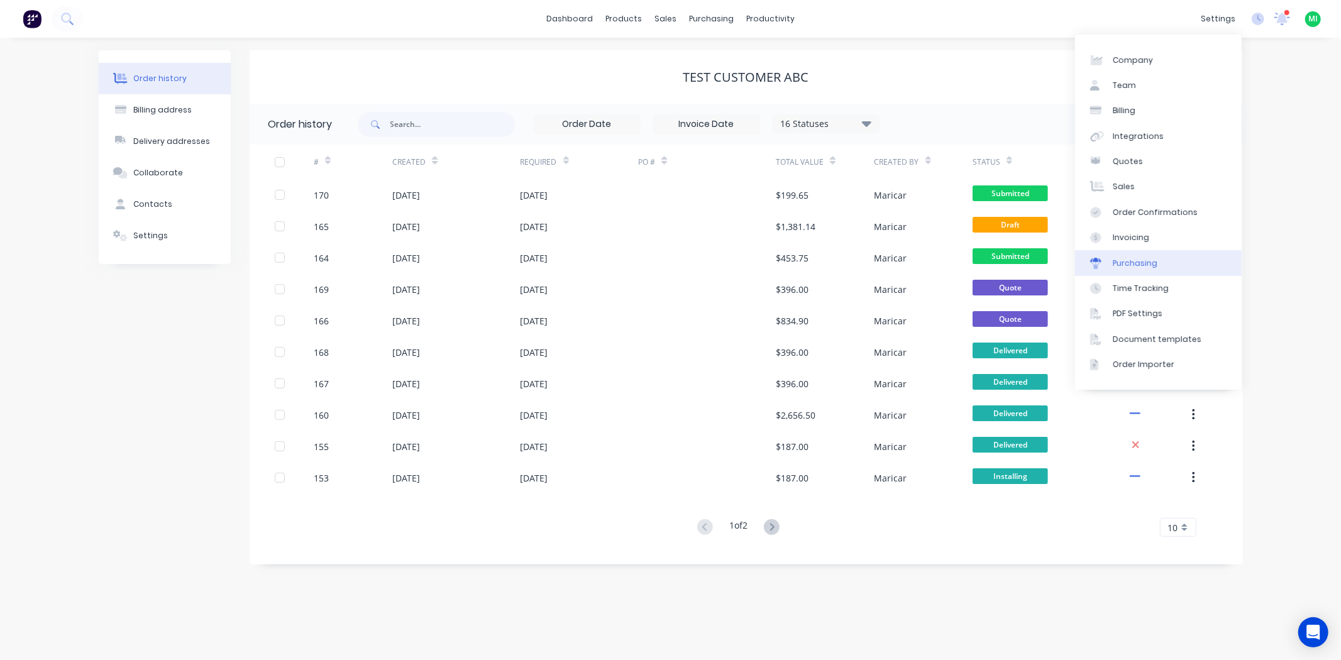
click at [1139, 260] on div "Purchasing" at bounding box center [1134, 263] width 45 height 11
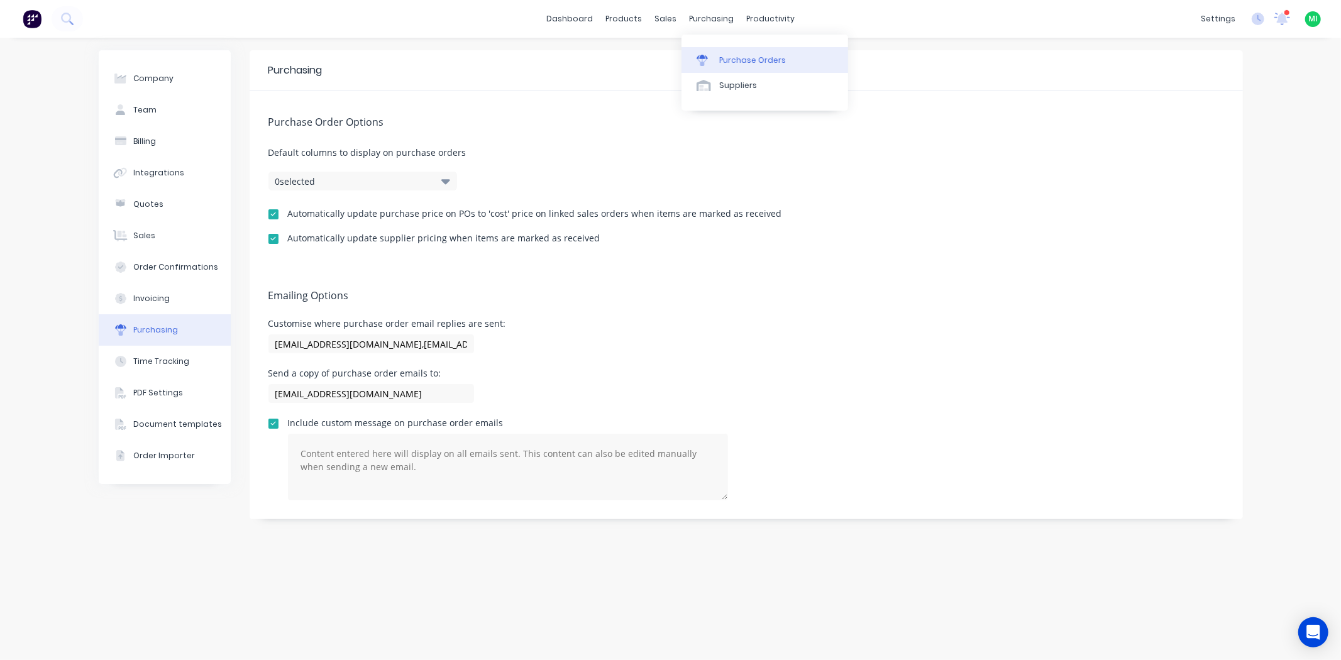
click at [723, 52] on link "Purchase Orders" at bounding box center [764, 59] width 167 height 25
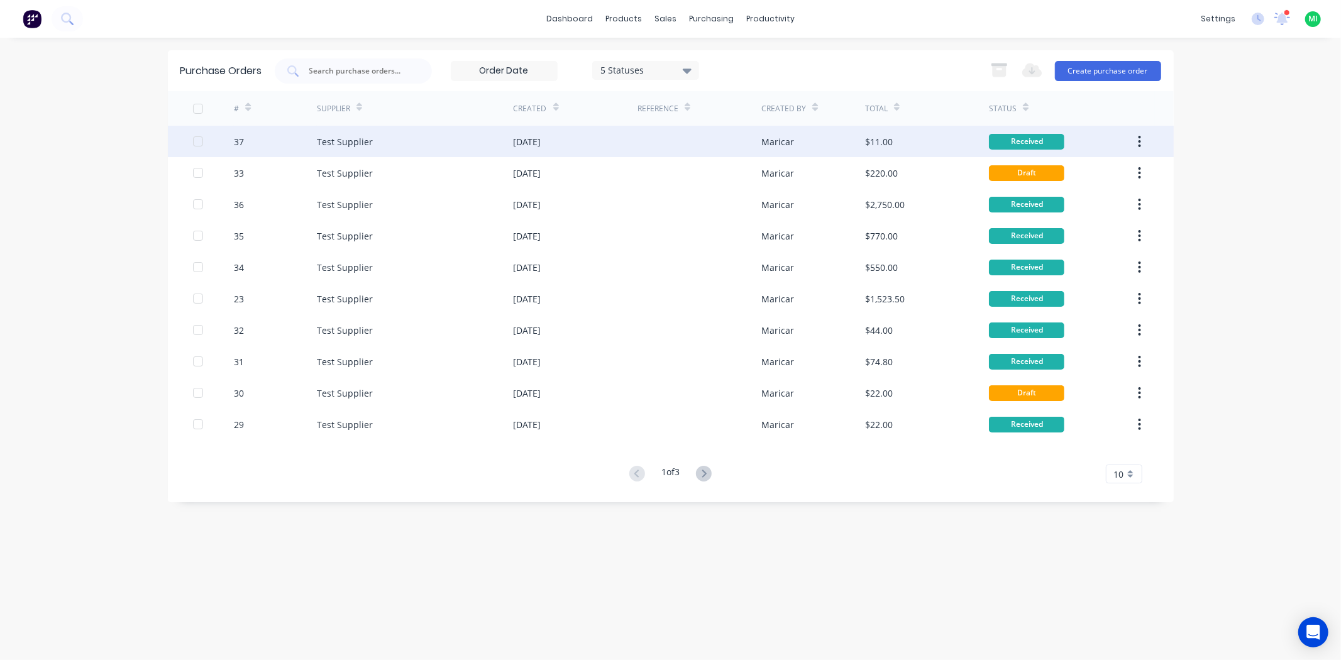
click at [574, 146] on div "[DATE]" at bounding box center [575, 141] width 124 height 31
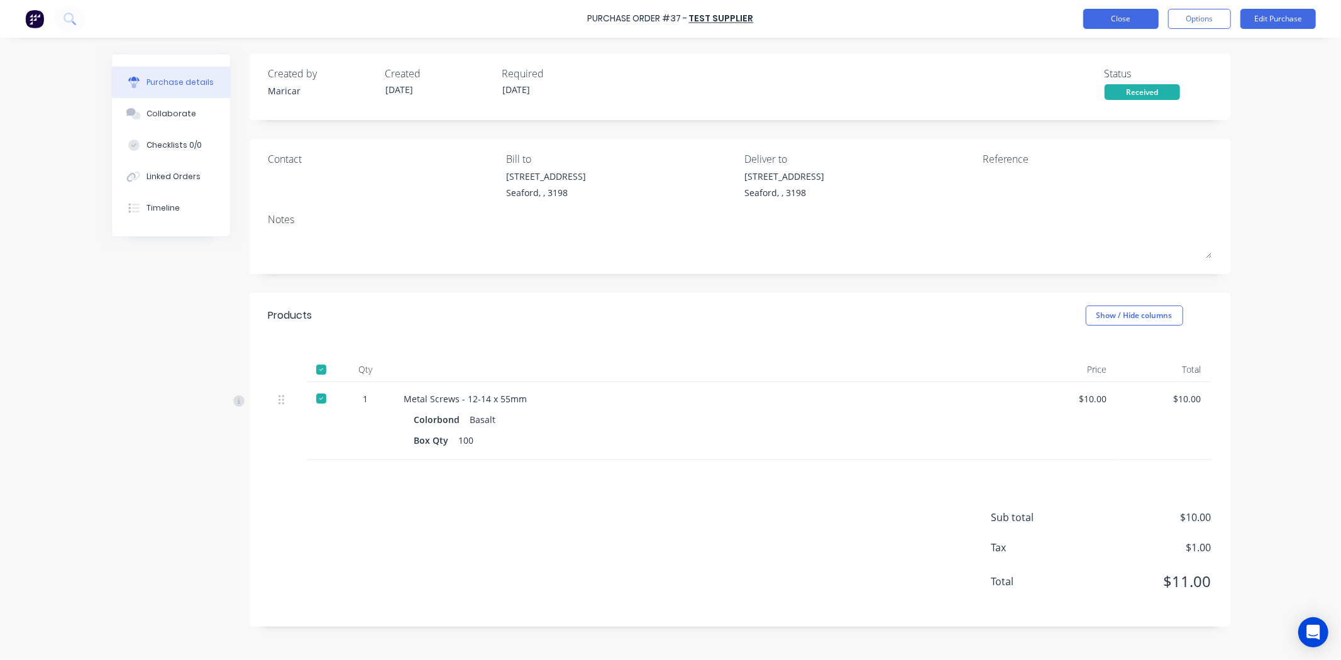
click at [1135, 20] on button "Close" at bounding box center [1120, 19] width 75 height 20
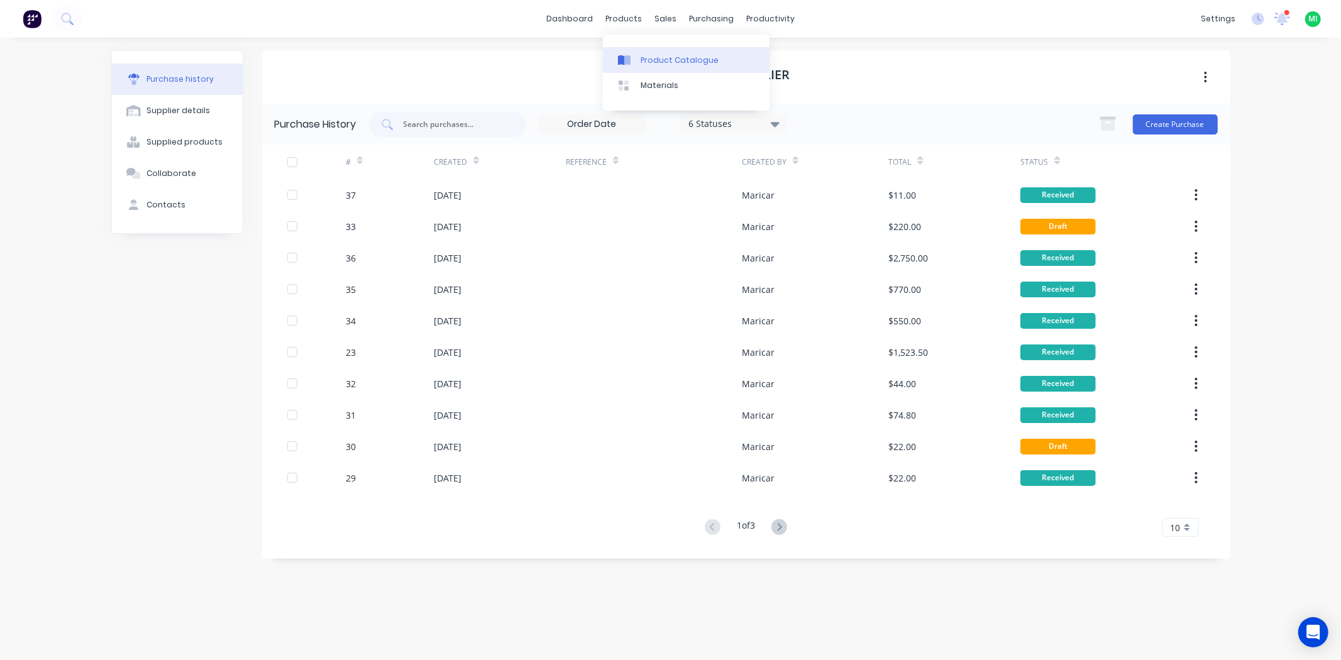
click at [664, 63] on div "Product Catalogue" at bounding box center [679, 60] width 78 height 11
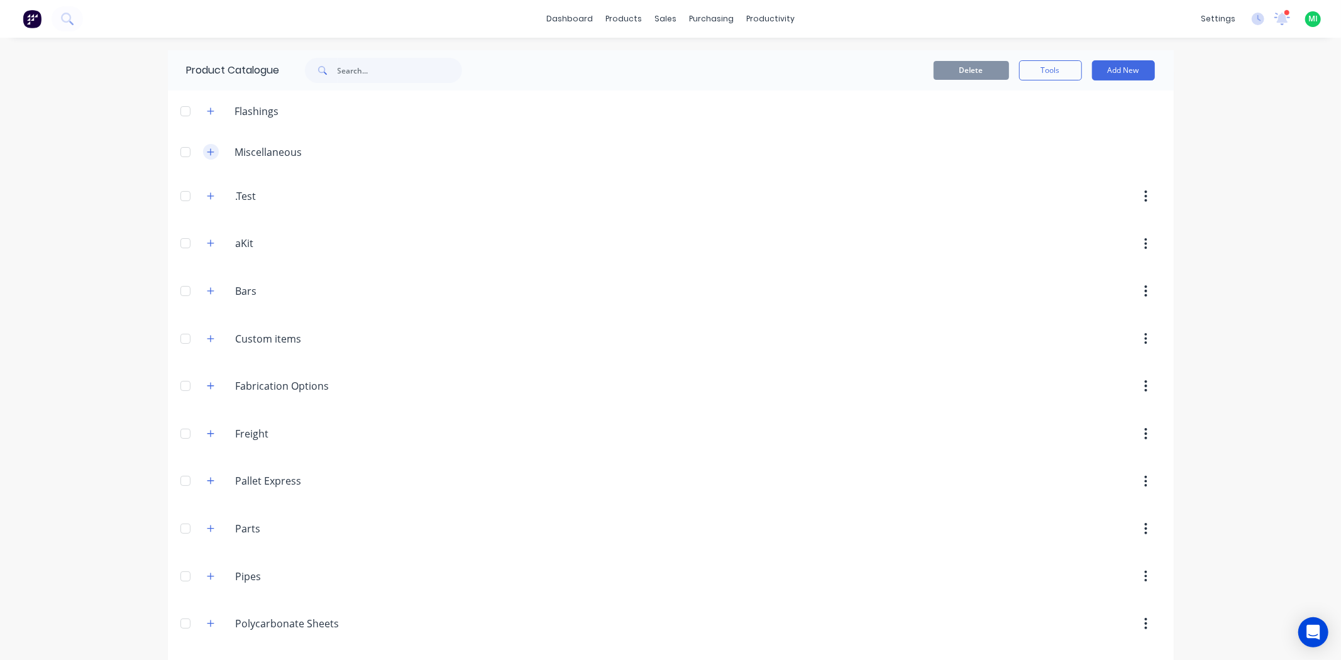
click at [203, 148] on button "button" at bounding box center [211, 152] width 16 height 16
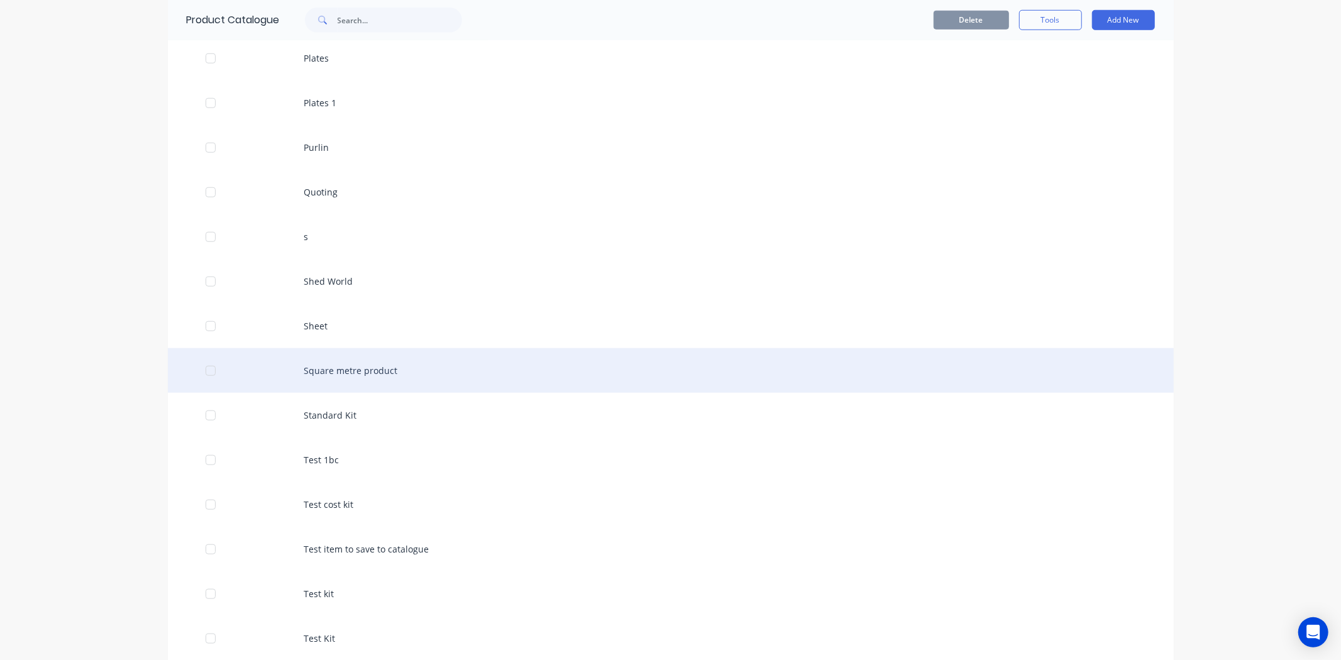
scroll to position [908, 0]
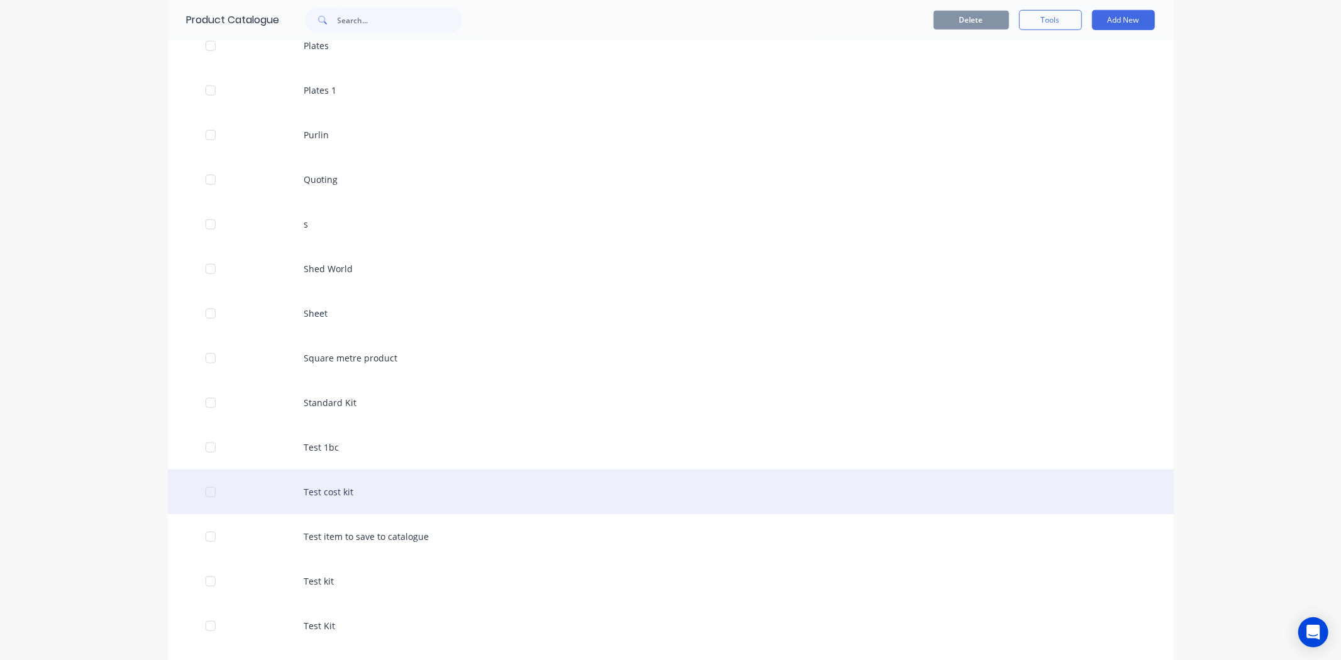
click at [397, 498] on div "Test cost kit" at bounding box center [671, 491] width 1006 height 45
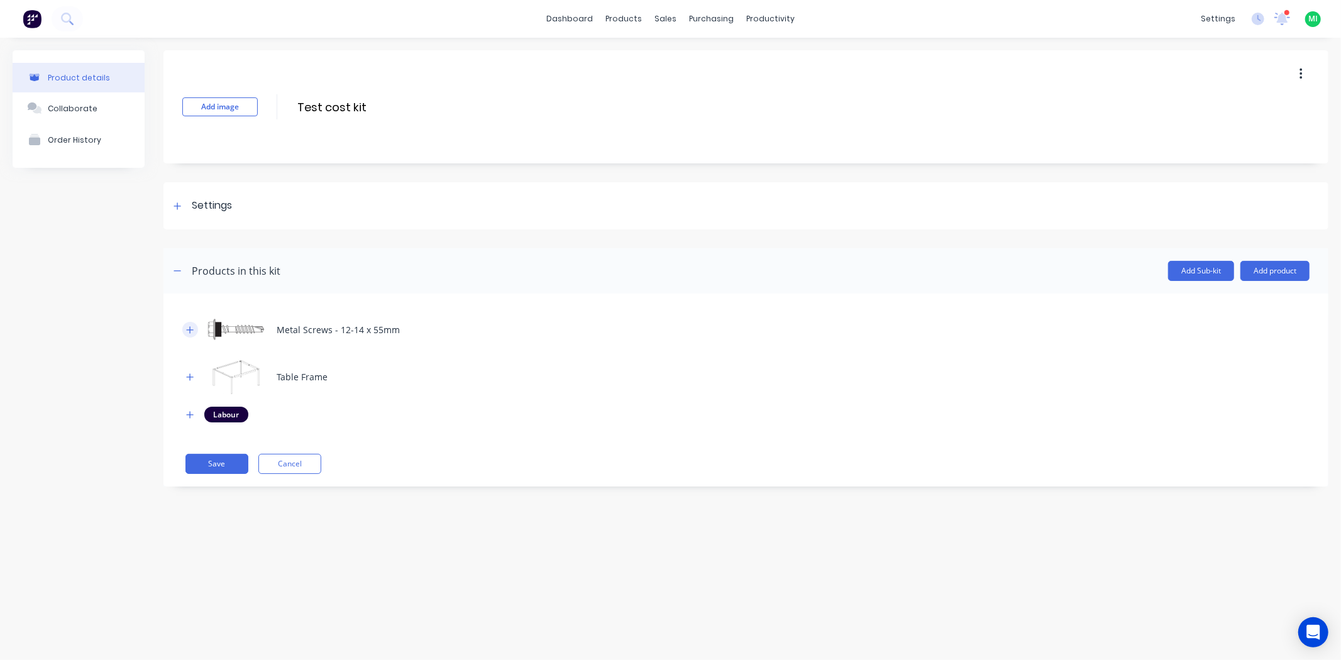
click at [189, 324] on button "button" at bounding box center [190, 330] width 16 height 16
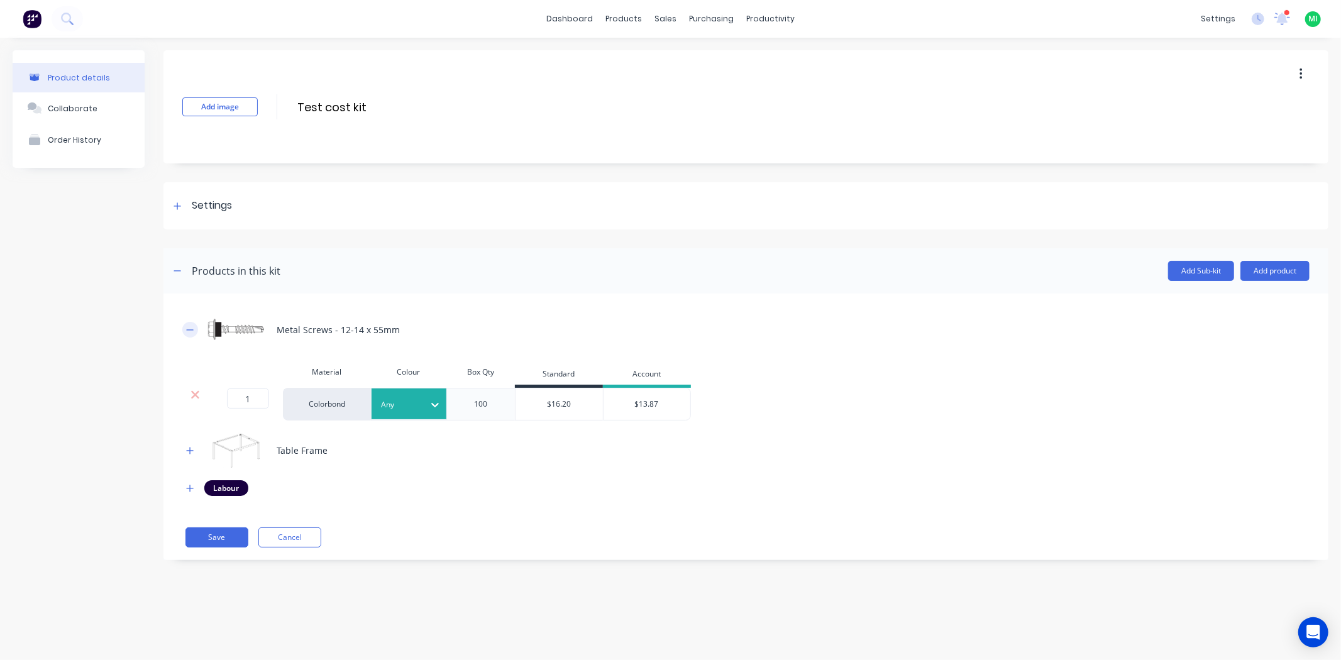
click at [189, 324] on button "button" at bounding box center [190, 330] width 16 height 16
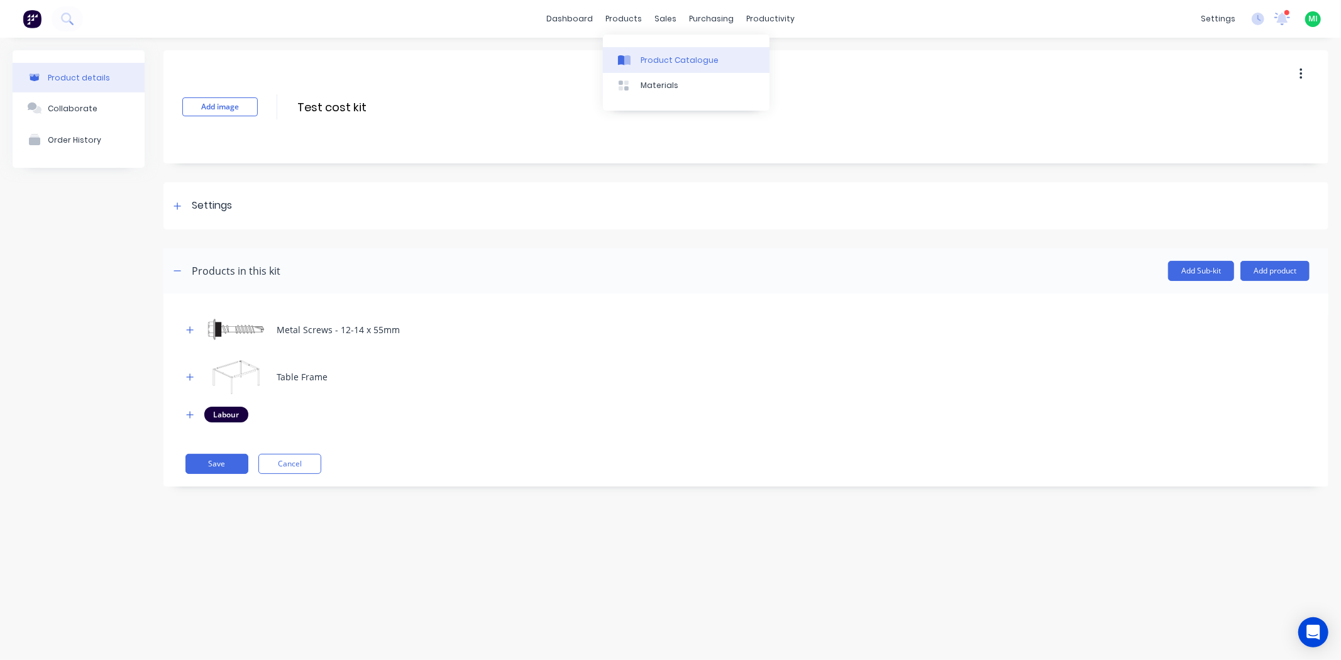
click at [633, 57] on div at bounding box center [627, 60] width 19 height 11
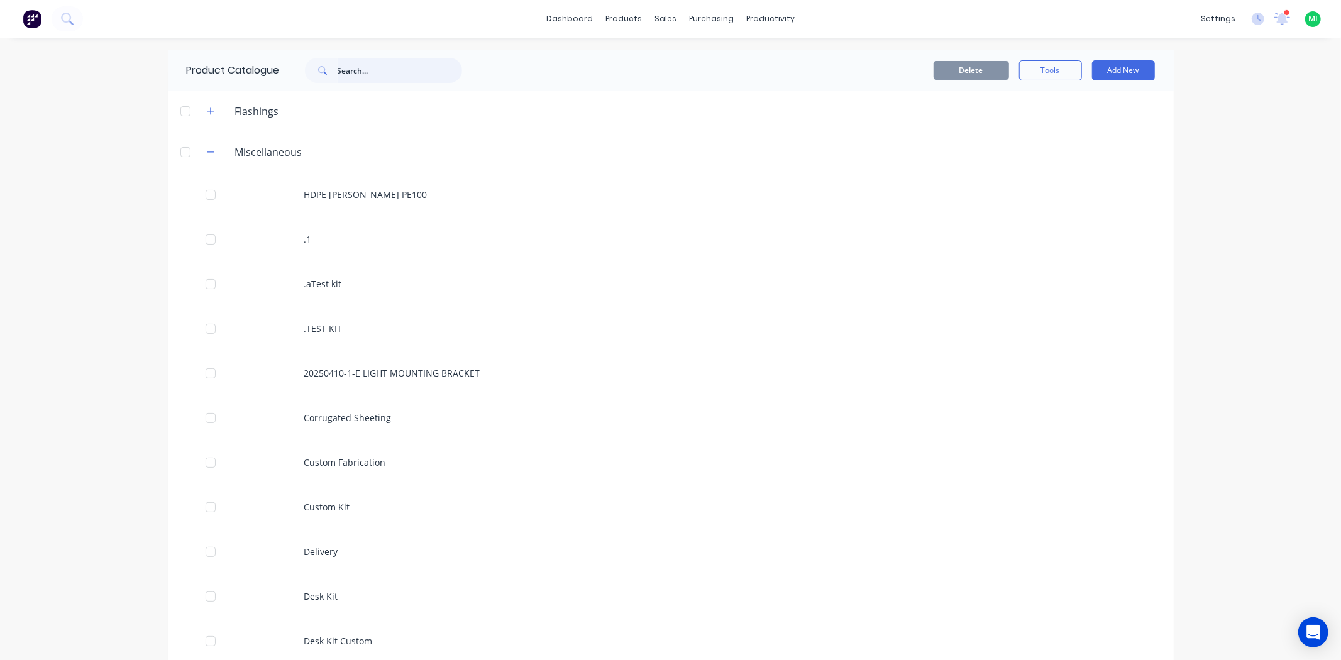
click at [355, 75] on input "text" at bounding box center [399, 70] width 124 height 25
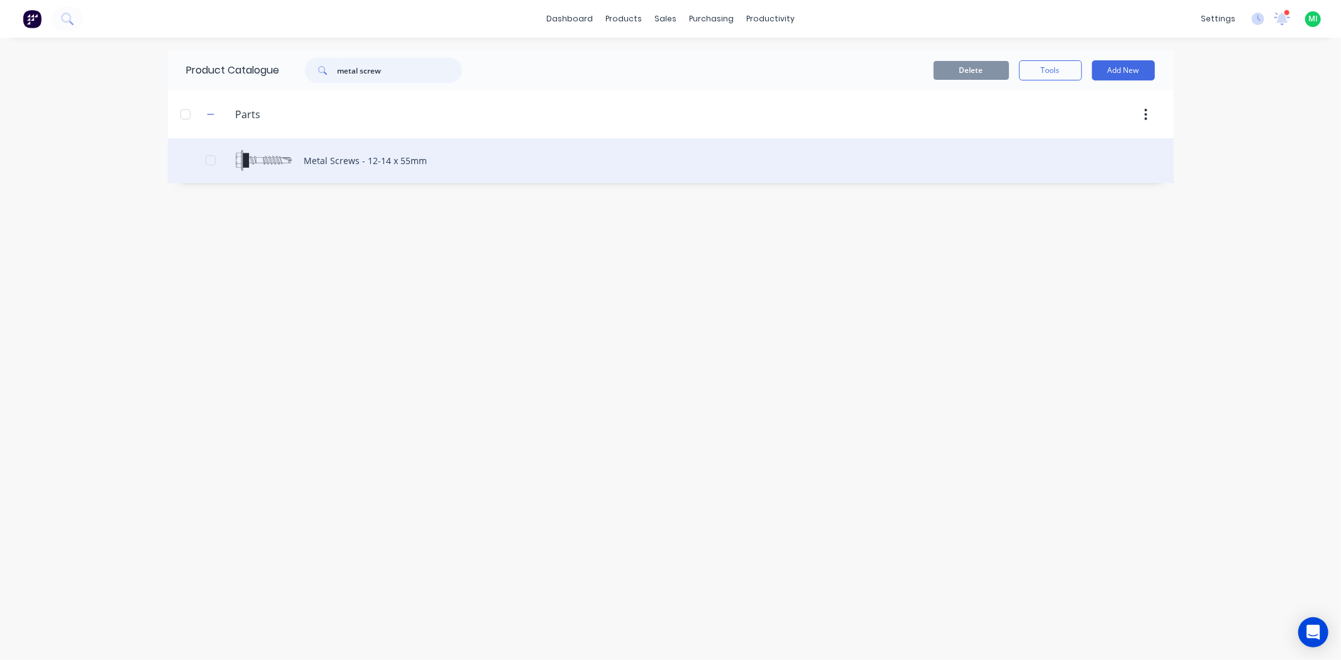
type input "metal screw"
click at [388, 161] on div "Metal Screws - 12-14 x 55mm" at bounding box center [671, 160] width 1006 height 45
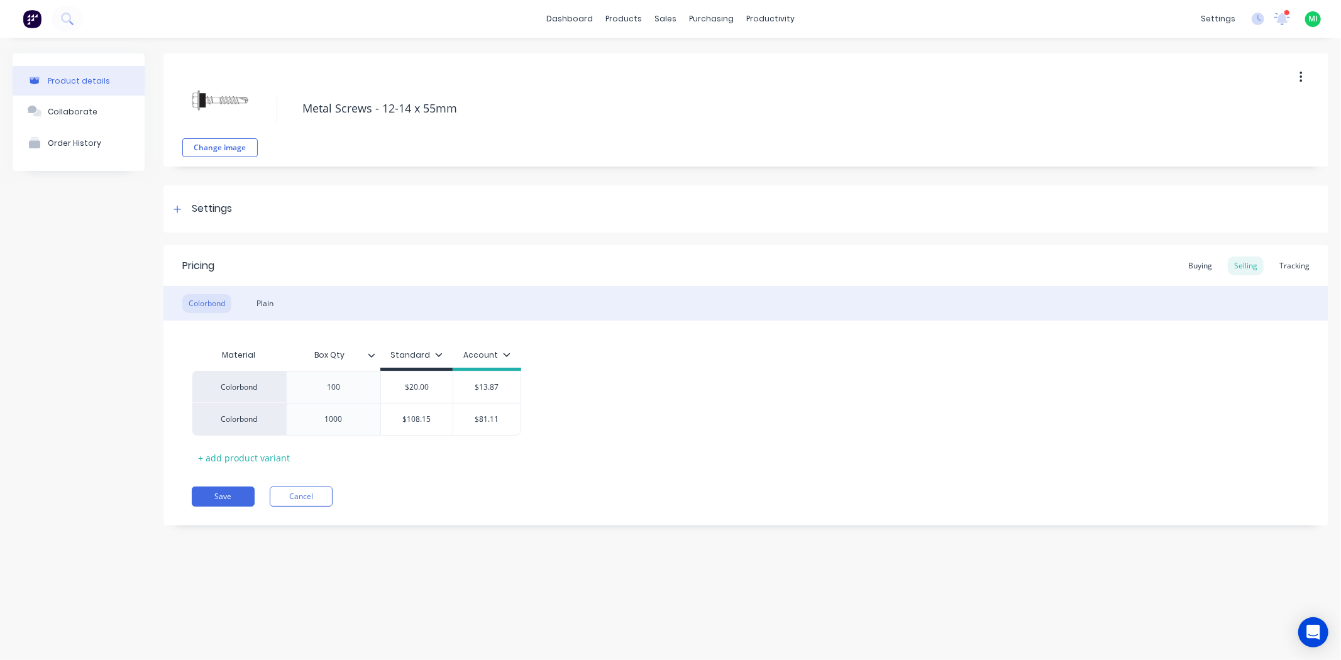
type textarea "x"
